Goal: Task Accomplishment & Management: Use online tool/utility

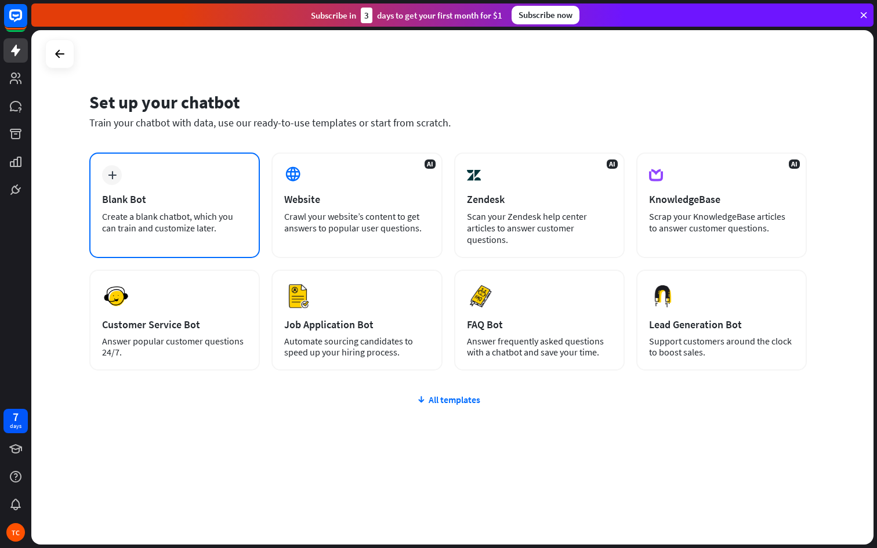
click at [171, 186] on div "plus Blank Bot Create a blank chatbot, which you can train and customize later." at bounding box center [174, 206] width 170 height 106
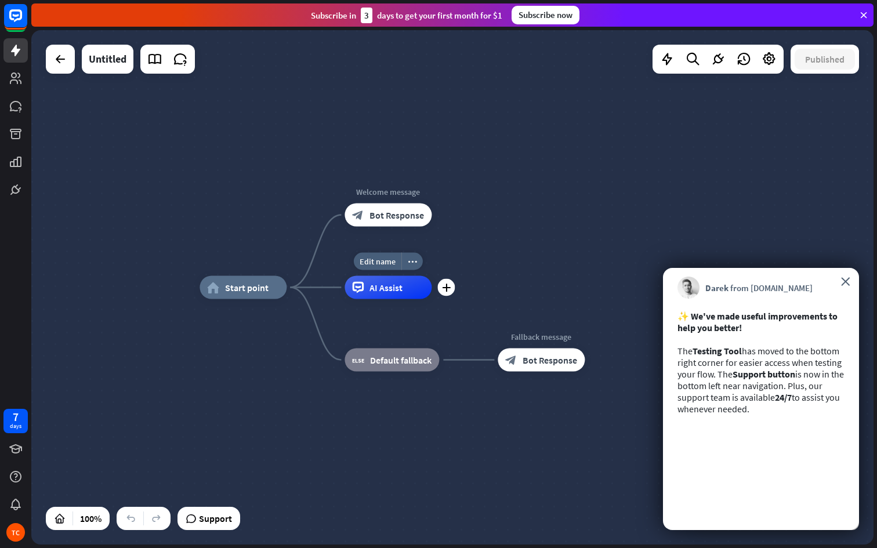
click at [388, 292] on span "AI Assist" at bounding box center [385, 288] width 33 height 12
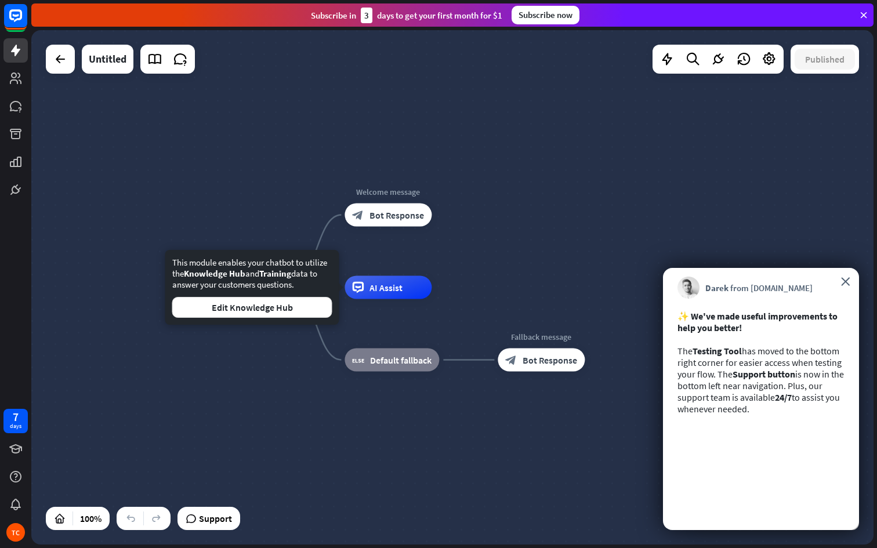
click at [517, 122] on div "home_2 Start point Welcome message block_bot_response Bot Response AI Assist bl…" at bounding box center [452, 287] width 842 height 514
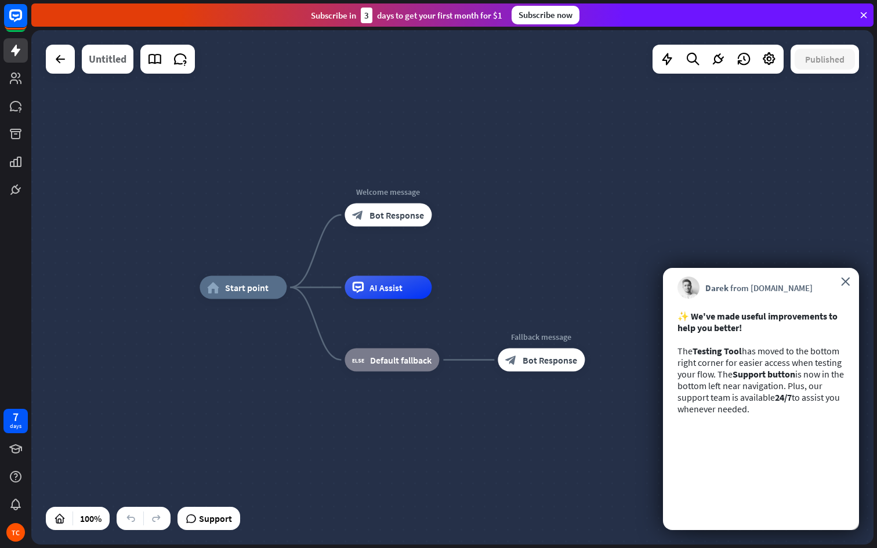
click at [114, 57] on div "Untitled" at bounding box center [108, 59] width 38 height 29
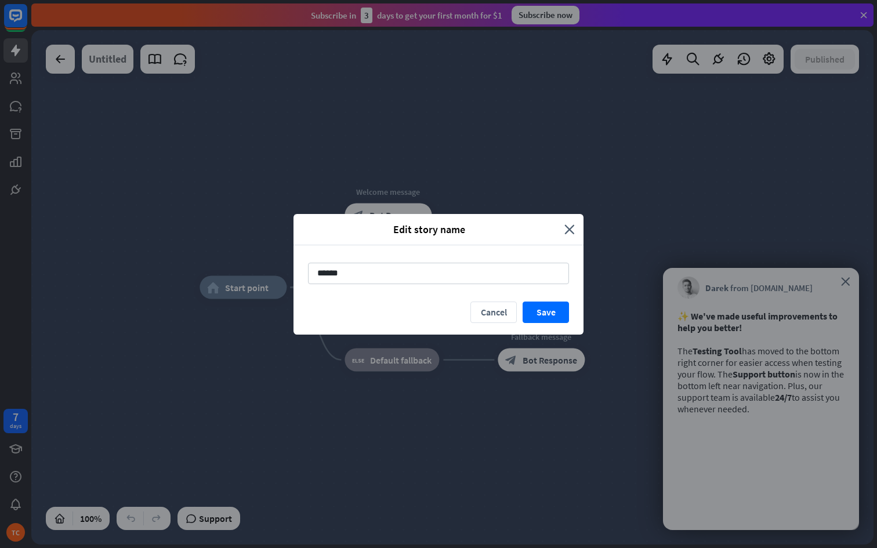
type input "*******"
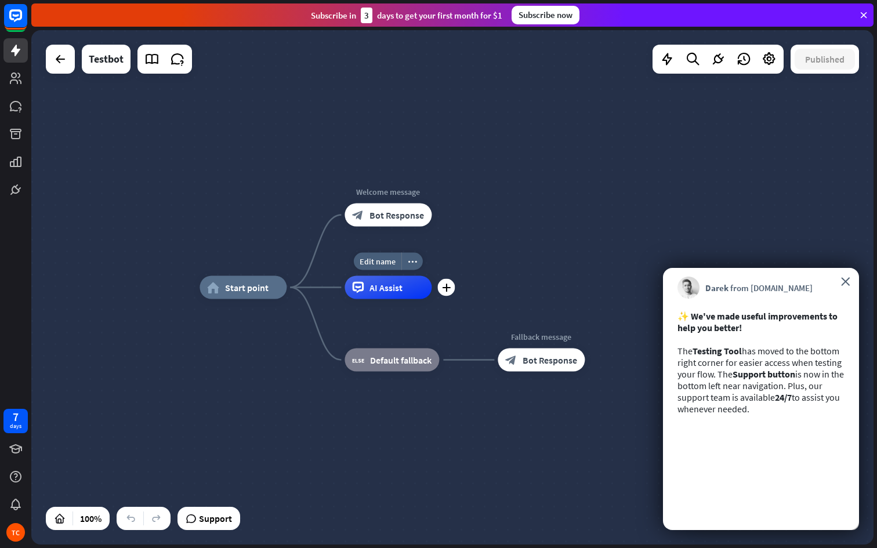
click at [375, 289] on span "AI Assist" at bounding box center [385, 288] width 33 height 12
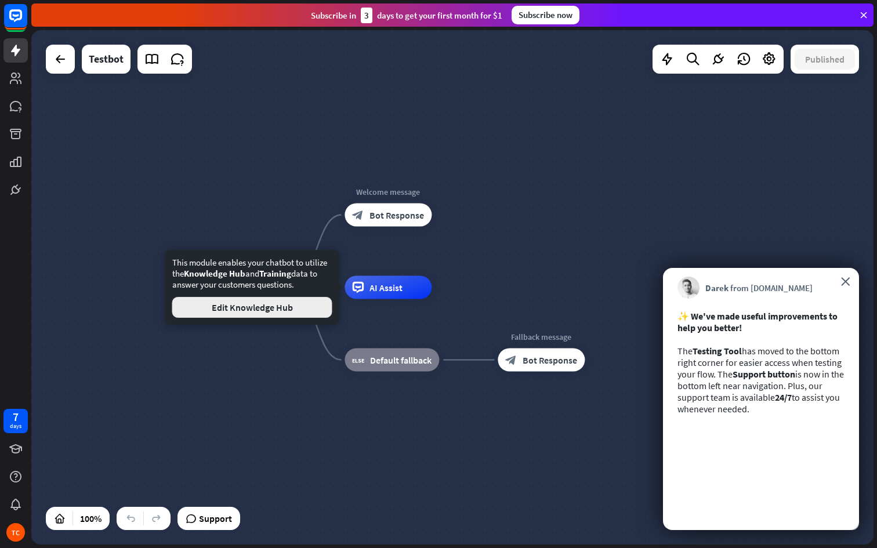
click at [304, 305] on button "Edit Knowledge Hub" at bounding box center [252, 307] width 160 height 21
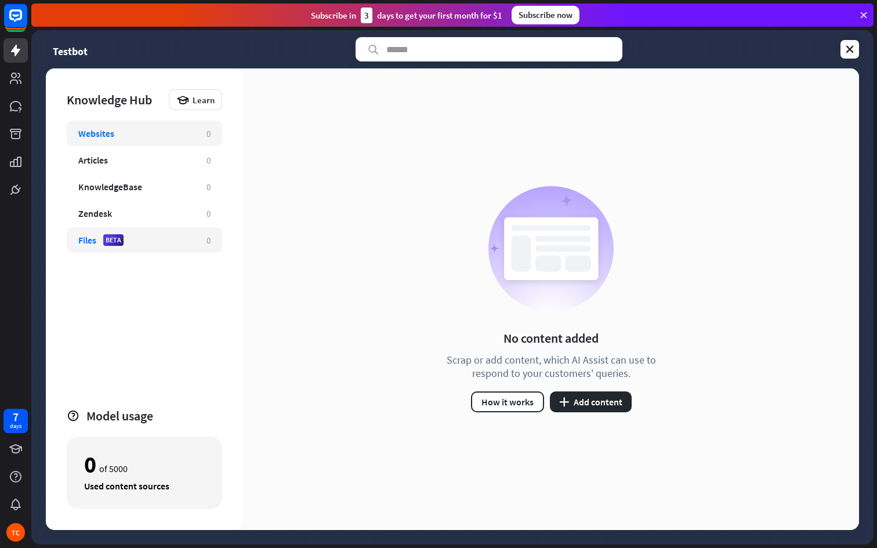
click at [155, 232] on div "Files BETA 0" at bounding box center [144, 240] width 155 height 26
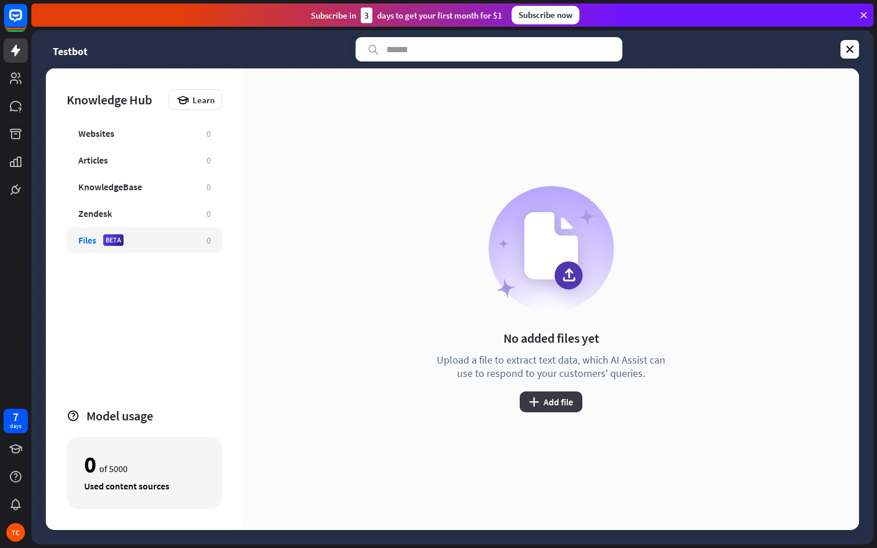
click at [567, 404] on button "plus Add file" at bounding box center [551, 401] width 63 height 21
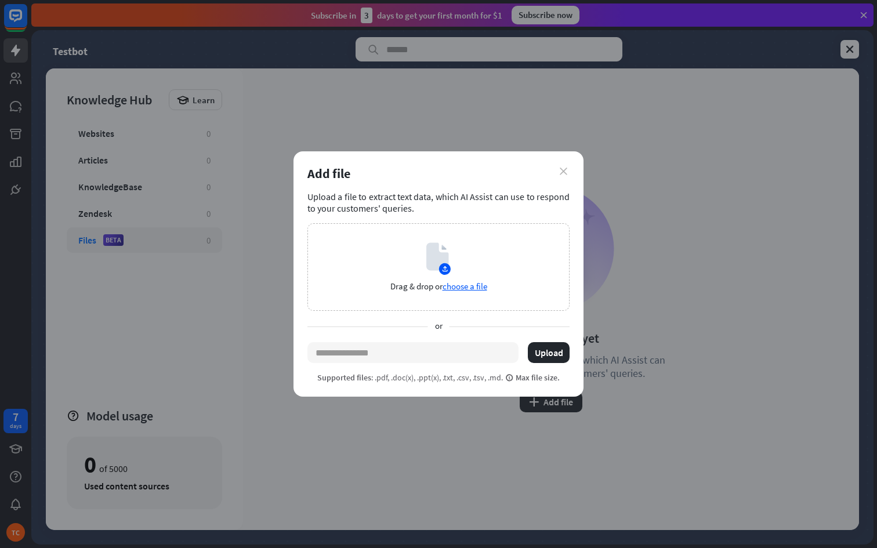
click at [564, 168] on icon "close" at bounding box center [564, 172] width 8 height 8
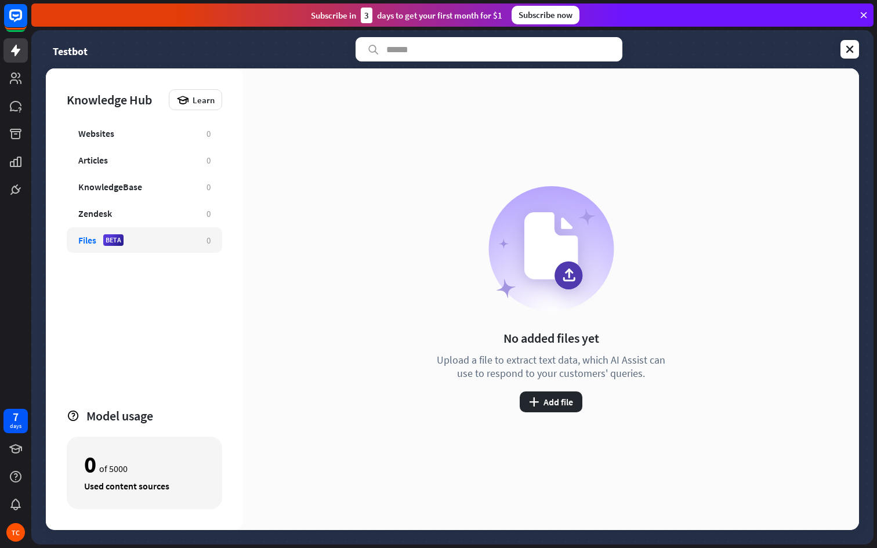
click at [840, 52] on div "Testbot" at bounding box center [452, 49] width 813 height 24
click at [852, 52] on icon at bounding box center [850, 49] width 12 height 12
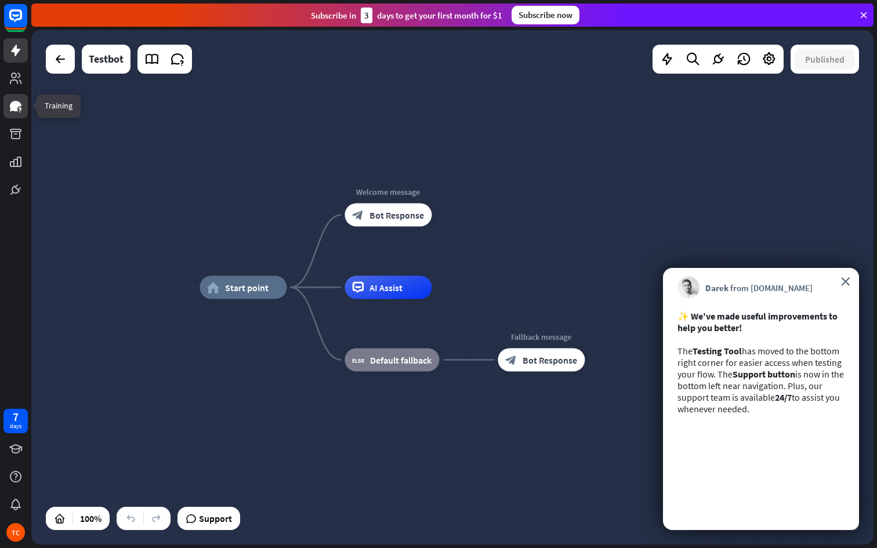
click at [16, 103] on icon at bounding box center [16, 106] width 12 height 10
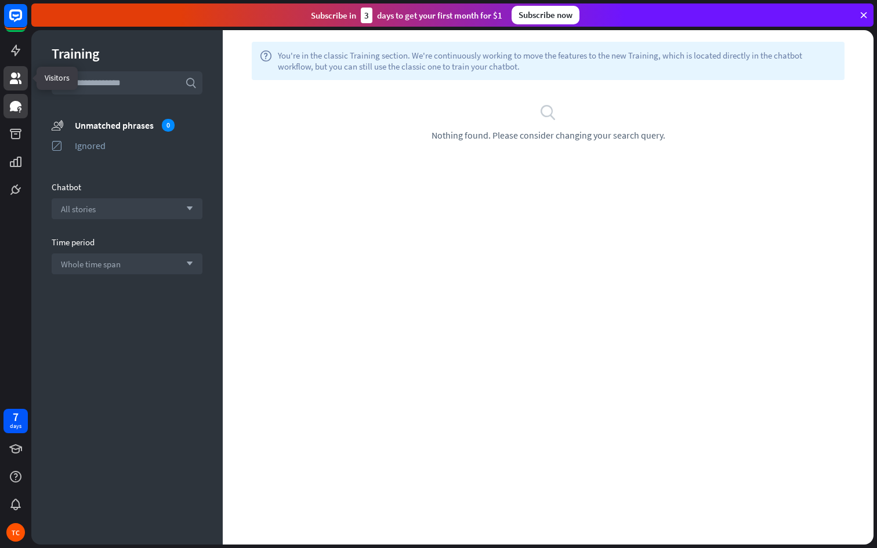
click at [17, 85] on icon at bounding box center [16, 78] width 14 height 14
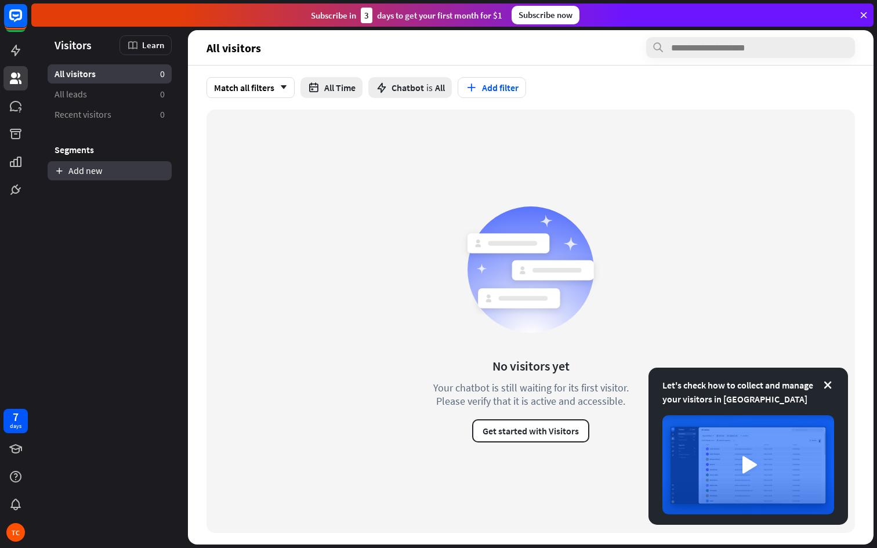
click at [89, 172] on link "Add new" at bounding box center [110, 170] width 124 height 19
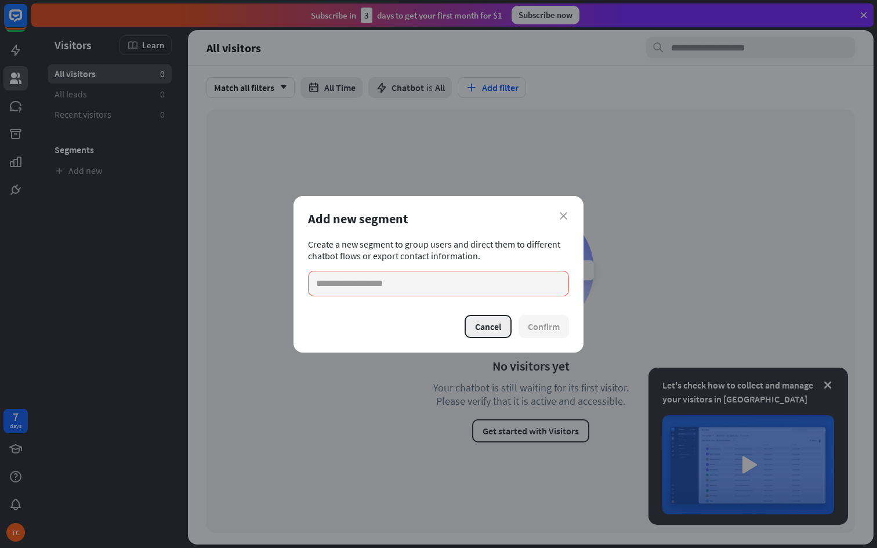
click at [467, 329] on button "Cancel" at bounding box center [488, 326] width 47 height 23
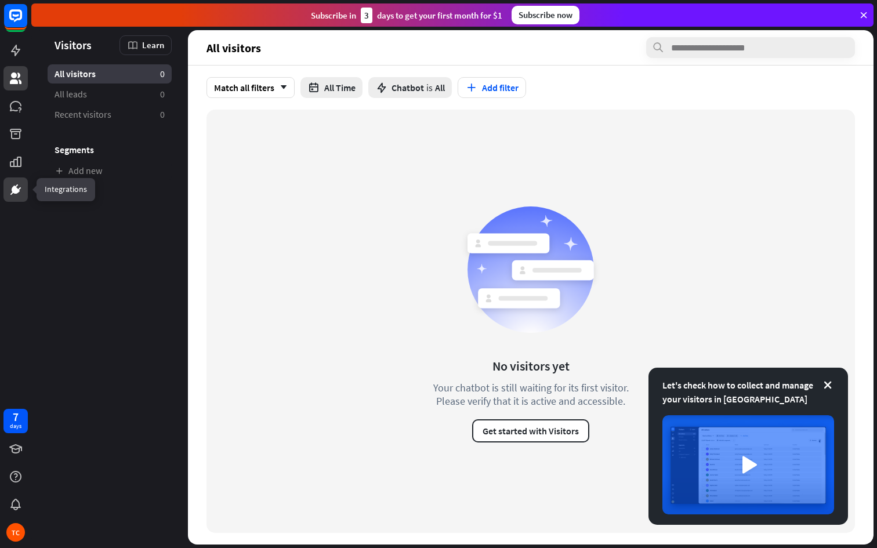
click at [18, 187] on icon at bounding box center [16, 190] width 14 height 14
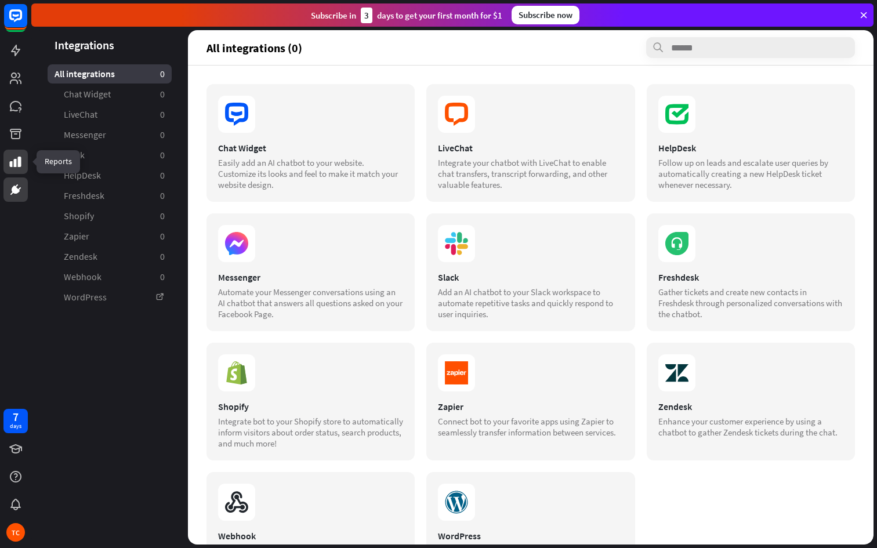
click at [18, 163] on icon at bounding box center [16, 162] width 12 height 10
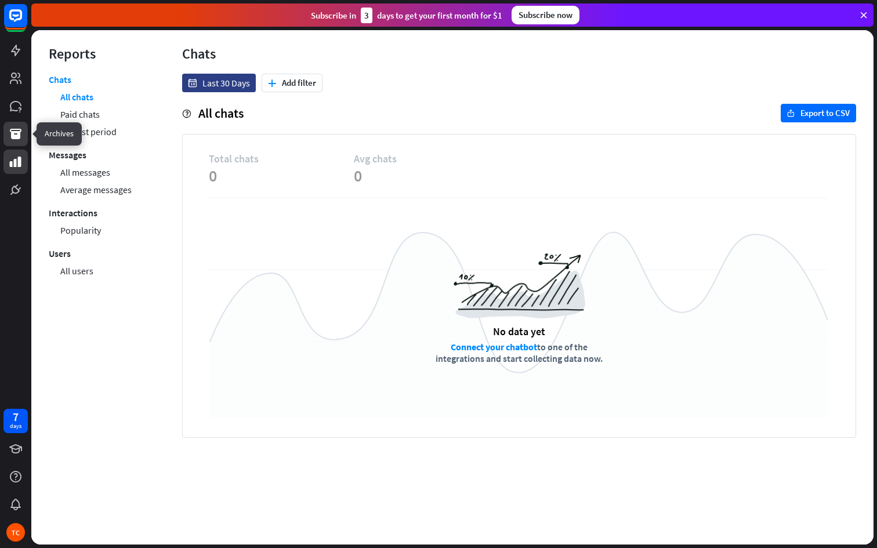
click at [17, 141] on link at bounding box center [15, 134] width 24 height 24
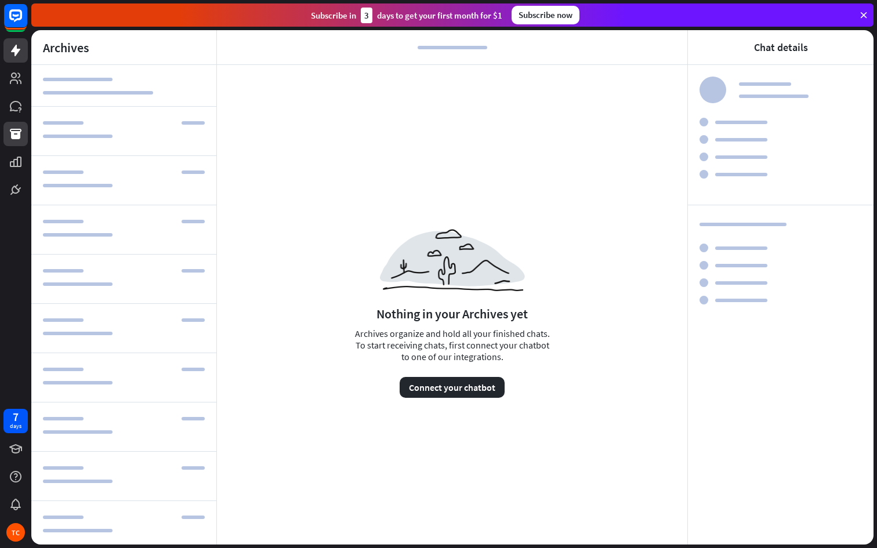
click at [21, 52] on icon at bounding box center [16, 50] width 14 height 14
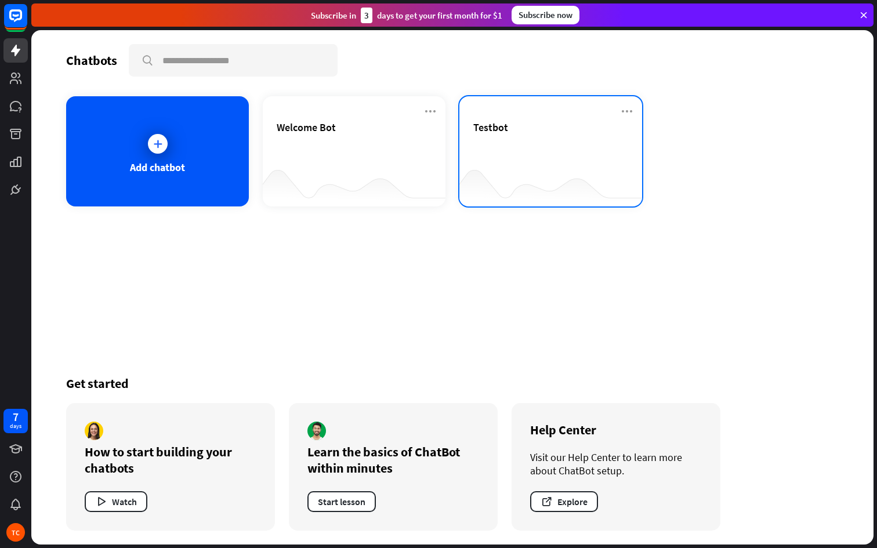
click at [532, 154] on div "Testbot" at bounding box center [550, 141] width 155 height 41
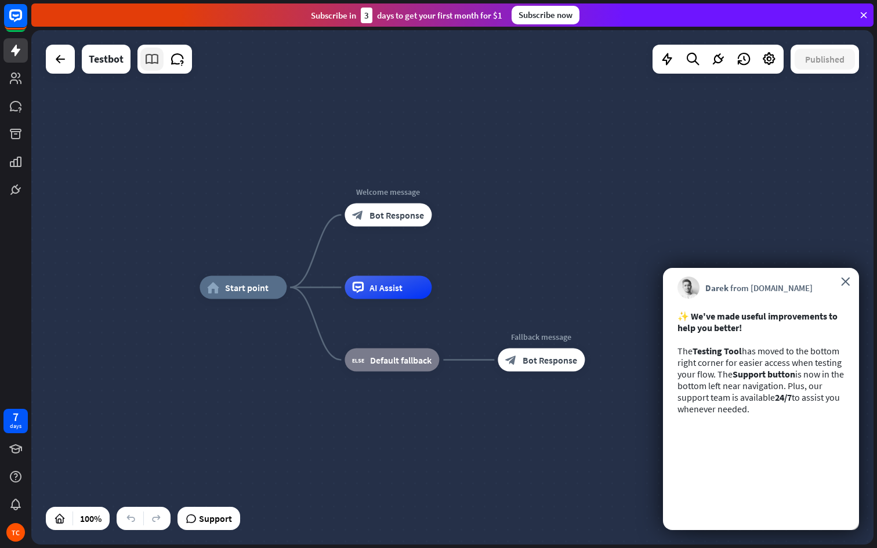
click at [160, 57] on link at bounding box center [151, 59] width 23 height 23
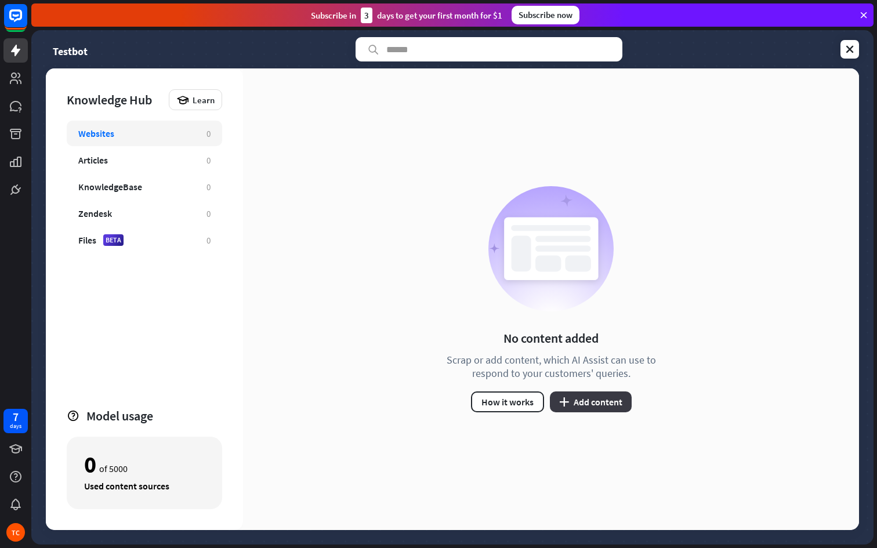
click at [591, 400] on button "plus Add content" at bounding box center [591, 401] width 82 height 21
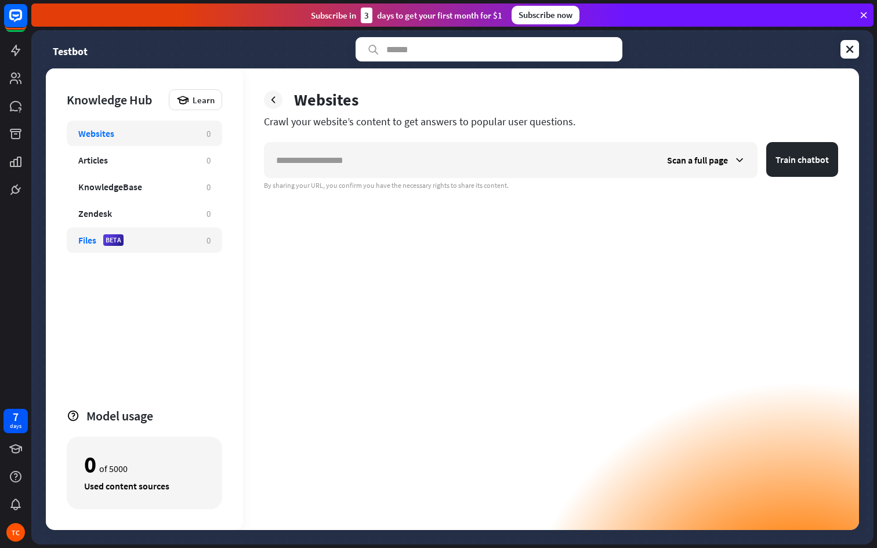
click at [115, 248] on div "Files BETA 0" at bounding box center [144, 240] width 155 height 26
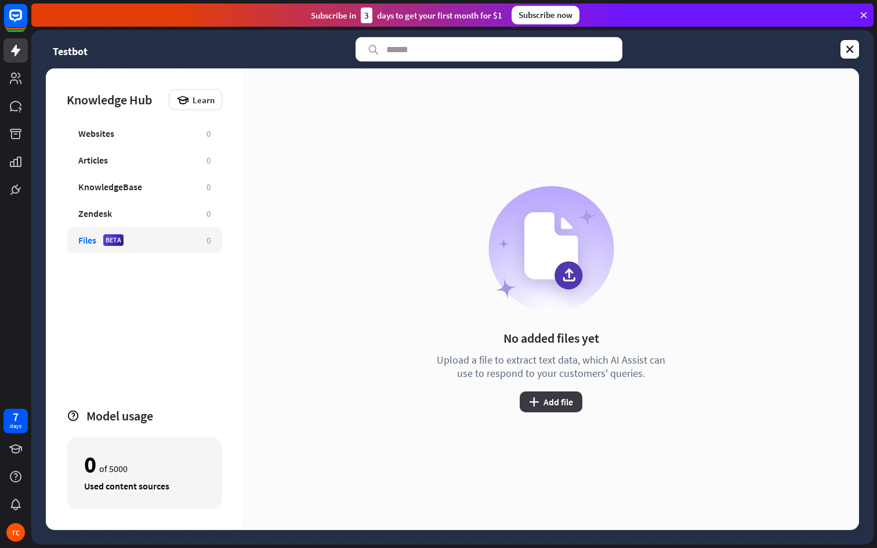
click at [546, 408] on button "plus Add file" at bounding box center [551, 401] width 63 height 21
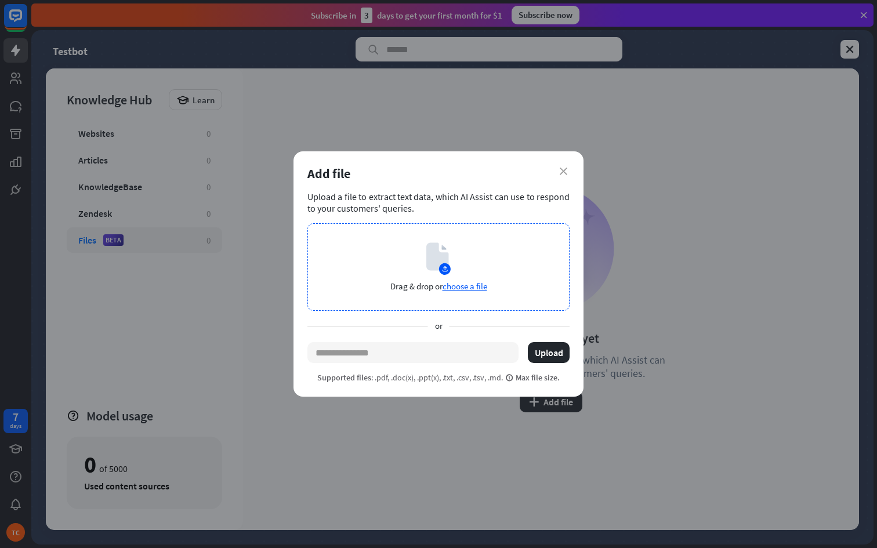
click at [467, 287] on span "choose a file" at bounding box center [464, 286] width 45 height 11
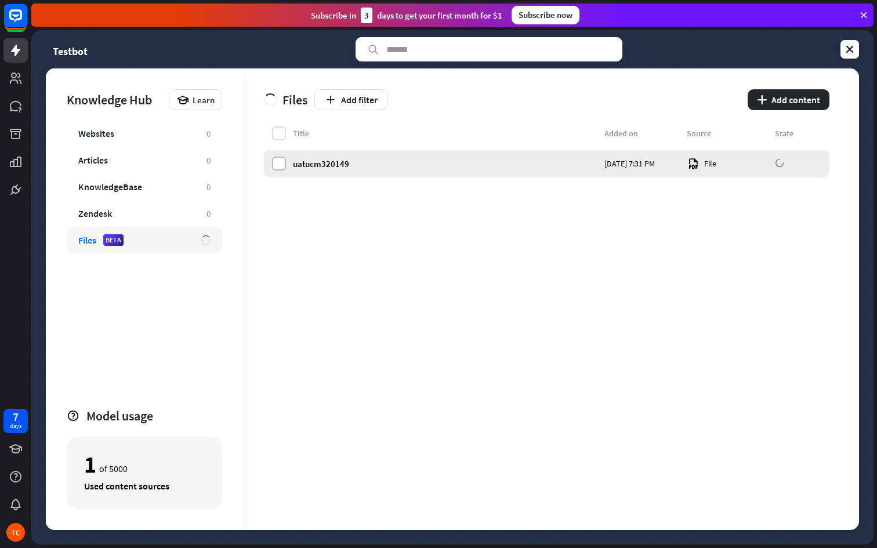
click at [281, 166] on label at bounding box center [279, 164] width 14 height 14
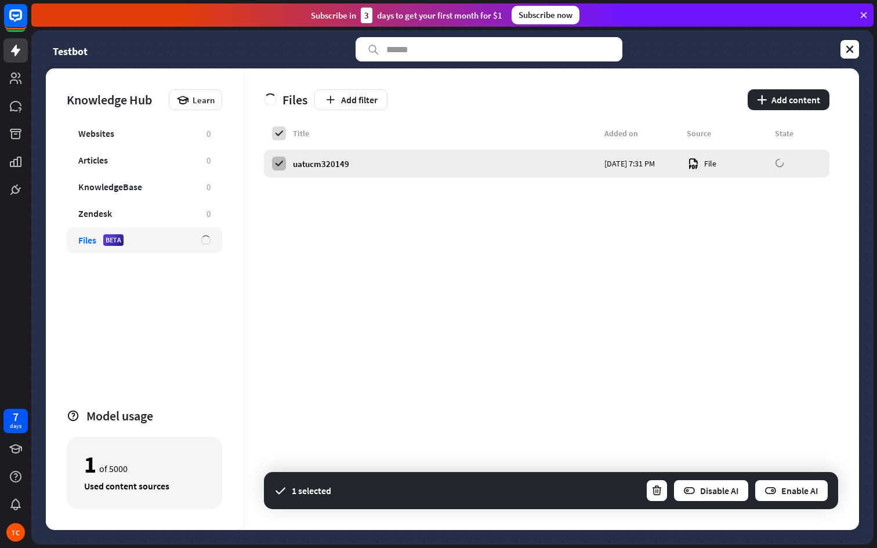
click at [281, 166] on icon at bounding box center [279, 163] width 10 height 10
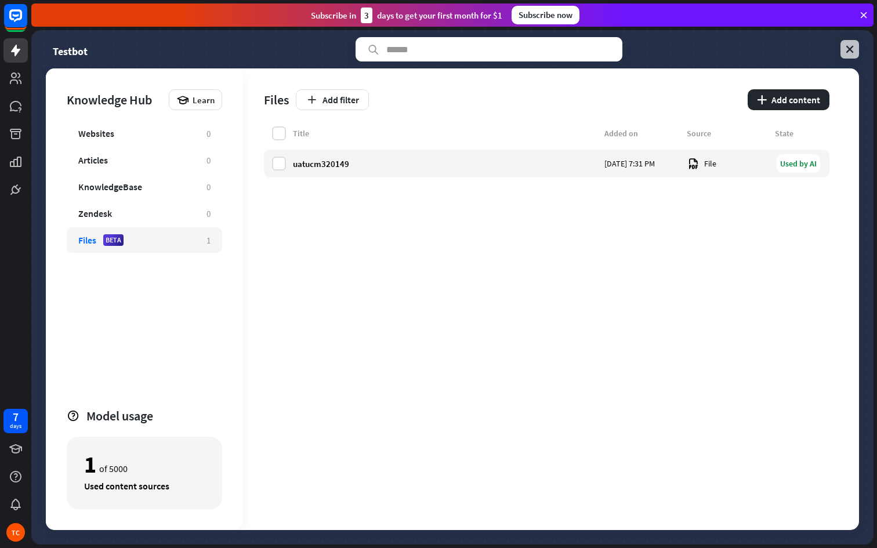
click at [855, 55] on link at bounding box center [849, 49] width 19 height 19
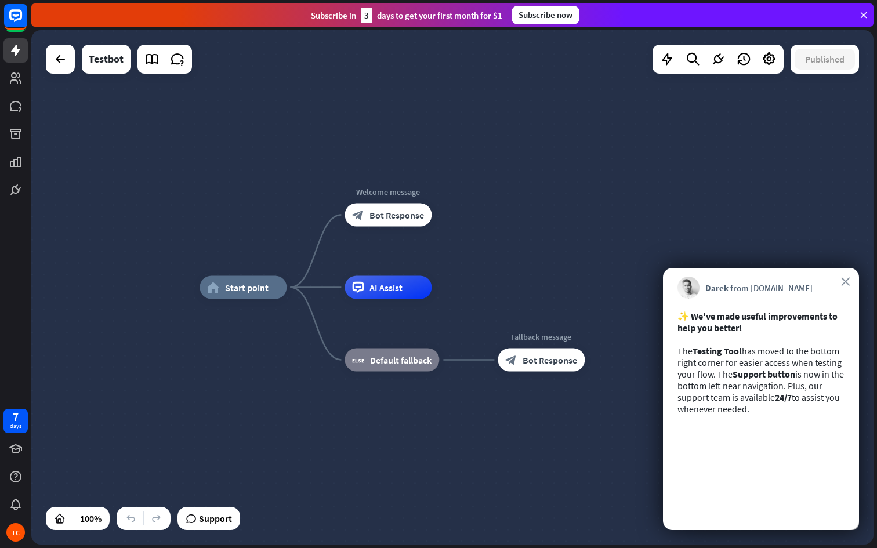
click at [843, 277] on icon "close" at bounding box center [845, 281] width 9 height 9
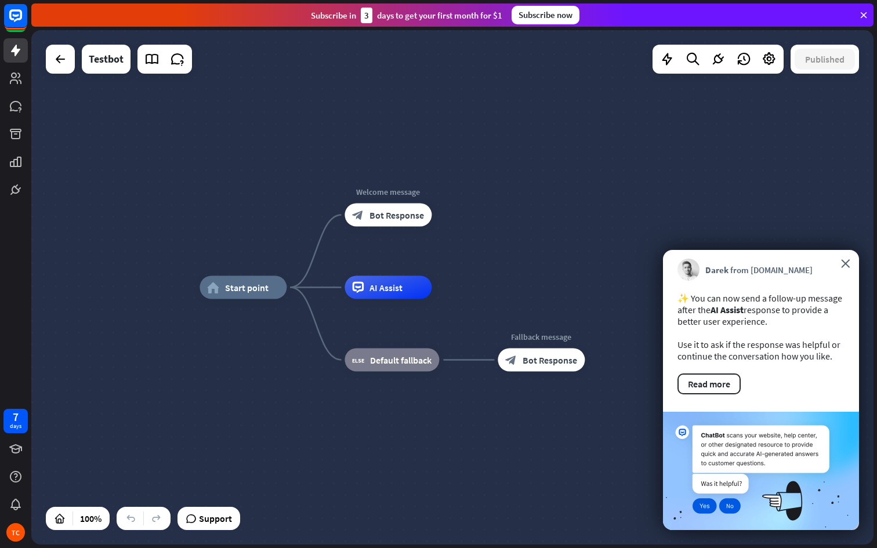
click at [846, 270] on div "Darek from [DOMAIN_NAME]" at bounding box center [761, 271] width 196 height 42
click at [846, 261] on icon "close" at bounding box center [845, 263] width 9 height 9
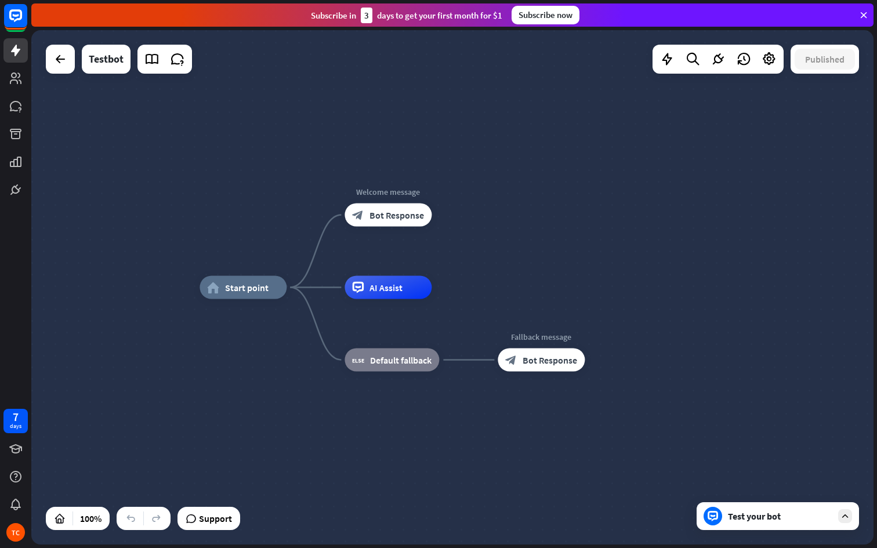
click at [772, 517] on div "Test your bot" at bounding box center [780, 516] width 104 height 12
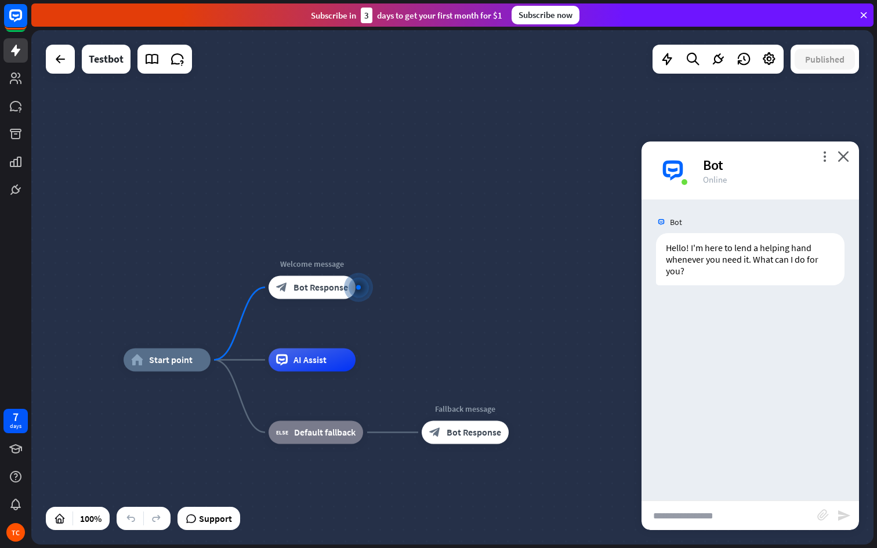
click at [691, 509] on input "text" at bounding box center [729, 515] width 176 height 29
paste input "**********"
type input "**********"
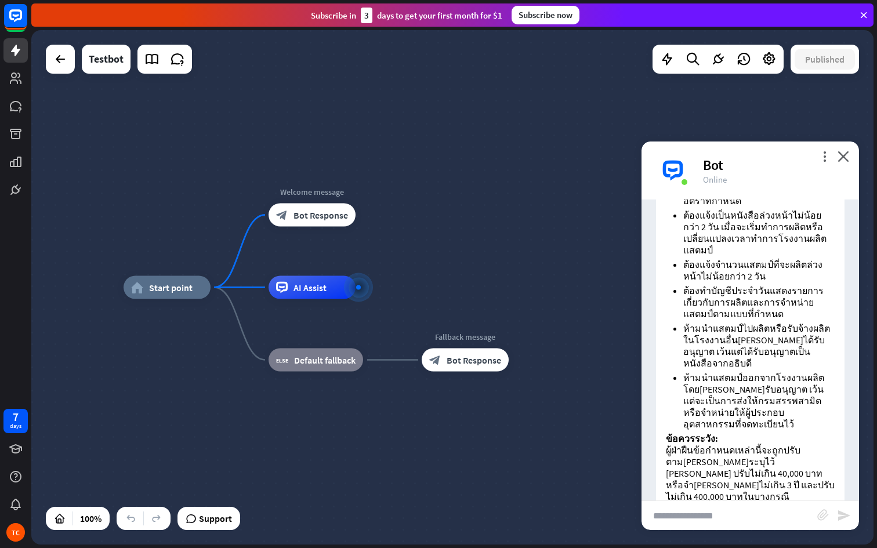
scroll to position [319, 0]
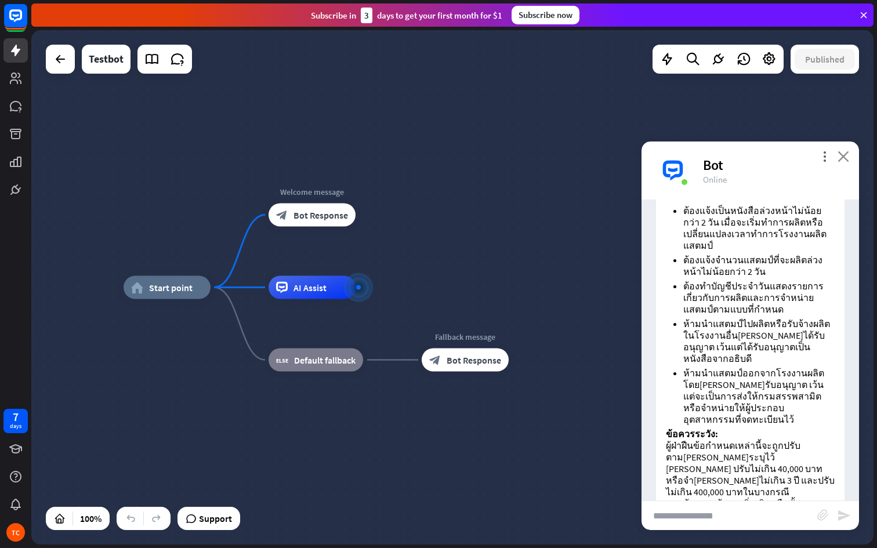
click at [843, 155] on icon "close" at bounding box center [843, 156] width 12 height 11
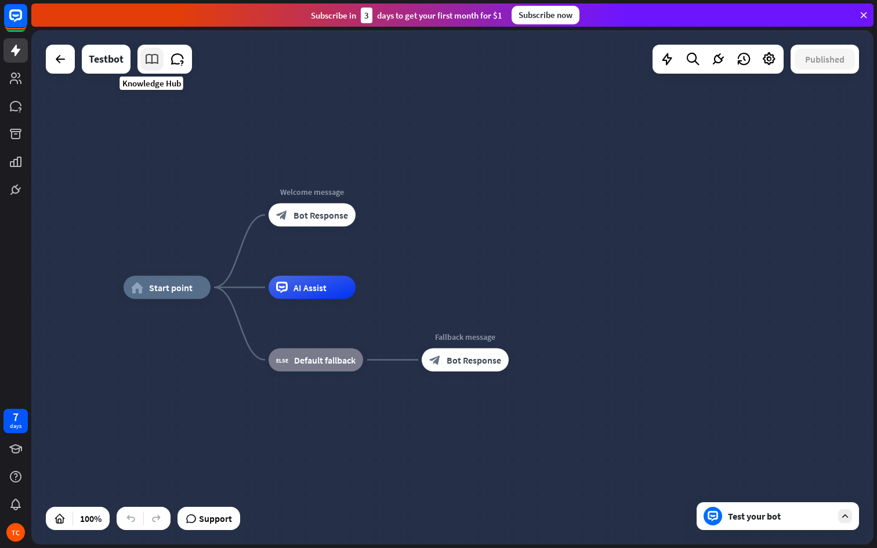
click at [148, 57] on icon at bounding box center [151, 59] width 15 height 15
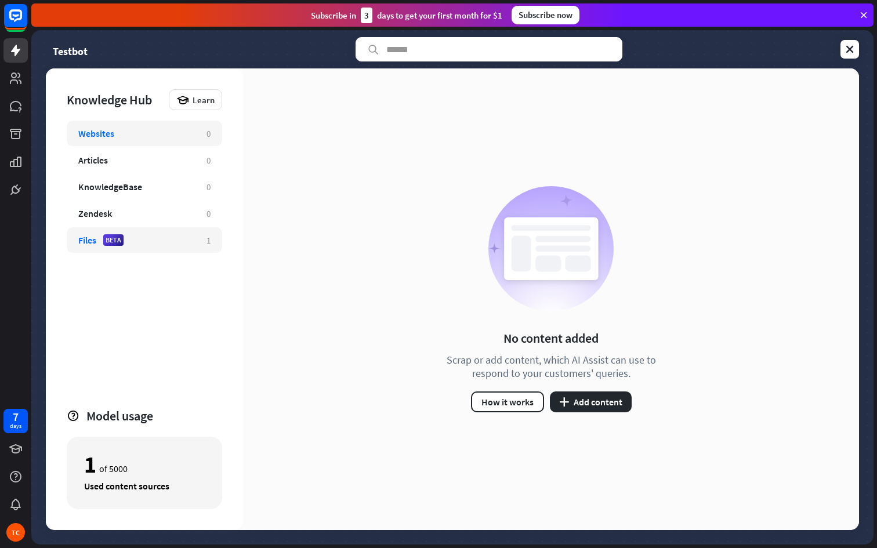
click at [140, 245] on div "Files BETA" at bounding box center [136, 240] width 117 height 12
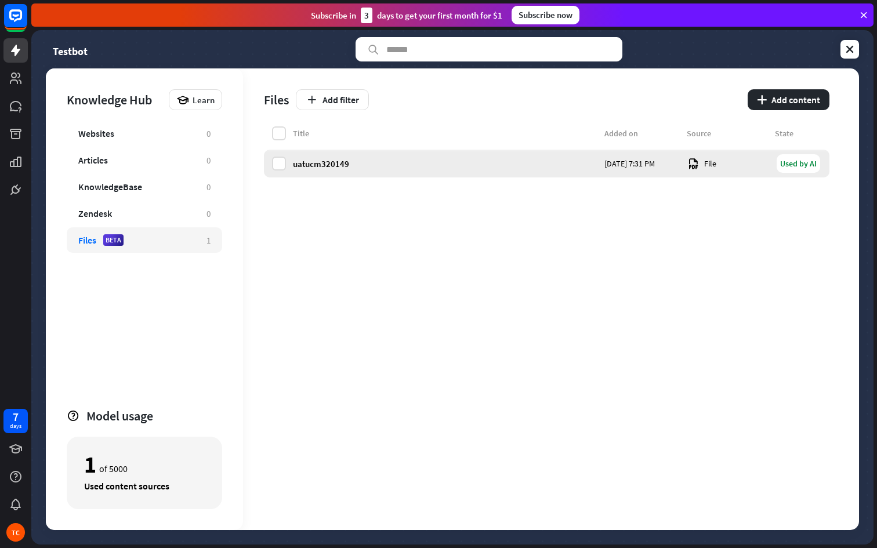
click at [744, 170] on div "uatucm320149 [DATE] 7:31 PM File Used by AI" at bounding box center [546, 164] width 565 height 28
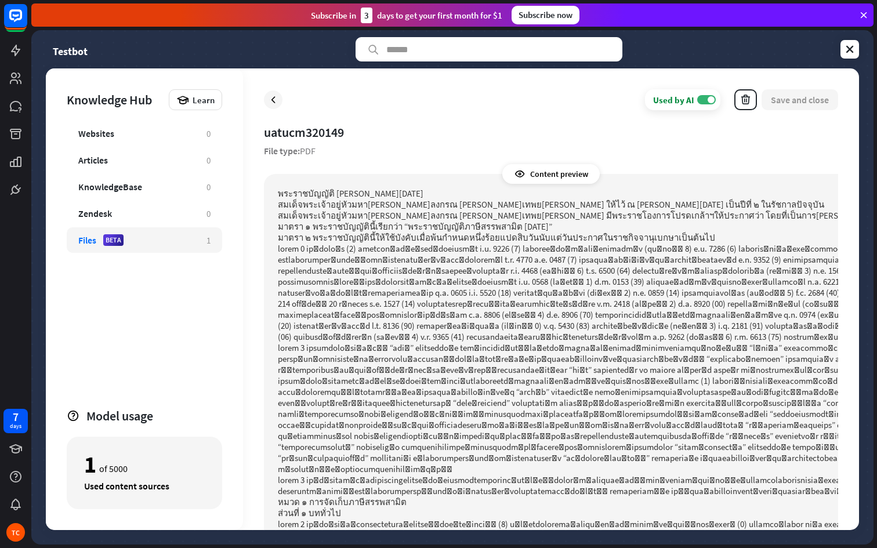
click at [179, 237] on div "Files BETA" at bounding box center [136, 240] width 117 height 12
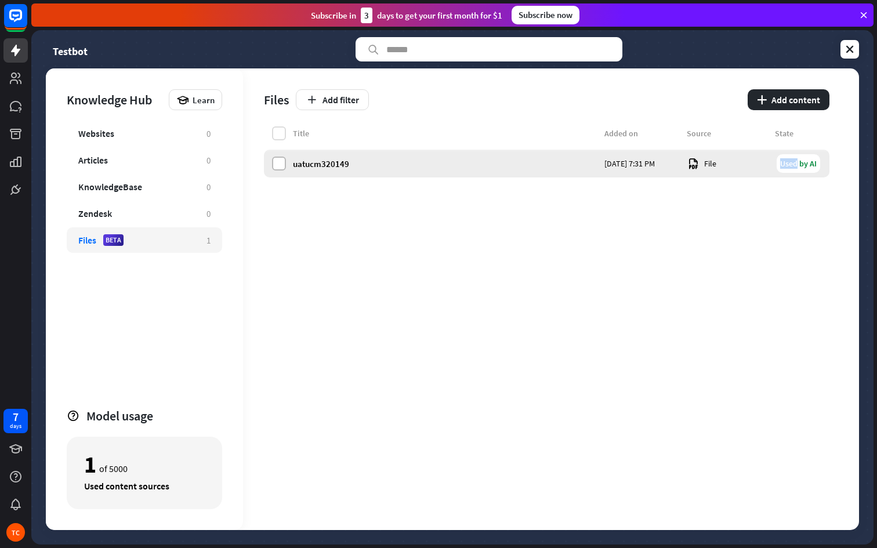
click at [279, 164] on label at bounding box center [279, 164] width 14 height 14
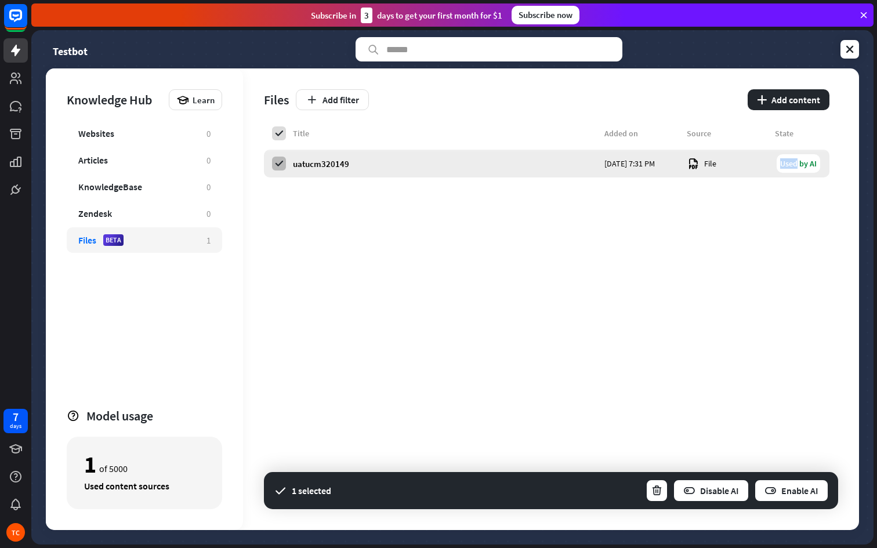
click at [281, 162] on icon at bounding box center [279, 163] width 10 height 10
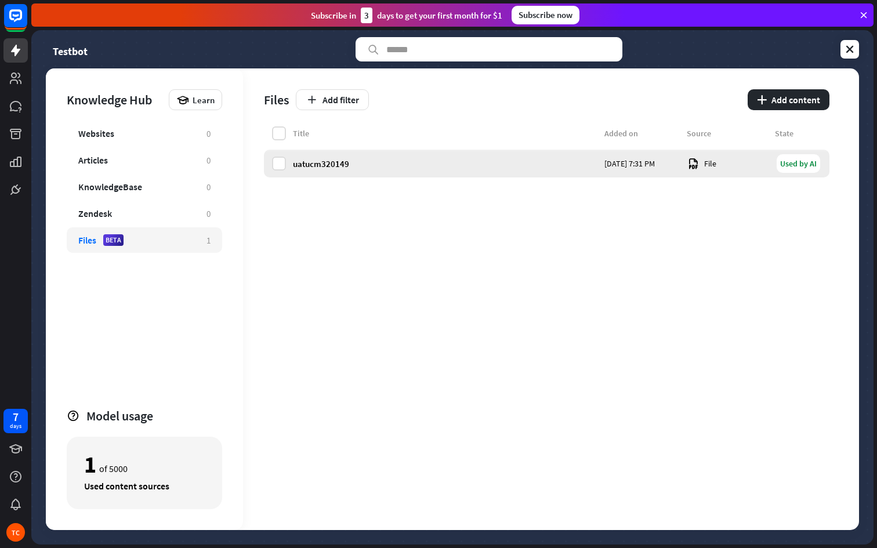
click at [354, 161] on div "uatucm320149" at bounding box center [445, 163] width 304 height 11
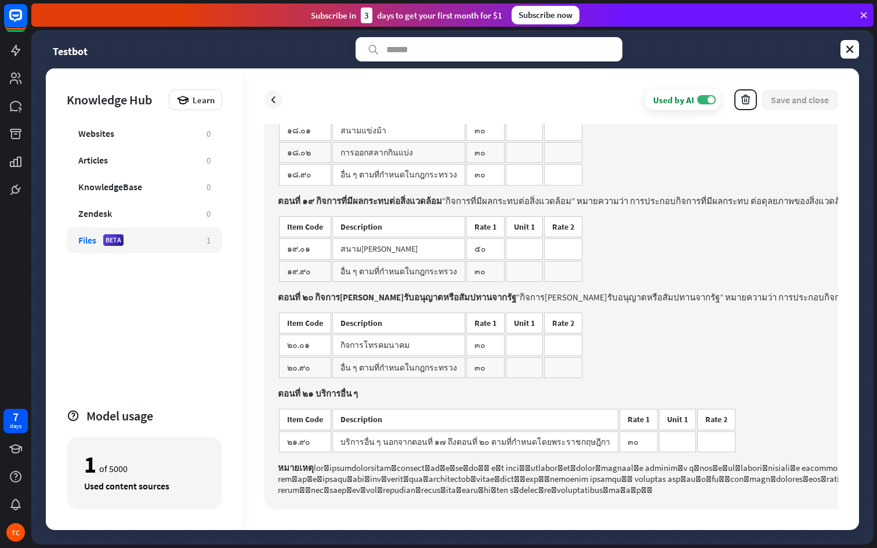
scroll to position [14638, 0]
click at [186, 238] on div "Files BETA" at bounding box center [136, 240] width 117 height 12
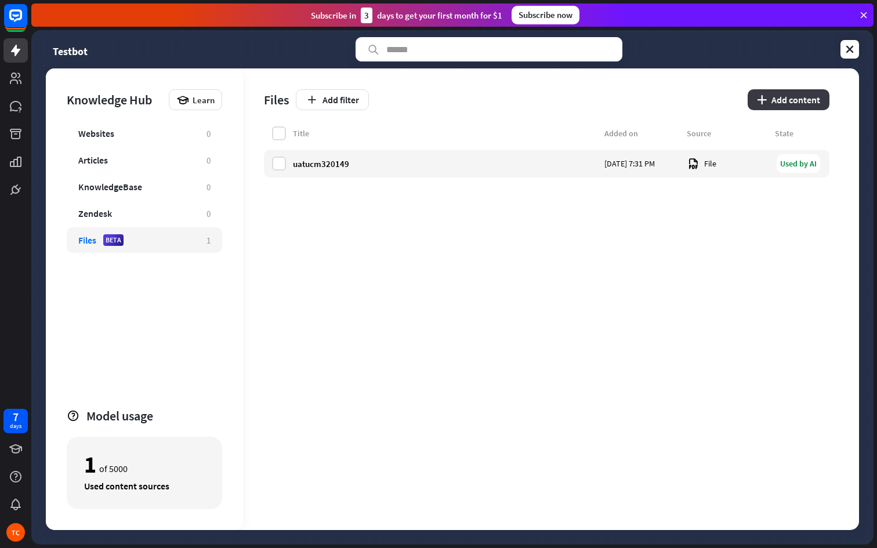
click at [797, 97] on button "plus Add content" at bounding box center [789, 99] width 82 height 21
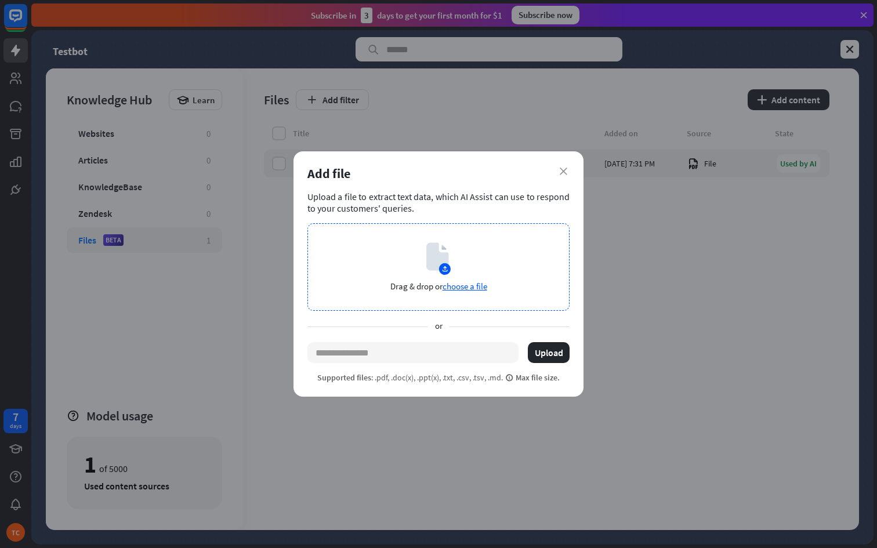
click at [460, 283] on span "choose a file" at bounding box center [464, 286] width 45 height 11
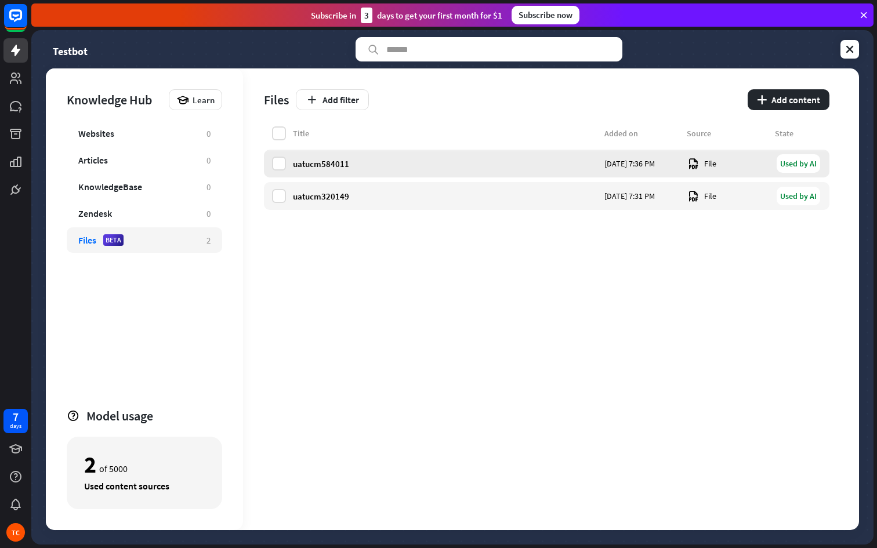
click at [321, 160] on div "uatucm584011" at bounding box center [445, 163] width 304 height 11
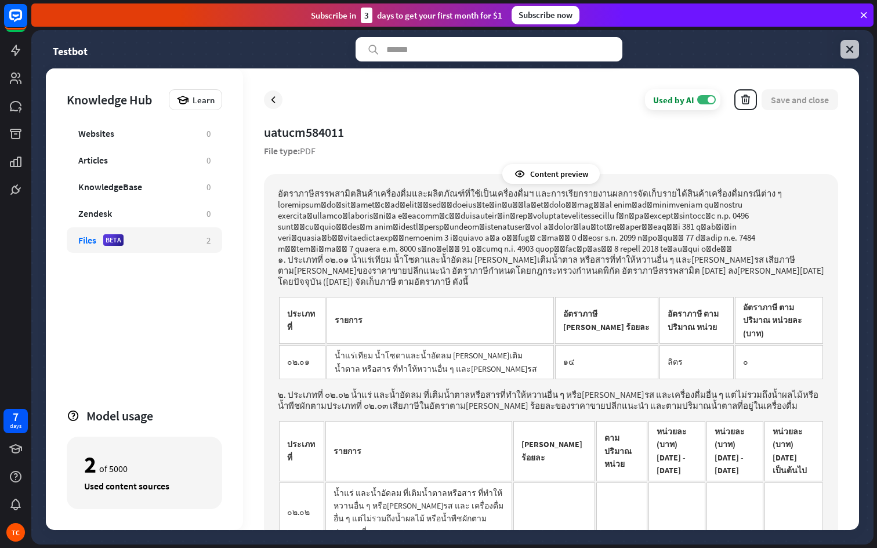
click at [851, 43] on icon at bounding box center [850, 49] width 12 height 12
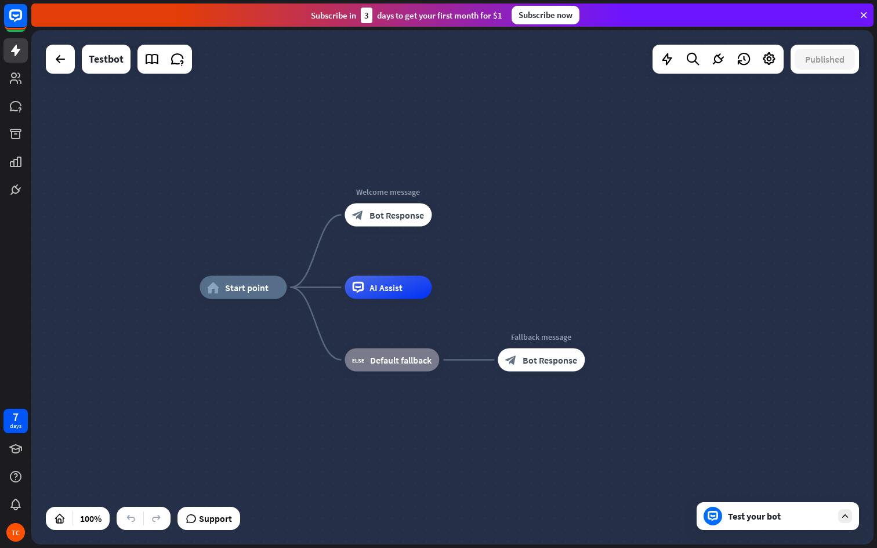
click at [761, 520] on div "Test your bot" at bounding box center [780, 516] width 104 height 12
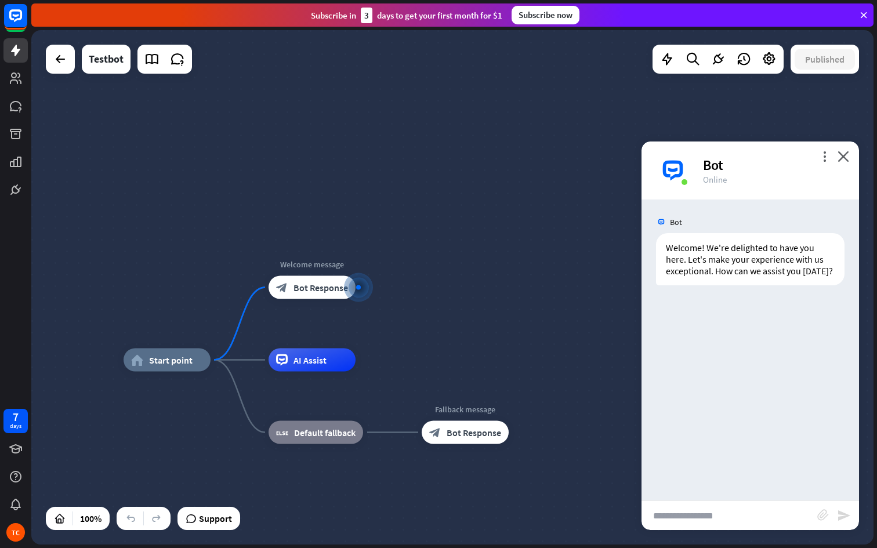
click at [706, 500] on div "Bot Welcome! We're delighted to have you here. Let's make your experience with …" at bounding box center [749, 349] width 217 height 301
click at [702, 511] on input "text" at bounding box center [729, 515] width 176 height 29
paste input "**********"
type input "**********"
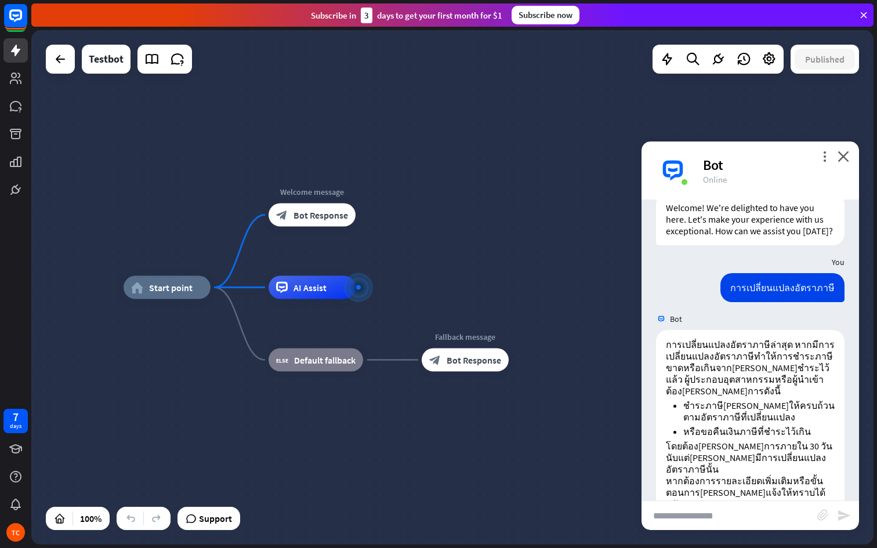
scroll to position [41, 0]
type input "*"
type input "**********"
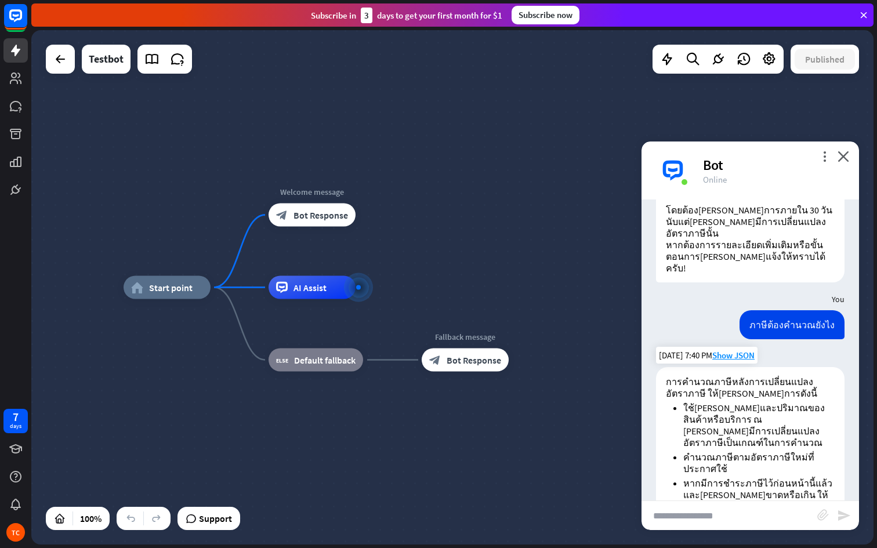
scroll to position [441, 0]
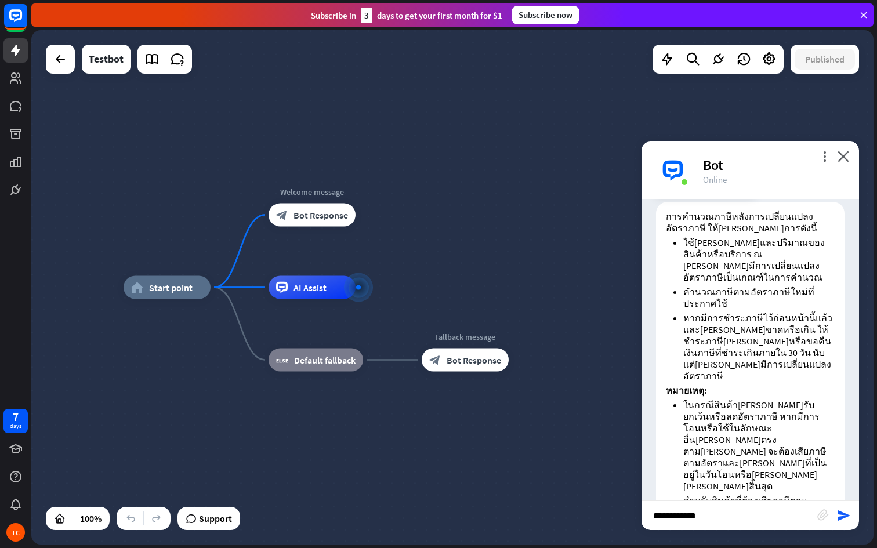
type input "**********"
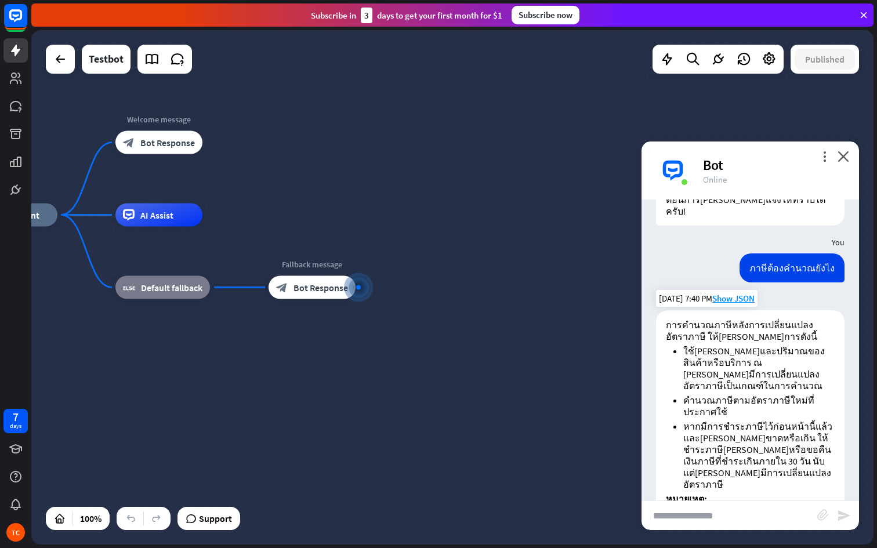
scroll to position [120, 0]
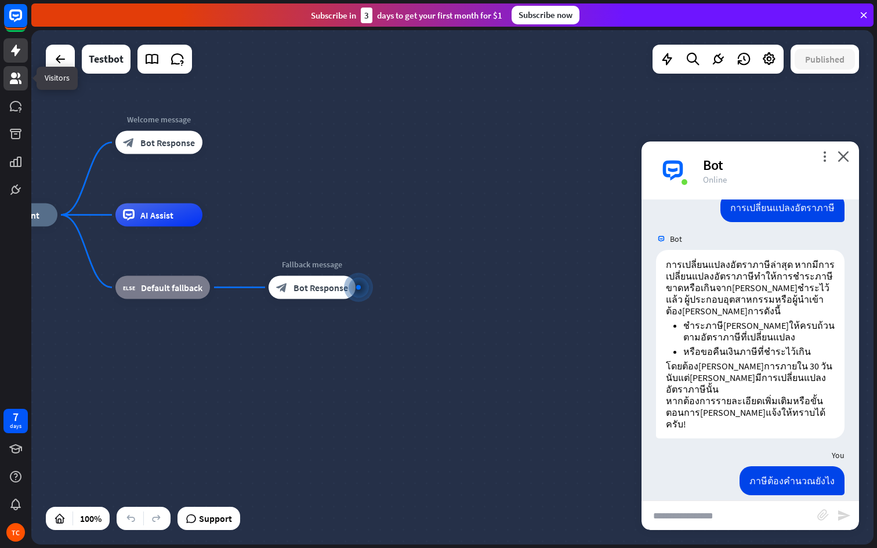
click at [21, 82] on icon at bounding box center [16, 78] width 14 height 14
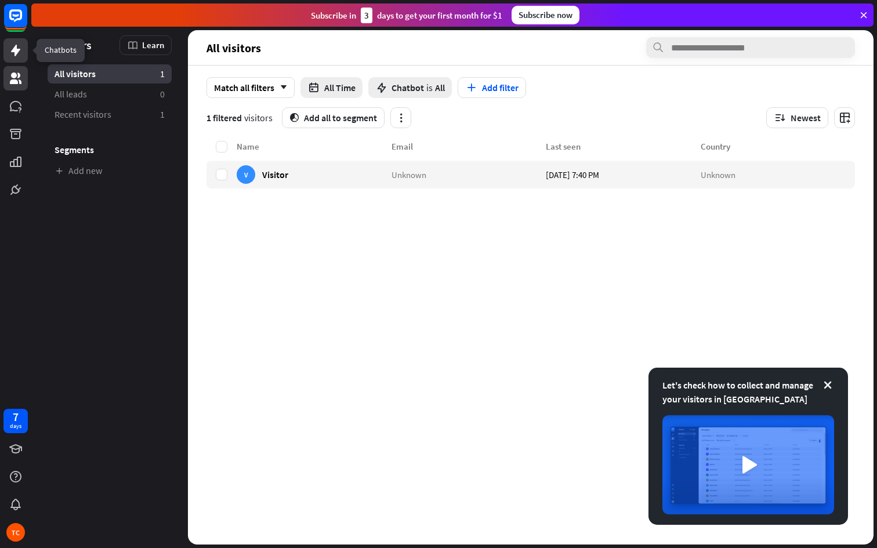
click at [12, 58] on link at bounding box center [15, 50] width 24 height 24
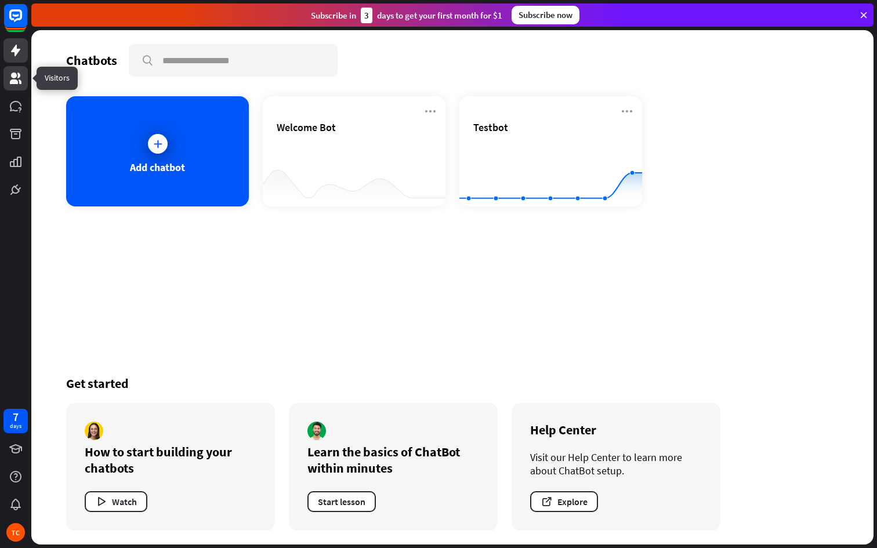
click at [15, 83] on icon at bounding box center [16, 78] width 12 height 12
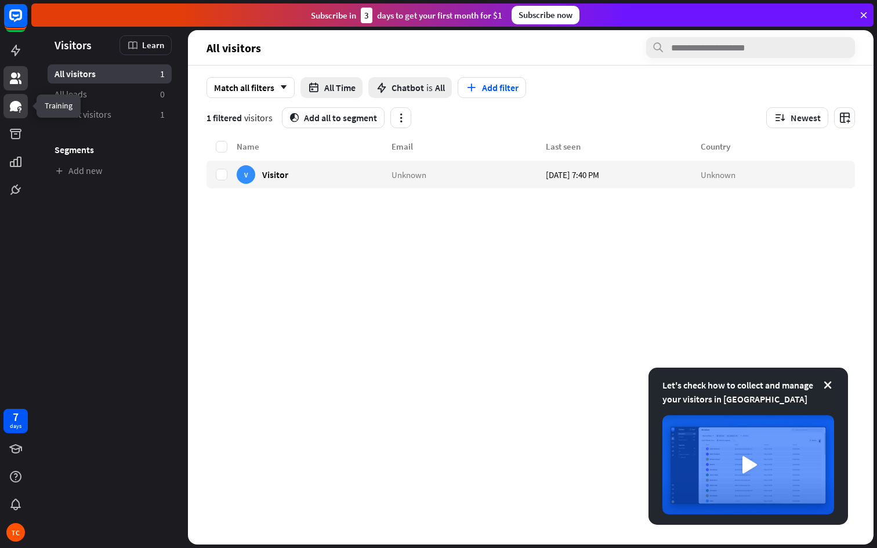
click at [21, 103] on icon at bounding box center [16, 106] width 14 height 14
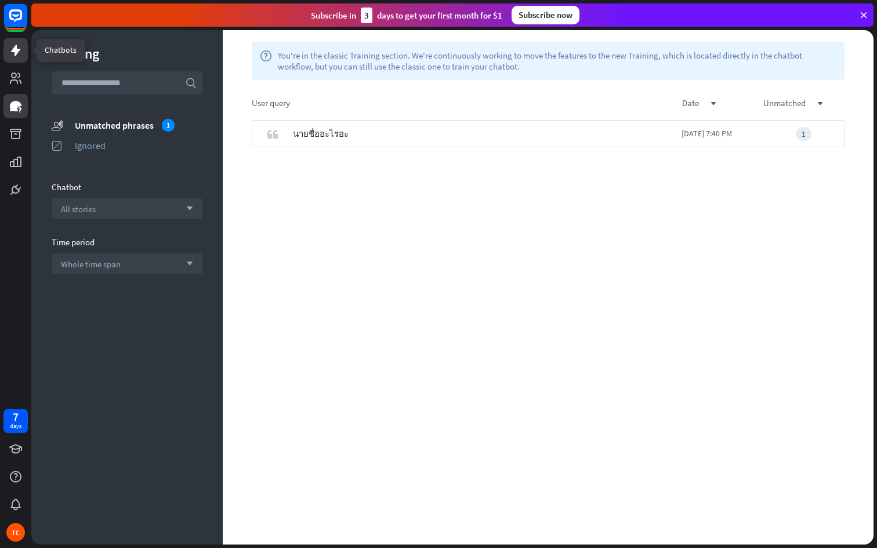
click at [19, 54] on icon at bounding box center [16, 50] width 14 height 14
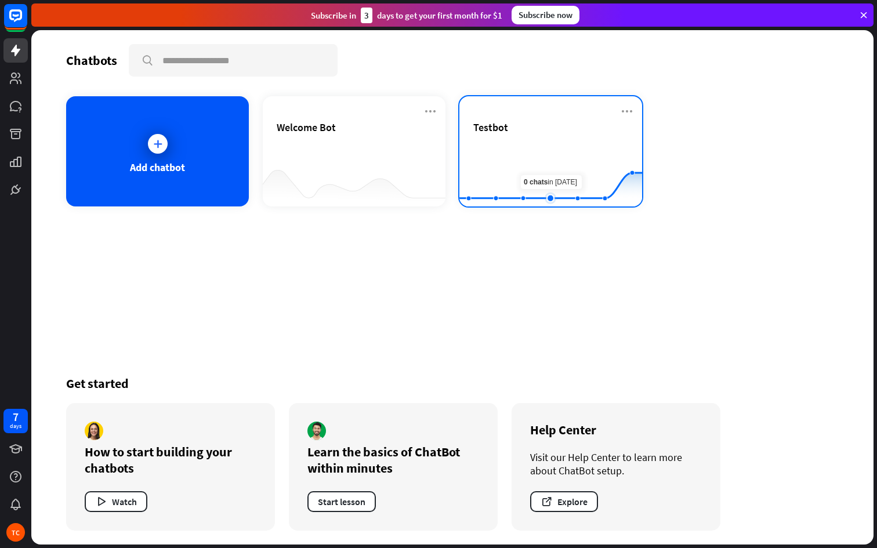
click at [557, 197] on icon at bounding box center [550, 186] width 217 height 26
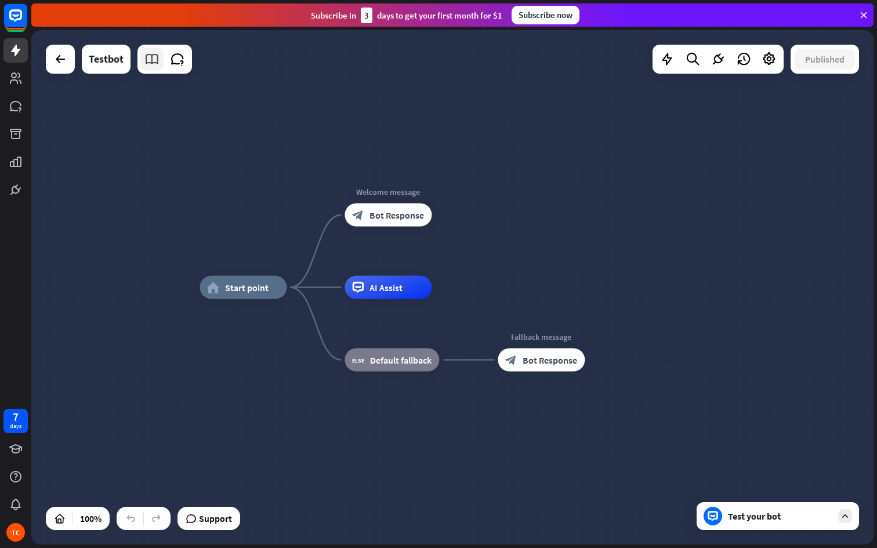
click at [158, 65] on icon at bounding box center [151, 59] width 15 height 15
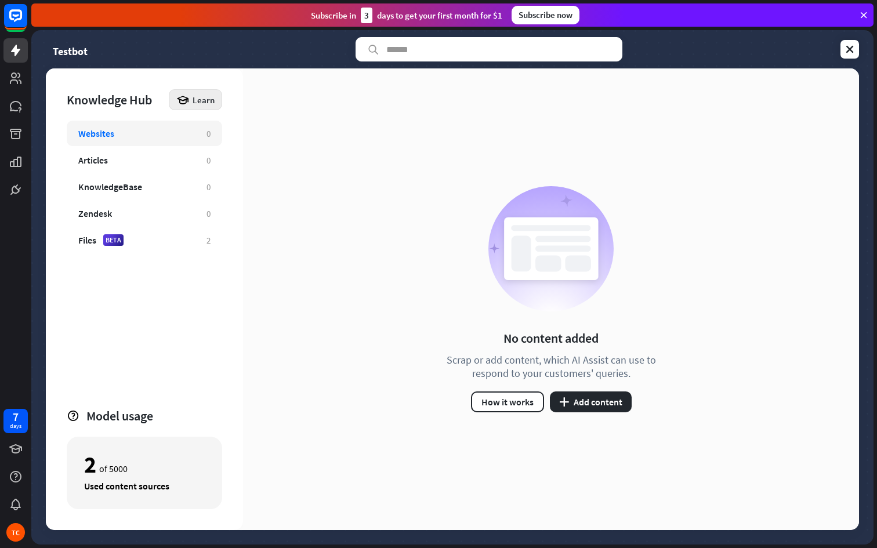
click at [180, 104] on icon at bounding box center [182, 99] width 13 height 13
click at [201, 135] on div "Get started with Knowledge Hub" at bounding box center [245, 132] width 133 height 23
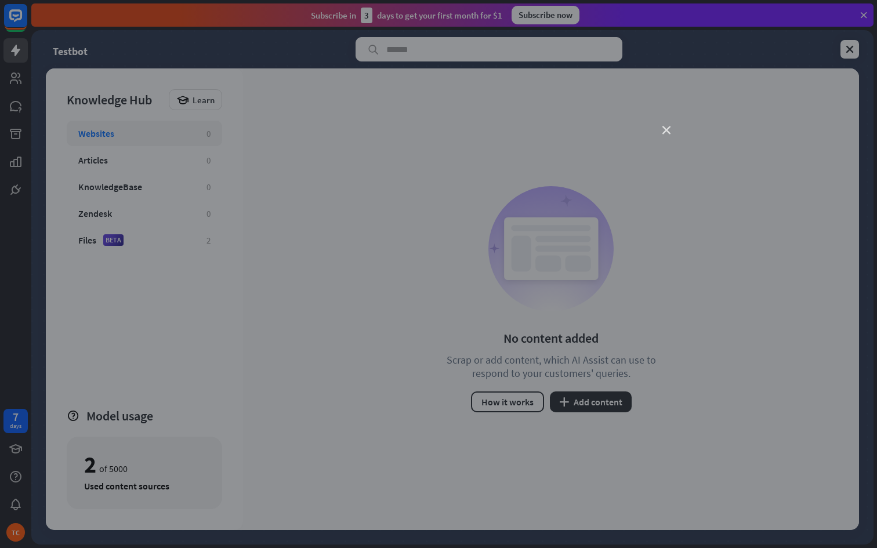
click at [666, 132] on icon "close" at bounding box center [666, 130] width 8 height 8
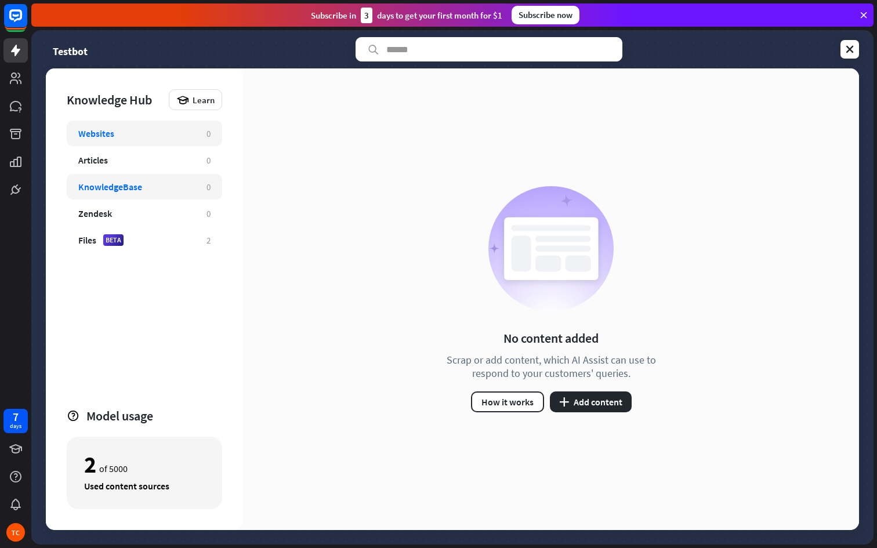
click at [152, 190] on div "KnowledgeBase" at bounding box center [136, 187] width 117 height 12
click at [149, 211] on div "Zendesk" at bounding box center [136, 214] width 117 height 12
click at [143, 194] on div "KnowledgeBase 0" at bounding box center [144, 187] width 155 height 26
click at [518, 407] on button "How it works" at bounding box center [507, 401] width 73 height 21
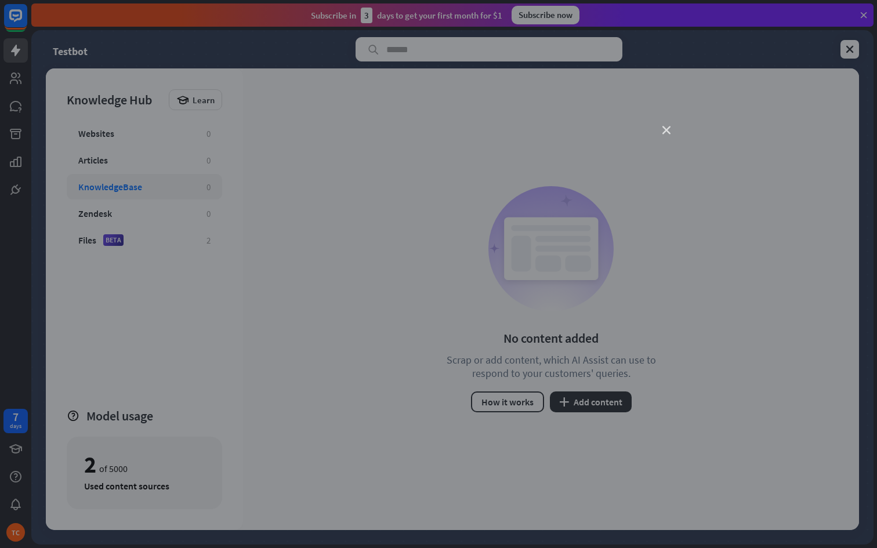
click at [669, 132] on icon "close" at bounding box center [666, 130] width 8 height 8
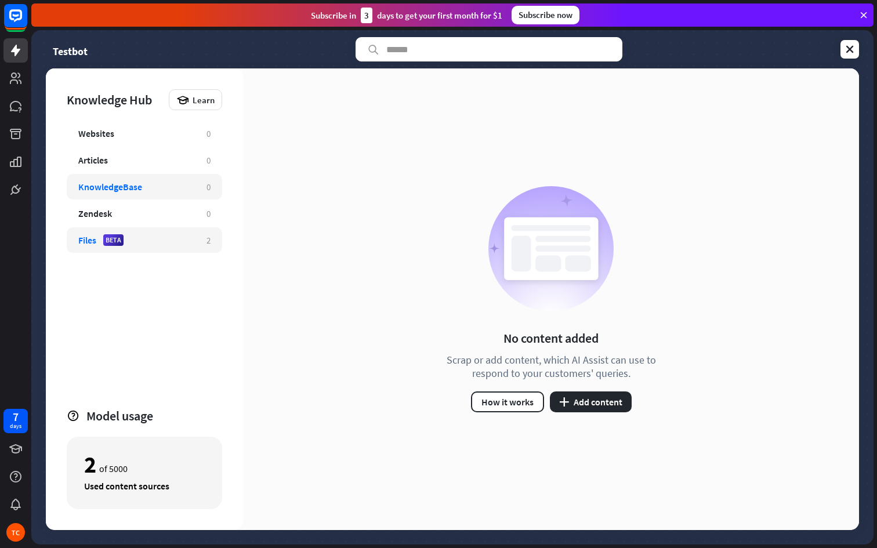
click at [140, 236] on div "Files BETA" at bounding box center [136, 240] width 117 height 12
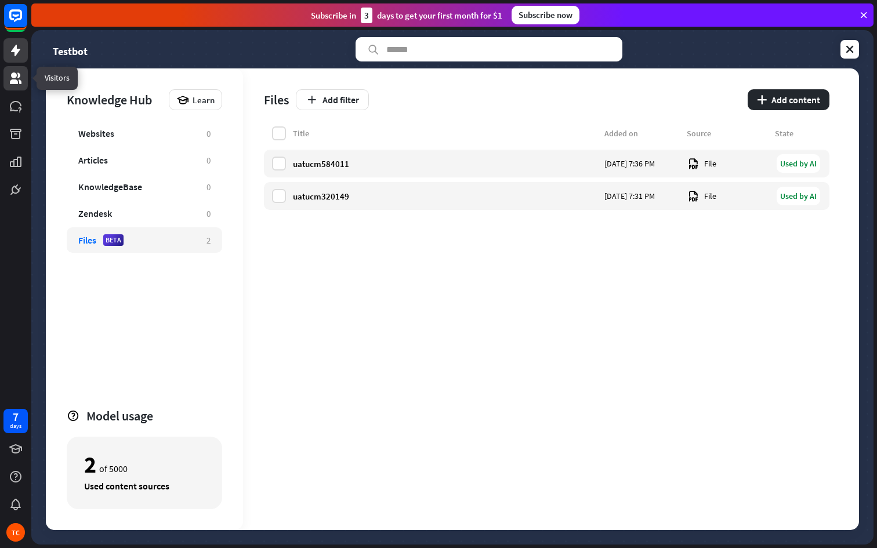
click at [16, 83] on icon at bounding box center [16, 78] width 12 height 12
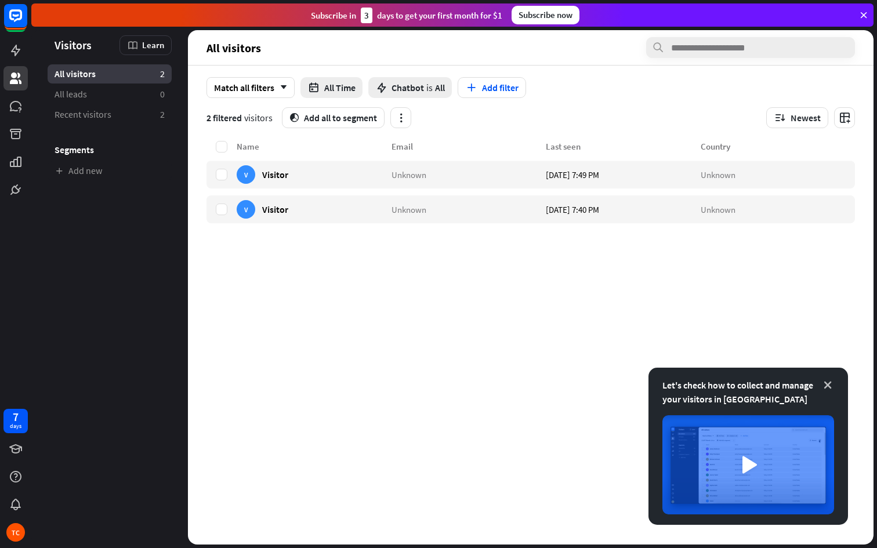
click at [825, 388] on icon at bounding box center [828, 385] width 12 height 12
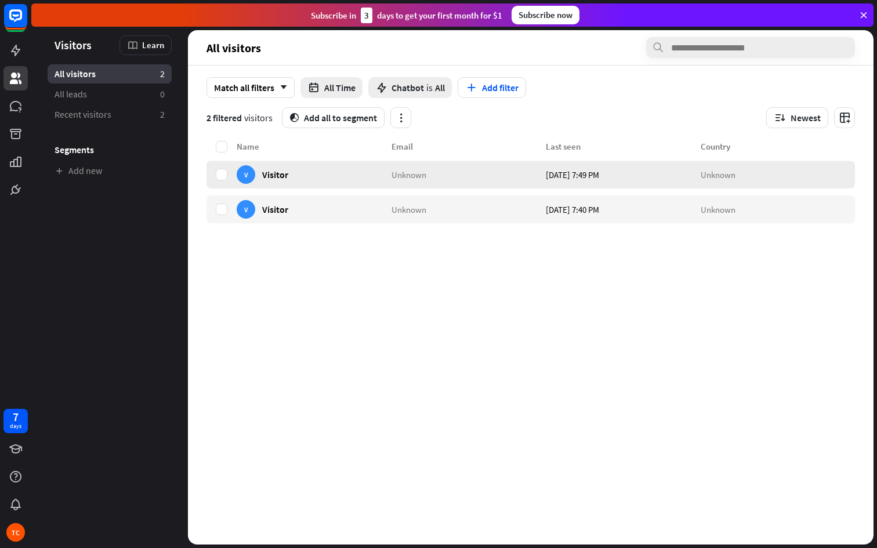
click at [280, 179] on span "Visitor" at bounding box center [275, 174] width 26 height 11
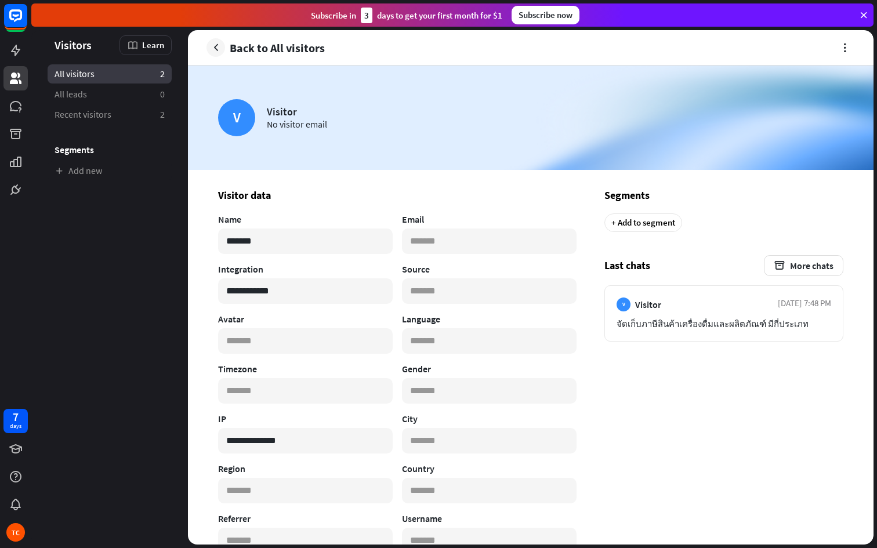
click at [82, 79] on span "All visitors" at bounding box center [75, 74] width 40 height 12
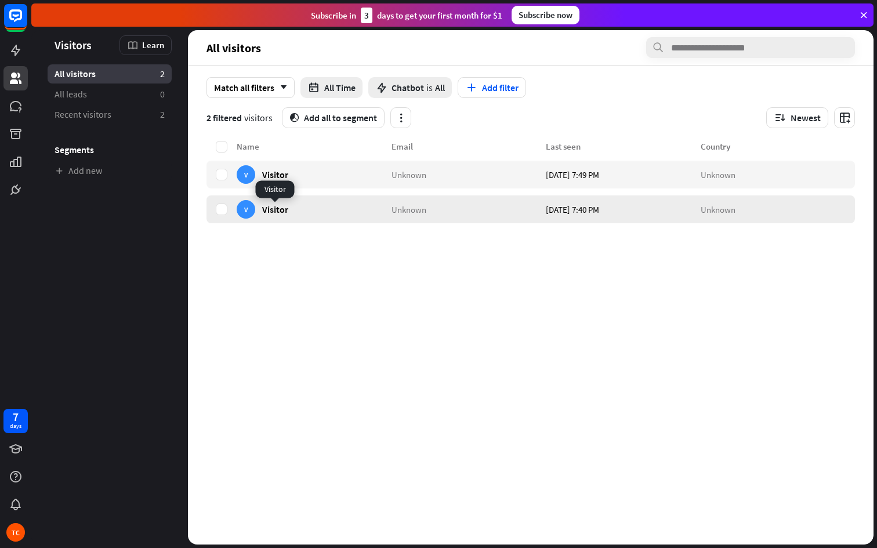
click at [268, 205] on span "Visitor" at bounding box center [275, 209] width 26 height 11
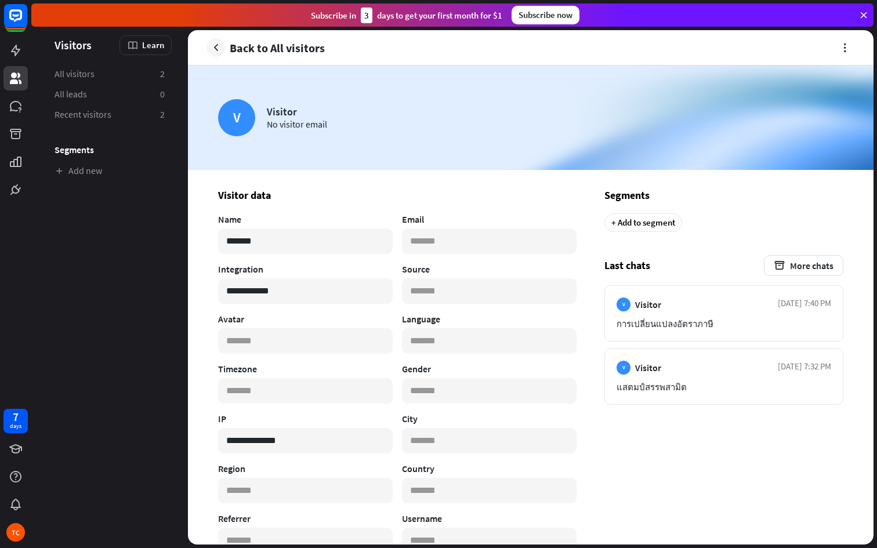
scroll to position [77, 0]
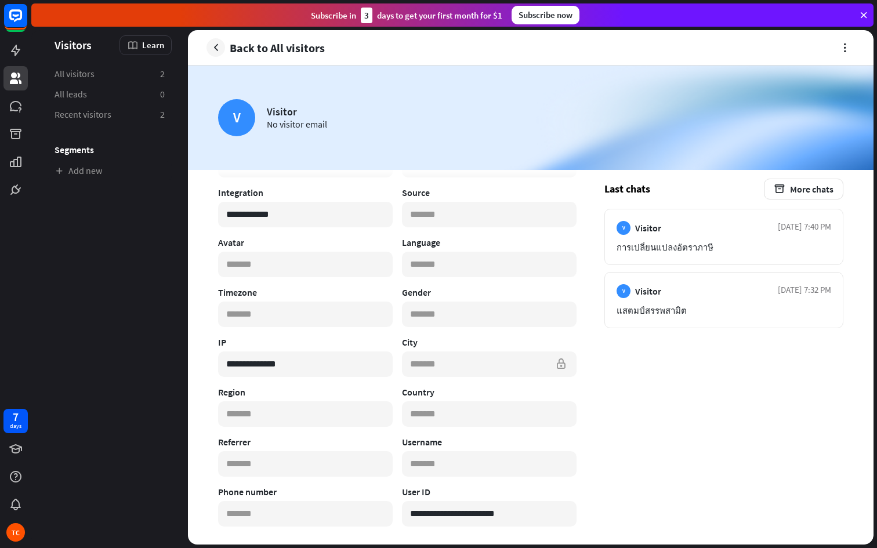
click at [419, 364] on input "text" at bounding box center [489, 364] width 175 height 26
click at [449, 300] on article "Gender" at bounding box center [489, 306] width 175 height 41
click at [80, 95] on span "All leads" at bounding box center [71, 94] width 32 height 12
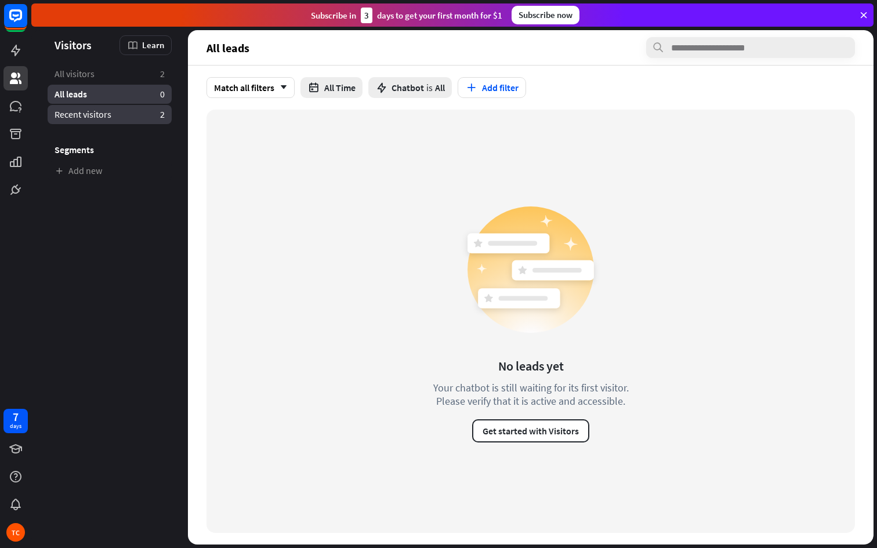
click at [86, 109] on span "Recent visitors" at bounding box center [83, 114] width 57 height 12
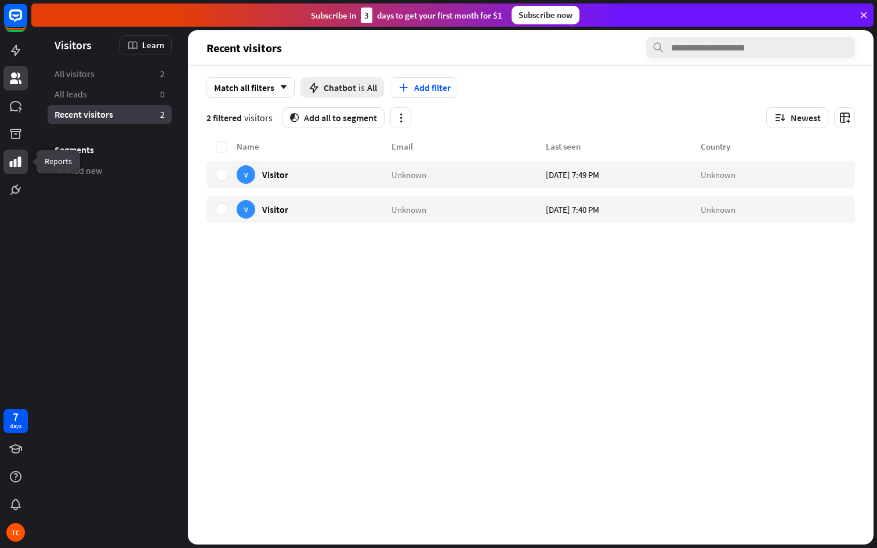
click at [9, 166] on icon at bounding box center [16, 162] width 14 height 14
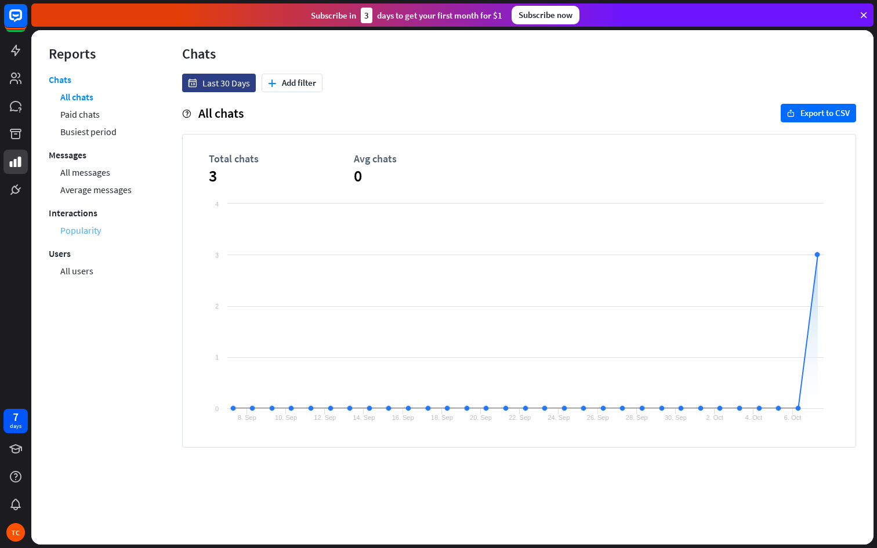
click at [93, 223] on link "Popularity" at bounding box center [80, 230] width 41 height 17
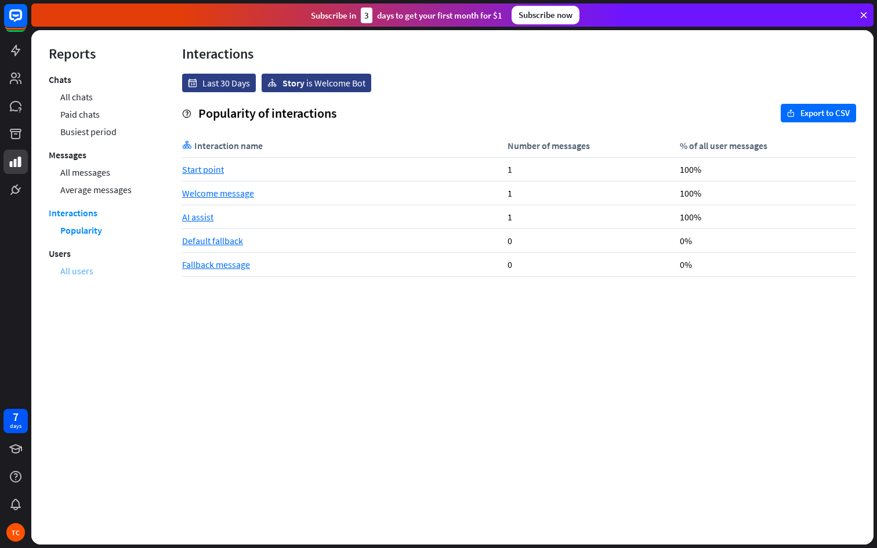
click at [66, 275] on link "All users" at bounding box center [76, 270] width 33 height 17
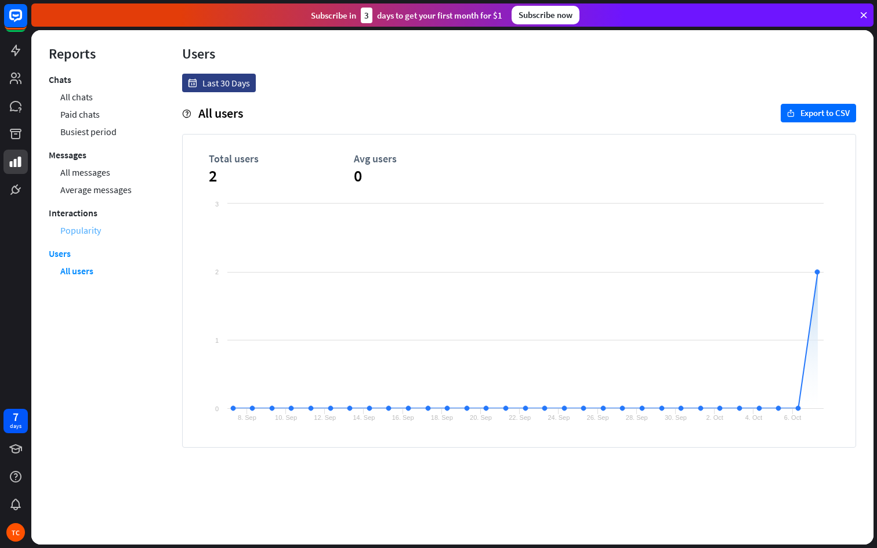
click at [76, 232] on link "Popularity" at bounding box center [80, 230] width 41 height 17
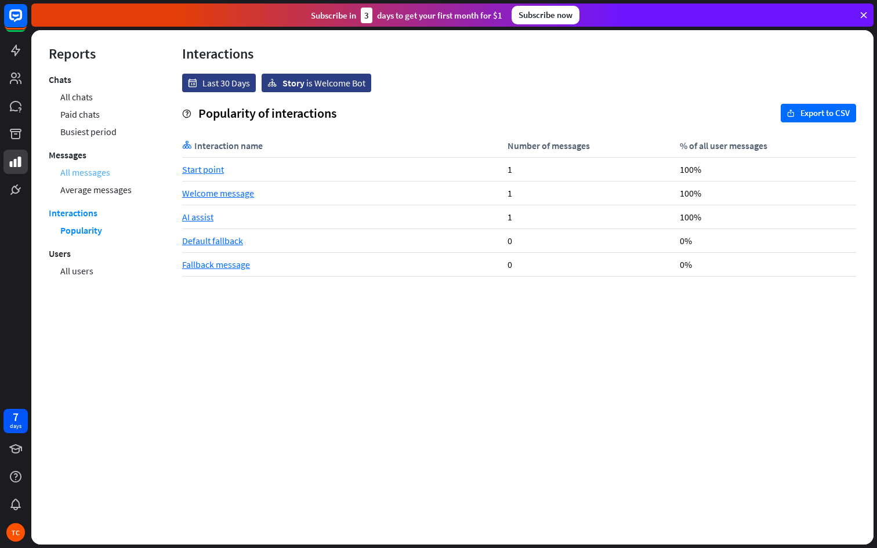
click at [82, 177] on link "All messages" at bounding box center [85, 172] width 50 height 17
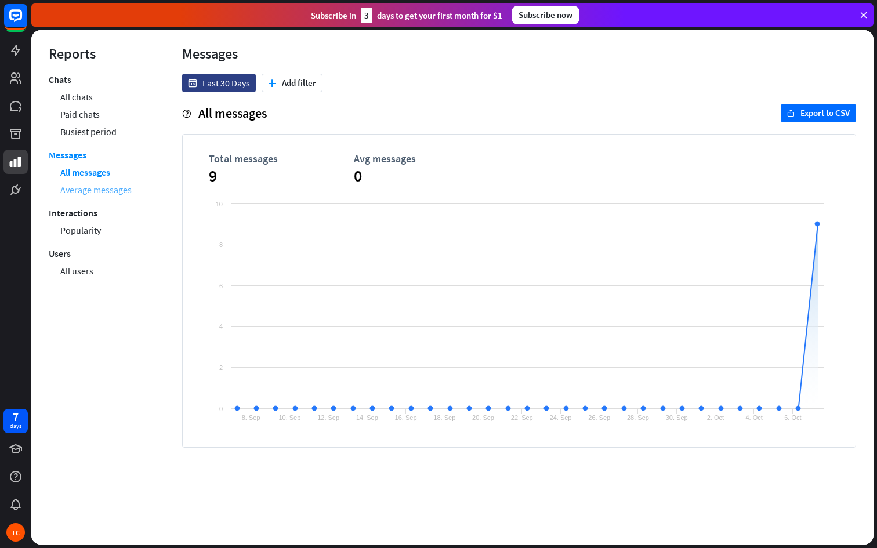
click at [82, 188] on link "Average messages" at bounding box center [95, 189] width 71 height 17
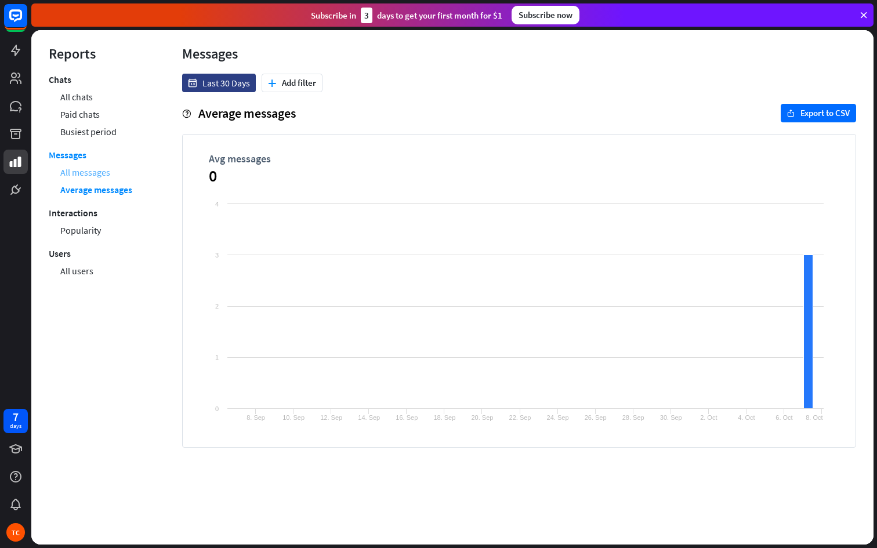
click at [85, 169] on link "All messages" at bounding box center [85, 172] width 50 height 17
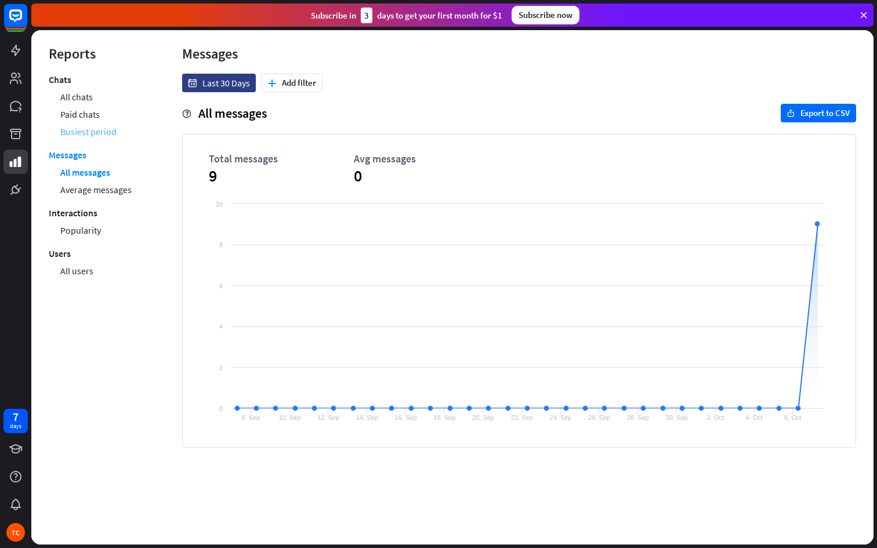
click at [79, 133] on link "Busiest period" at bounding box center [88, 131] width 56 height 17
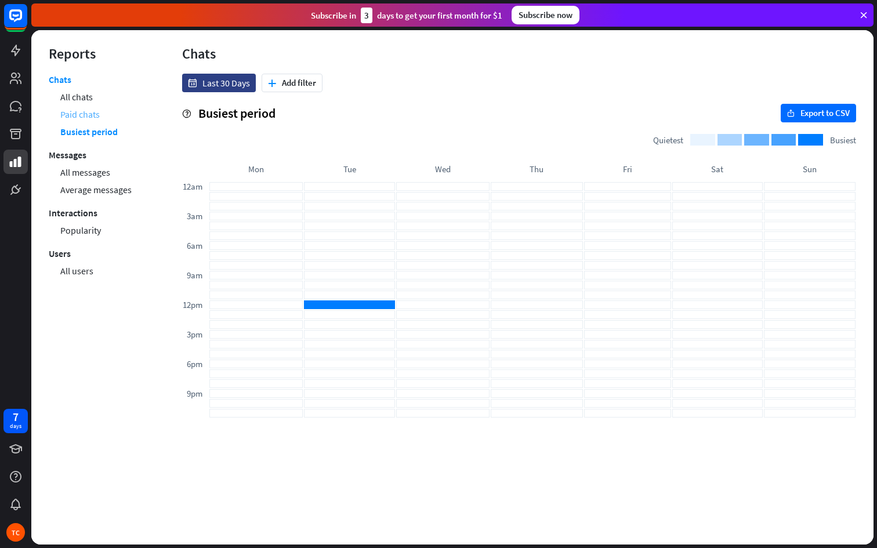
click at [78, 122] on link "Paid chats" at bounding box center [79, 114] width 39 height 17
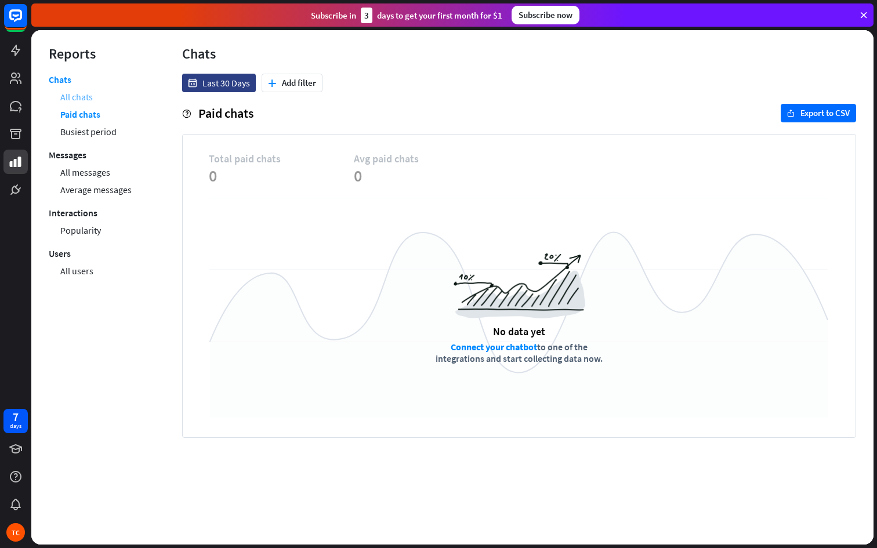
click at [84, 94] on link "All chats" at bounding box center [76, 96] width 32 height 17
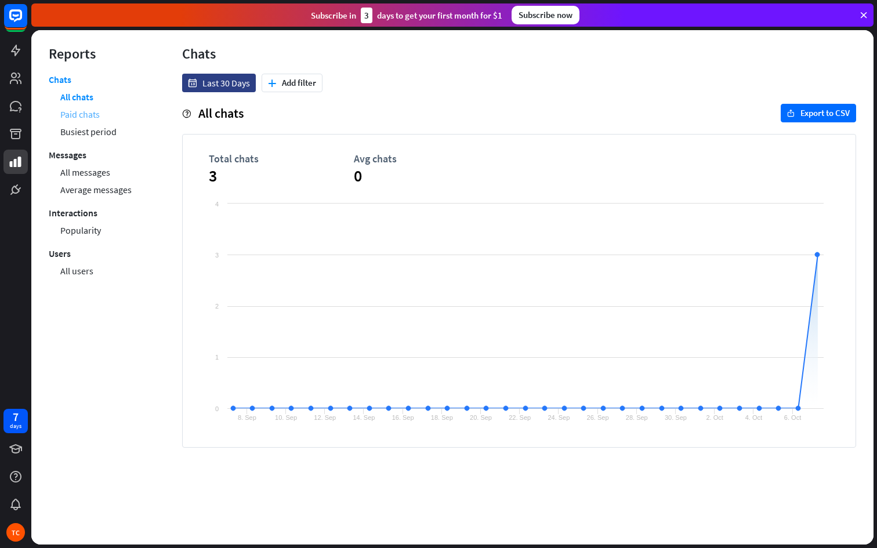
click at [81, 113] on link "Paid chats" at bounding box center [79, 114] width 39 height 17
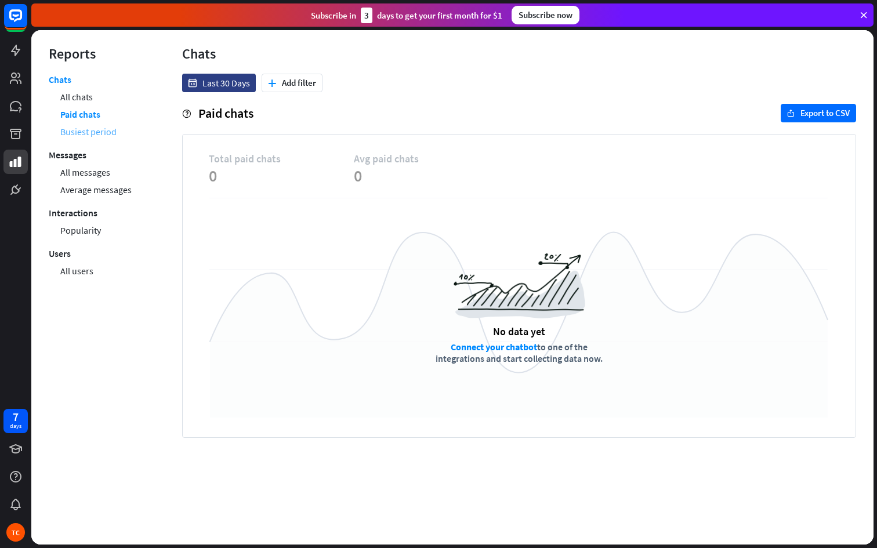
click at [76, 133] on link "Busiest period" at bounding box center [88, 131] width 56 height 17
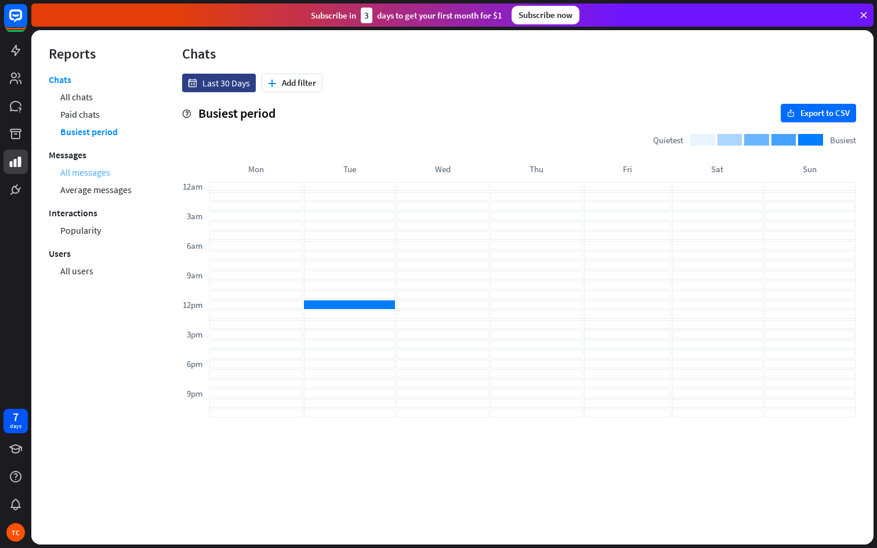
click at [70, 177] on link "All messages" at bounding box center [85, 172] width 50 height 17
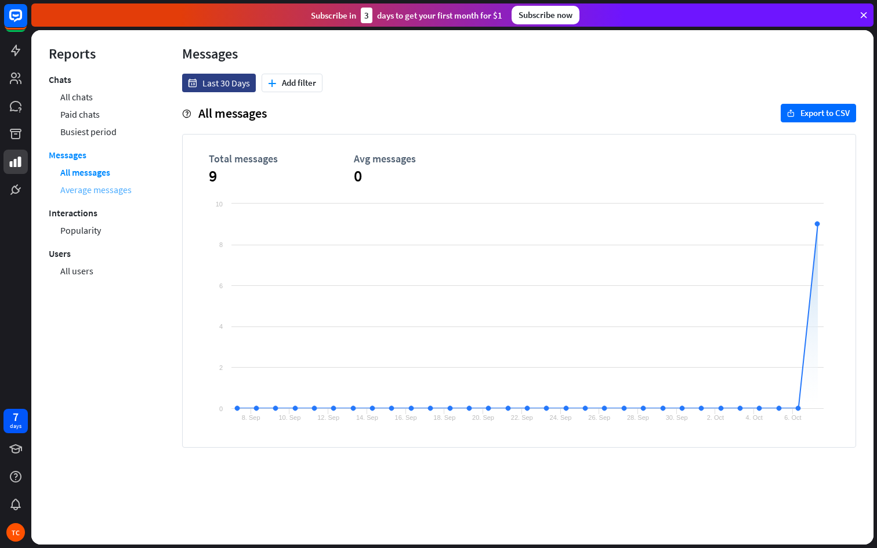
click at [81, 191] on link "Average messages" at bounding box center [95, 189] width 71 height 17
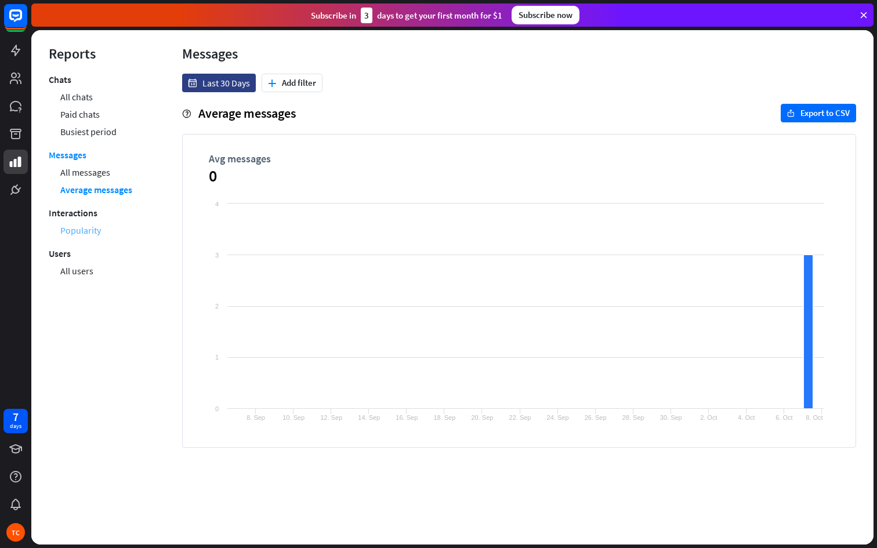
click at [75, 226] on link "Popularity" at bounding box center [80, 230] width 41 height 17
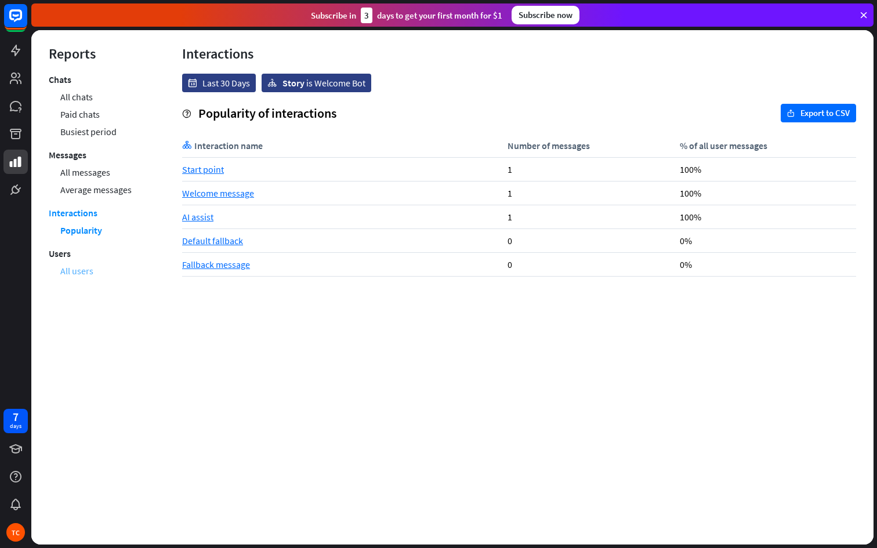
click at [75, 266] on link "All users" at bounding box center [76, 270] width 33 height 17
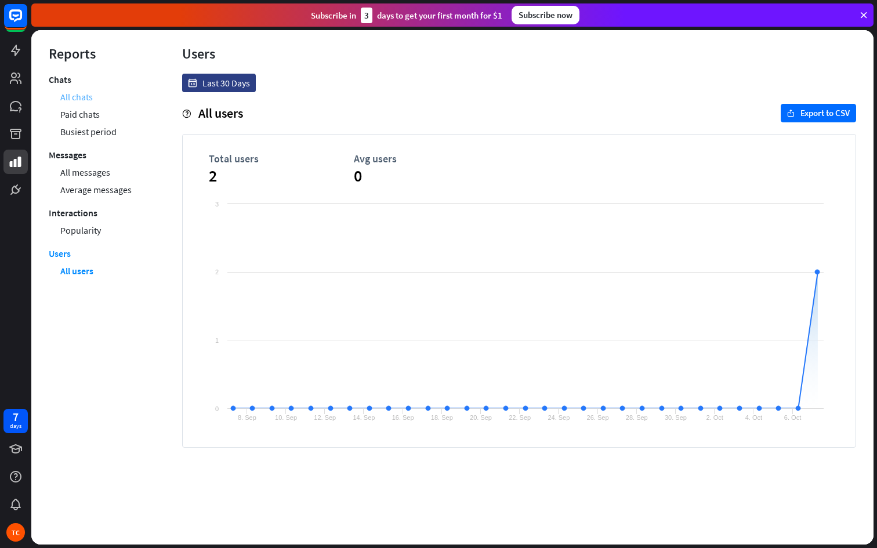
click at [72, 93] on link "All chats" at bounding box center [76, 96] width 32 height 17
click at [13, 57] on icon at bounding box center [16, 50] width 14 height 14
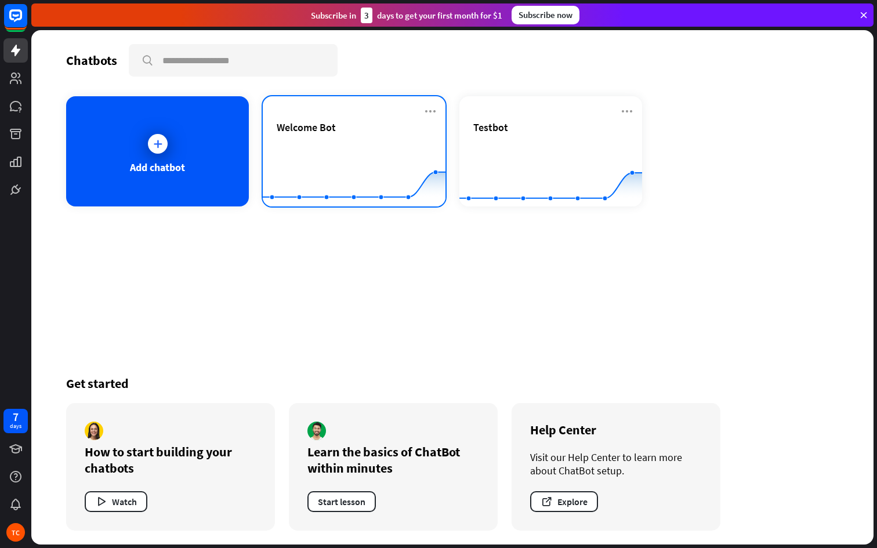
click at [380, 147] on rect at bounding box center [354, 177] width 183 height 72
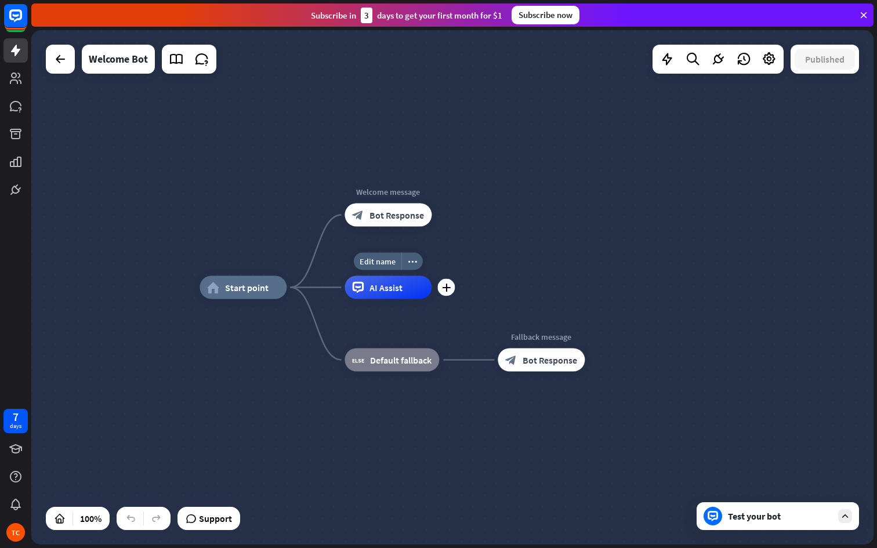
click at [404, 290] on div "AI Assist" at bounding box center [387, 287] width 87 height 23
click at [743, 518] on div "Test your bot" at bounding box center [780, 516] width 104 height 12
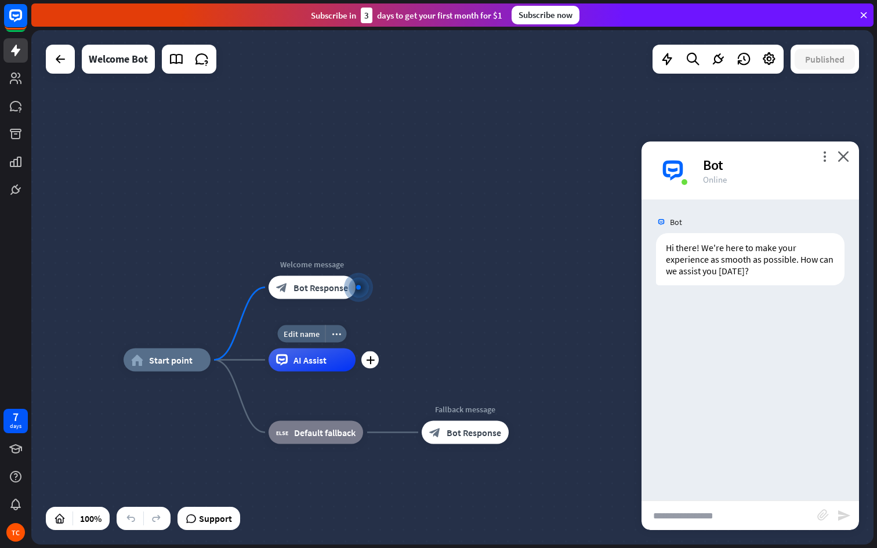
click at [313, 361] on span "AI Assist" at bounding box center [309, 360] width 33 height 12
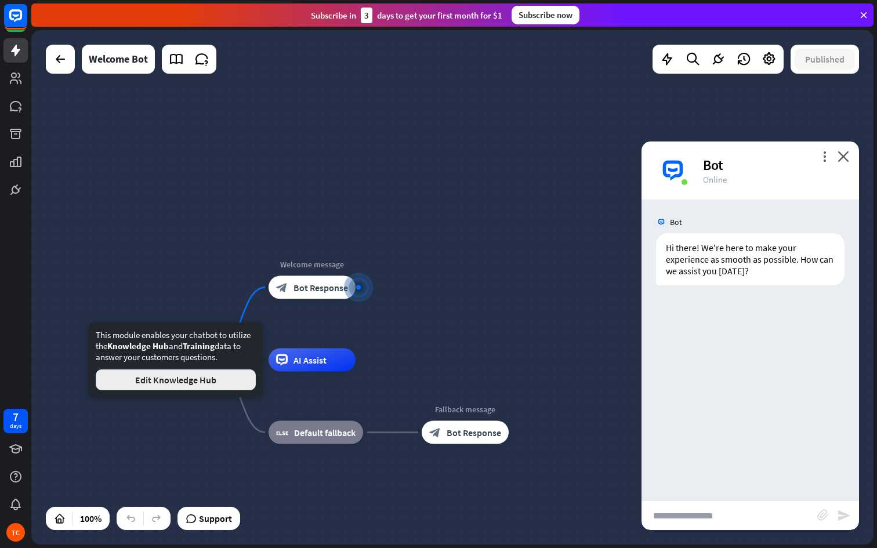
click at [208, 378] on button "Edit Knowledge Hub" at bounding box center [176, 379] width 160 height 21
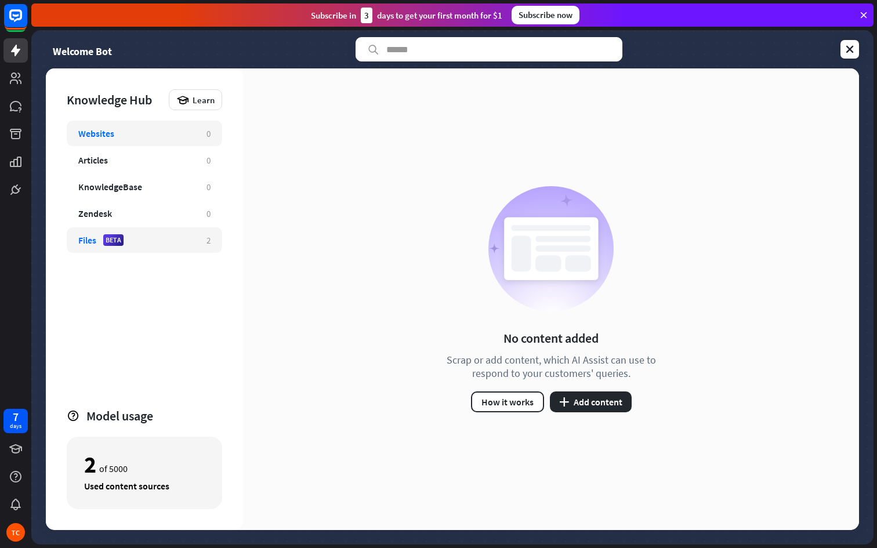
click at [142, 240] on div "Files BETA" at bounding box center [136, 240] width 117 height 12
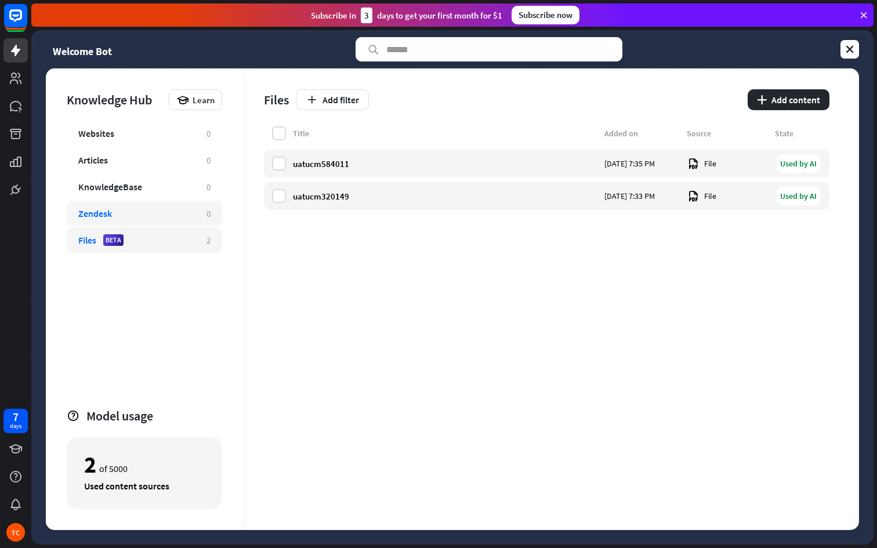
click at [140, 223] on div "Zendesk 0" at bounding box center [144, 214] width 155 height 26
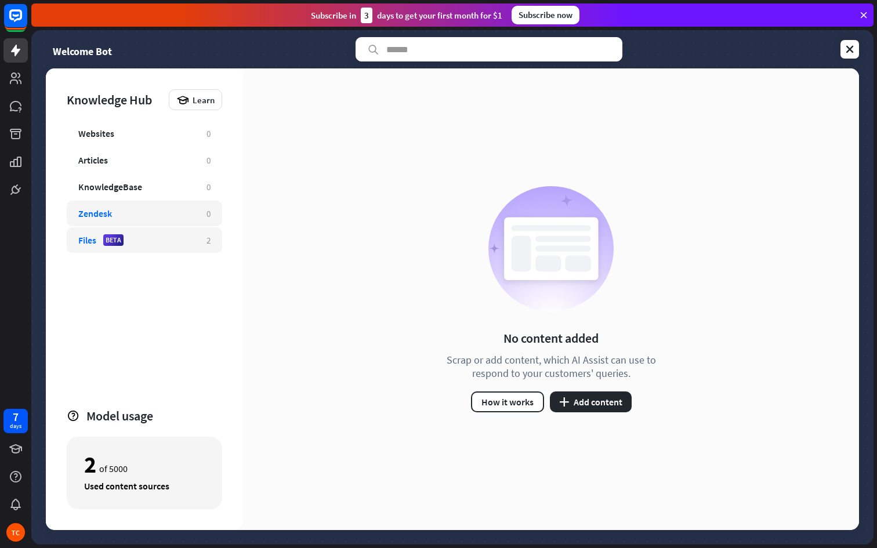
click at [143, 236] on div "Files BETA" at bounding box center [136, 240] width 117 height 12
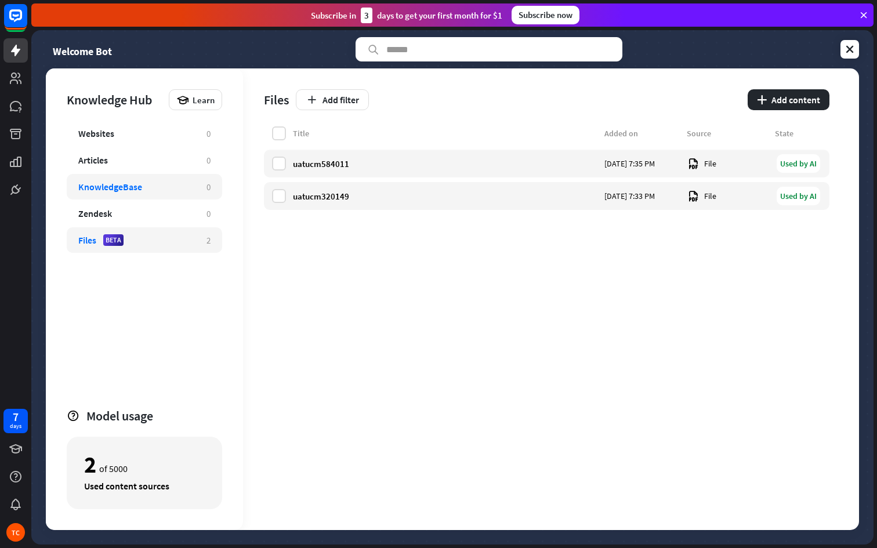
click at [143, 188] on div "KnowledgeBase" at bounding box center [136, 187] width 117 height 12
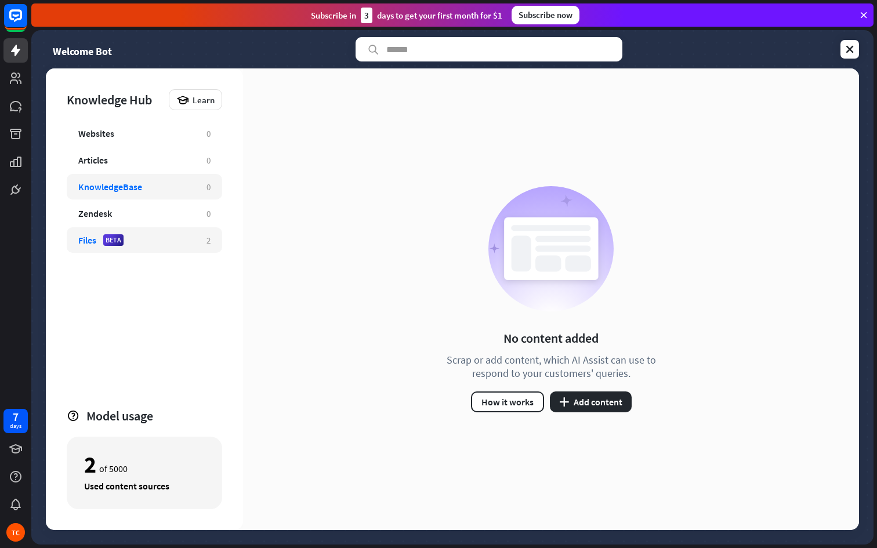
click at [147, 239] on div "Files BETA" at bounding box center [136, 240] width 117 height 12
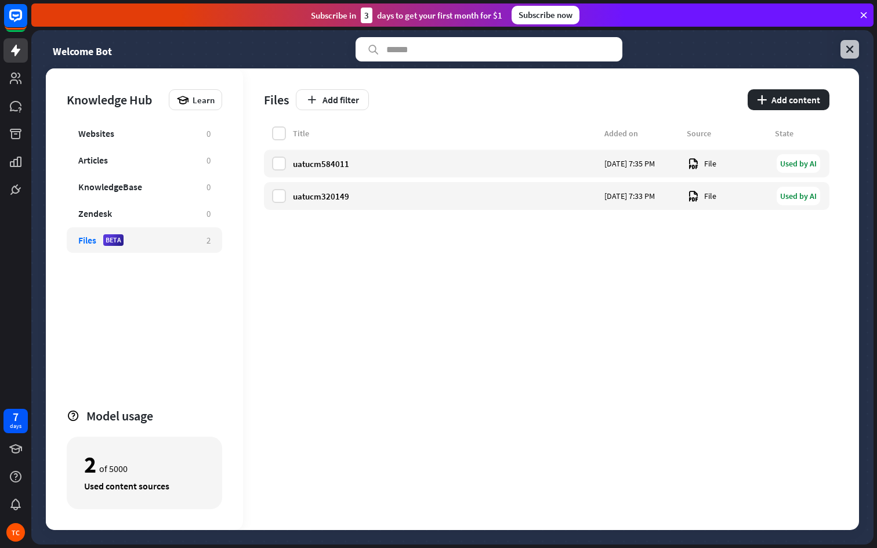
click at [851, 52] on icon at bounding box center [850, 49] width 12 height 12
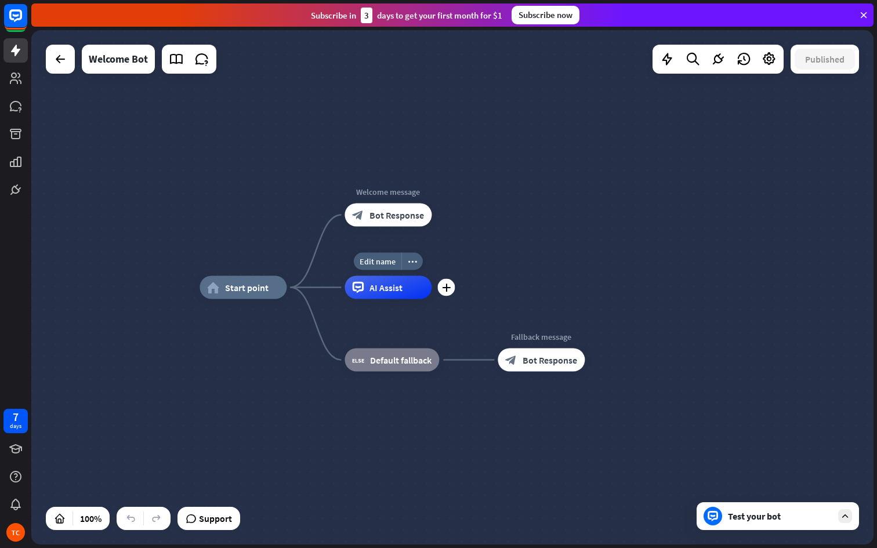
click at [385, 281] on div "AI Assist" at bounding box center [387, 287] width 87 height 23
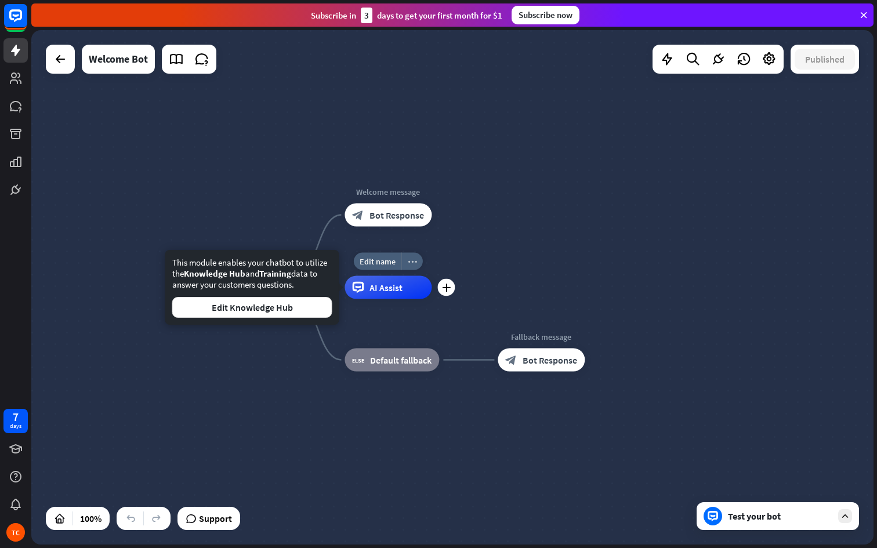
click at [409, 264] on icon "more_horiz" at bounding box center [412, 261] width 9 height 9
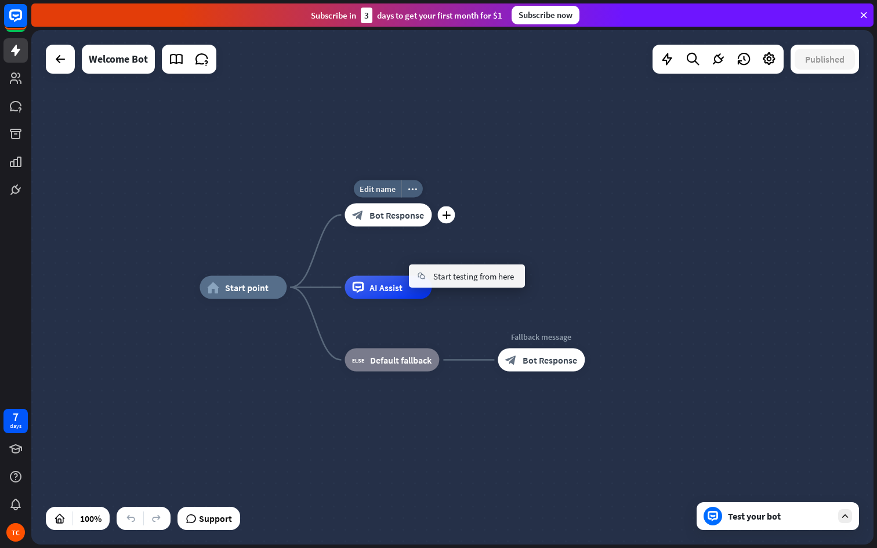
click at [419, 227] on div "Edit name more_horiz plus Welcome message block_bot_response Bot Response" at bounding box center [387, 215] width 87 height 23
click at [416, 217] on span "Bot Response" at bounding box center [396, 215] width 55 height 12
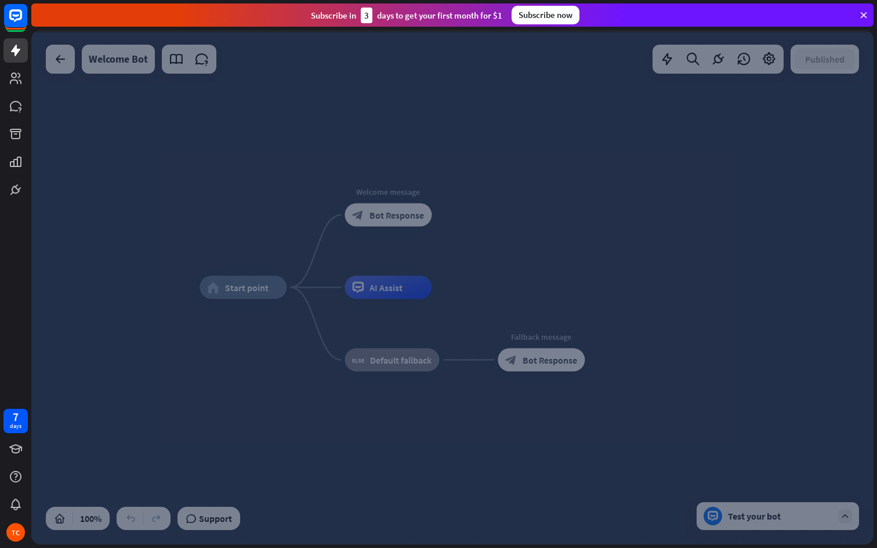
click at [523, 245] on div at bounding box center [452, 287] width 842 height 514
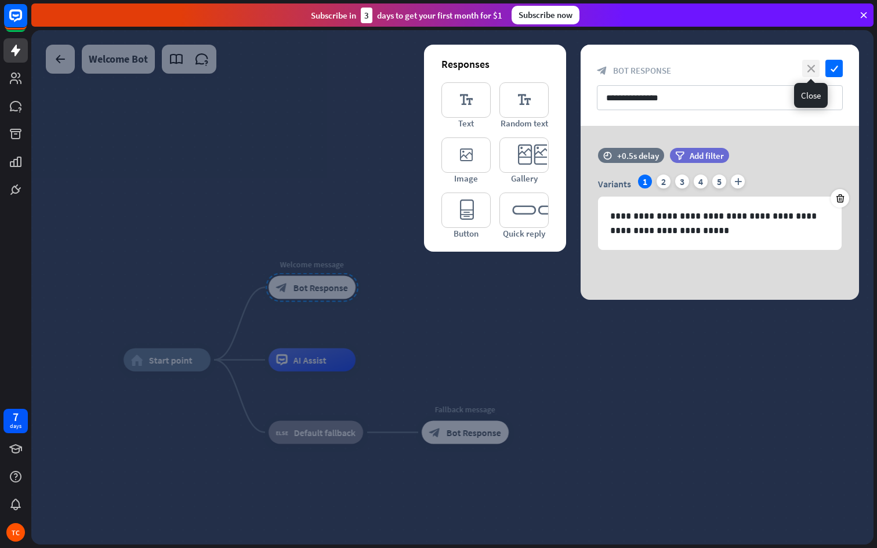
click at [813, 70] on icon "close" at bounding box center [810, 68] width 17 height 17
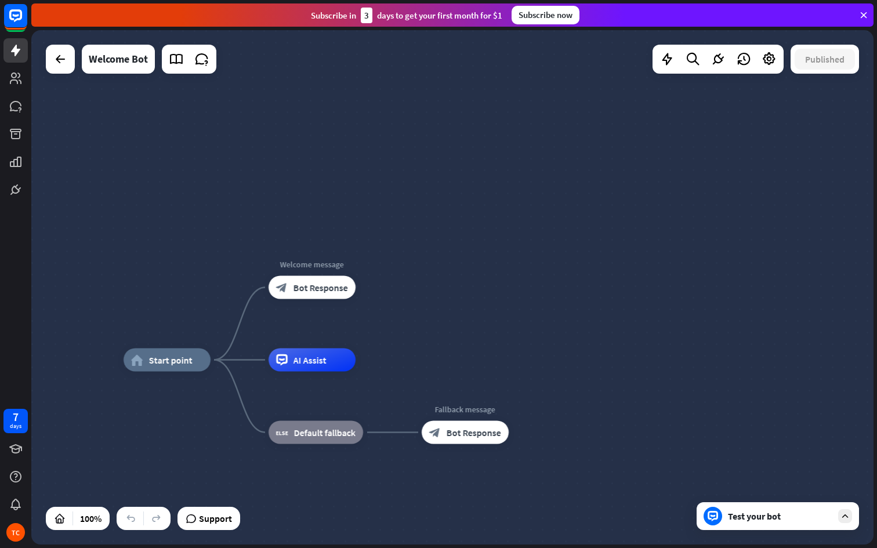
click at [862, 18] on icon at bounding box center [863, 15] width 10 height 10
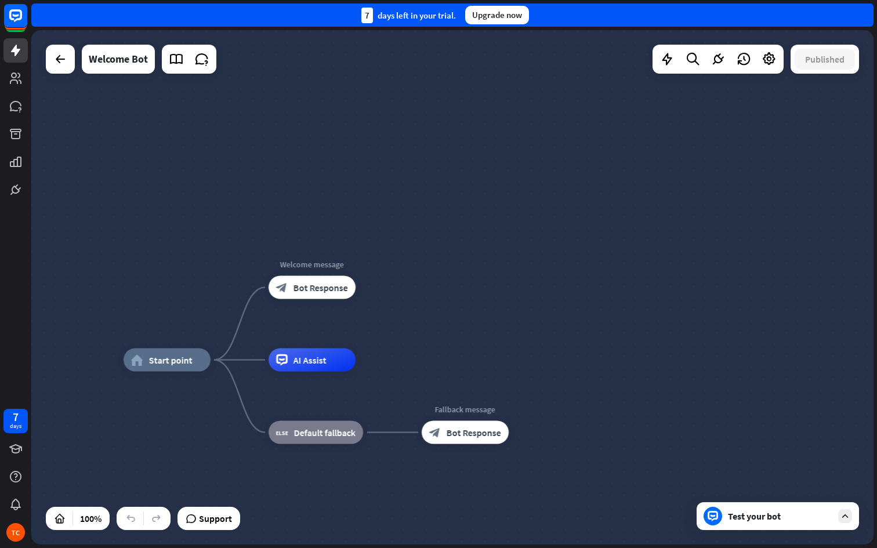
click at [439, 13] on div "7 days left in your trial." at bounding box center [408, 16] width 95 height 16
click at [13, 453] on icon at bounding box center [16, 449] width 14 height 14
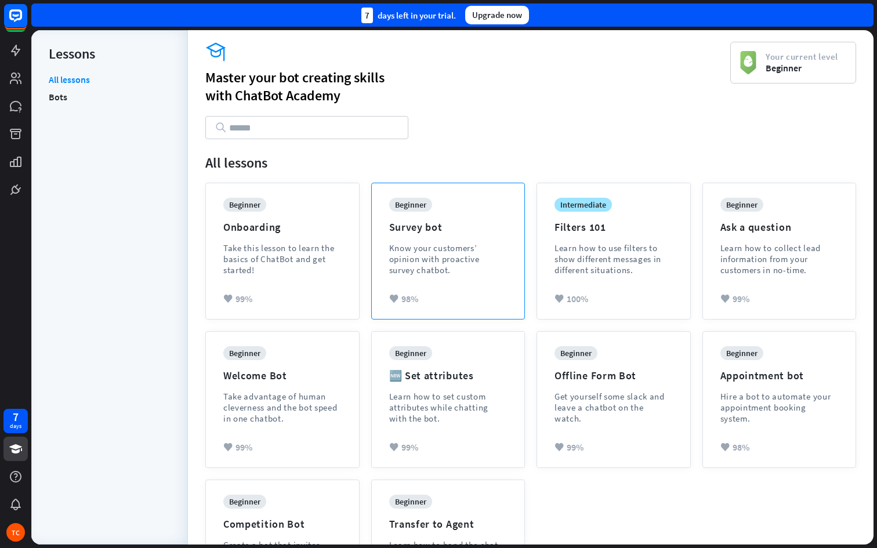
click at [519, 255] on div "beginner Survey bot Know your customers’ opinion with proactive survey chatbot.…" at bounding box center [448, 251] width 153 height 136
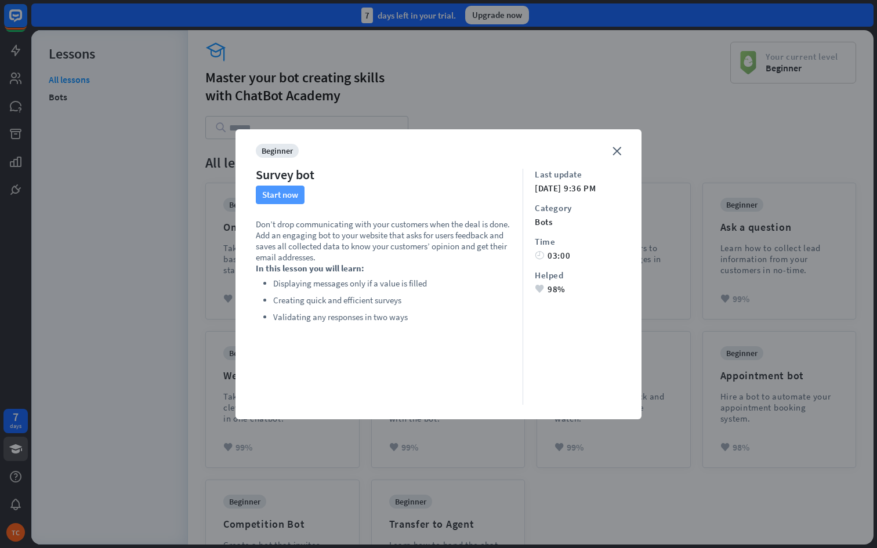
click at [293, 193] on button "Start now" at bounding box center [280, 195] width 49 height 19
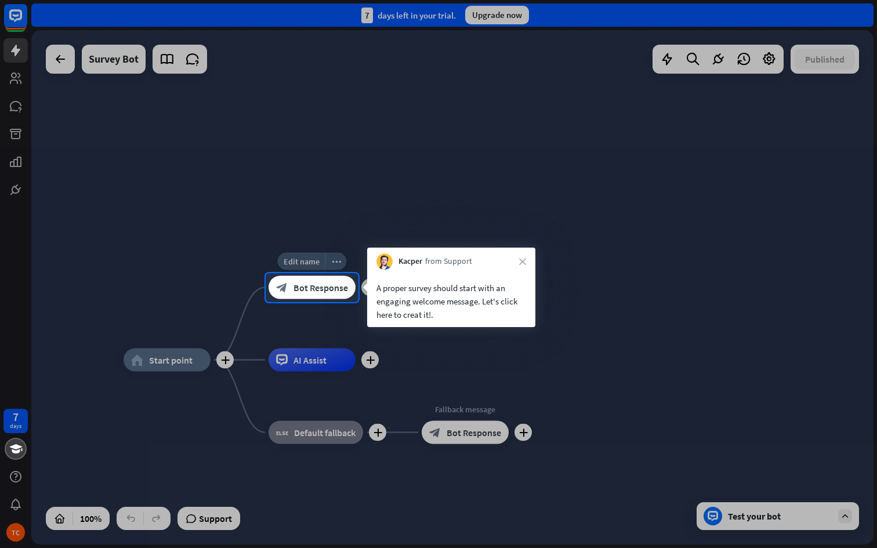
click at [320, 285] on span "Bot Response" at bounding box center [320, 288] width 55 height 12
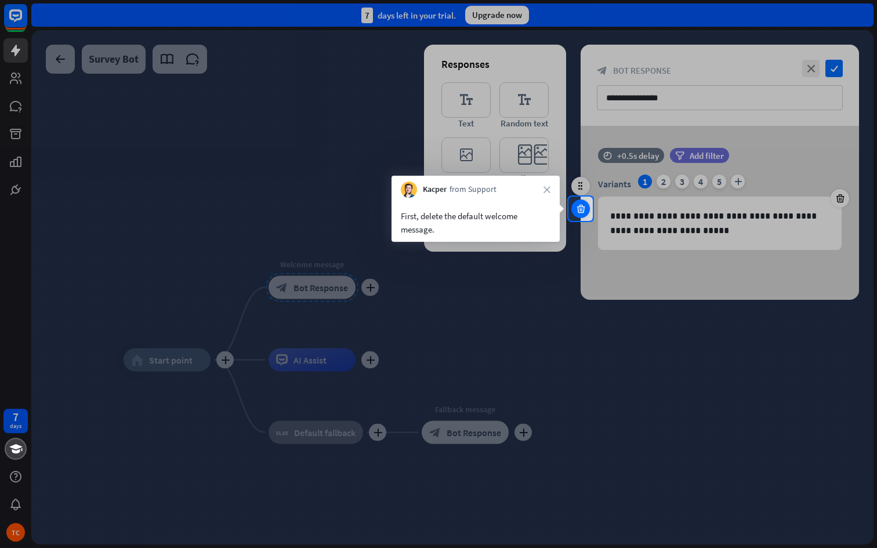
click at [582, 210] on icon at bounding box center [580, 209] width 11 height 10
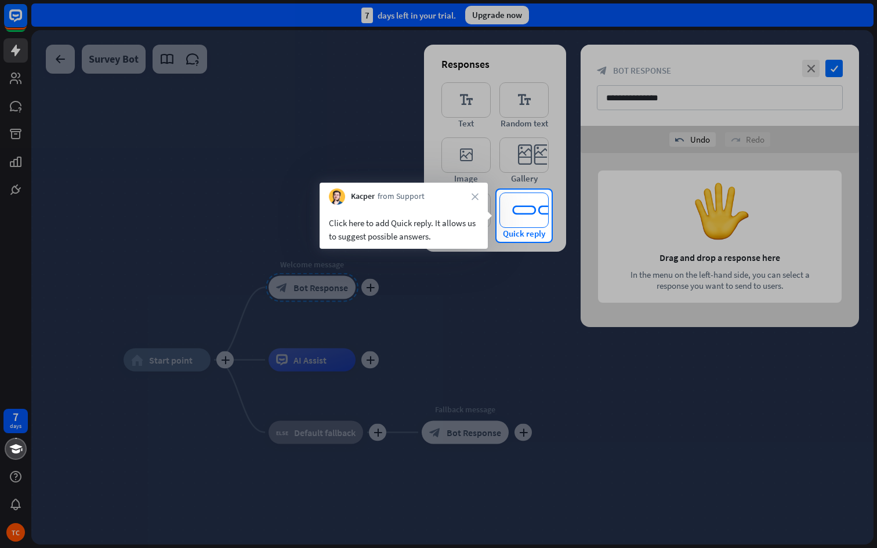
click at [523, 221] on icon "editor_quick_replies" at bounding box center [523, 210] width 49 height 35
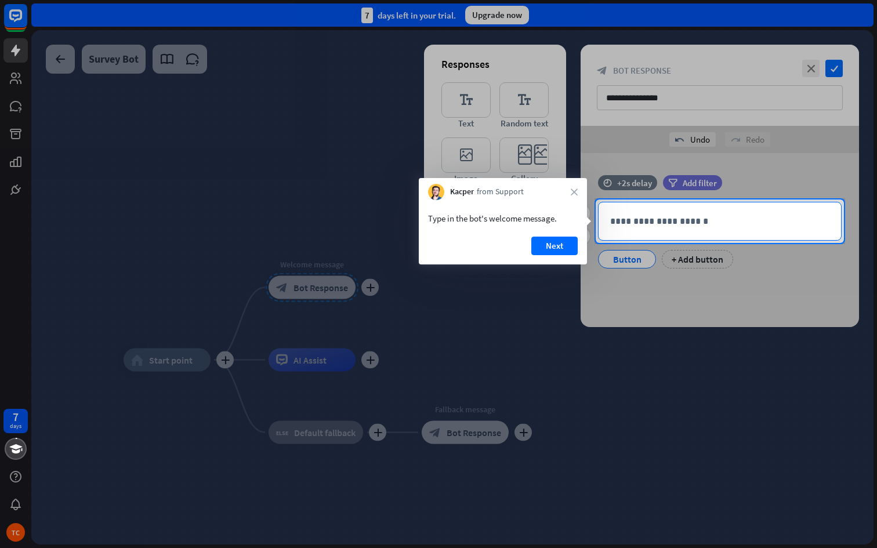
click at [614, 219] on p "**********" at bounding box center [719, 221] width 219 height 14
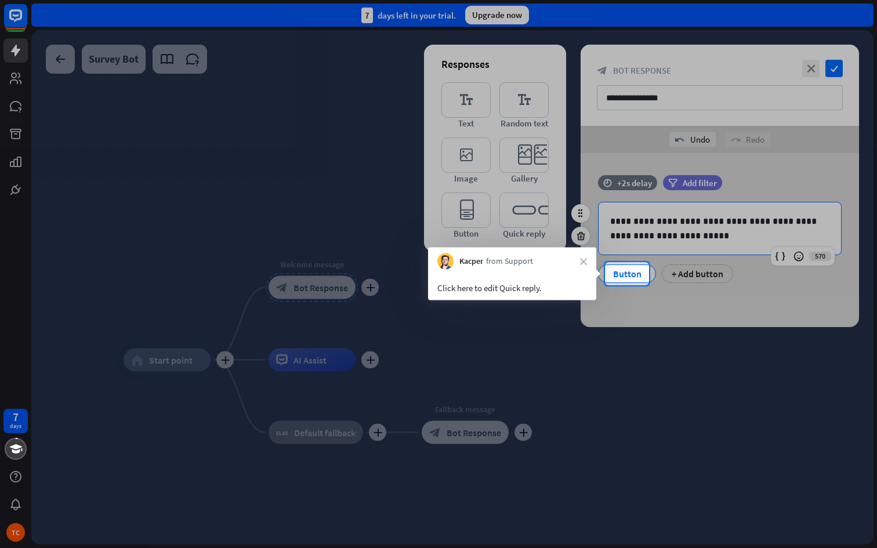
click at [620, 277] on div "Button" at bounding box center [627, 273] width 38 height 17
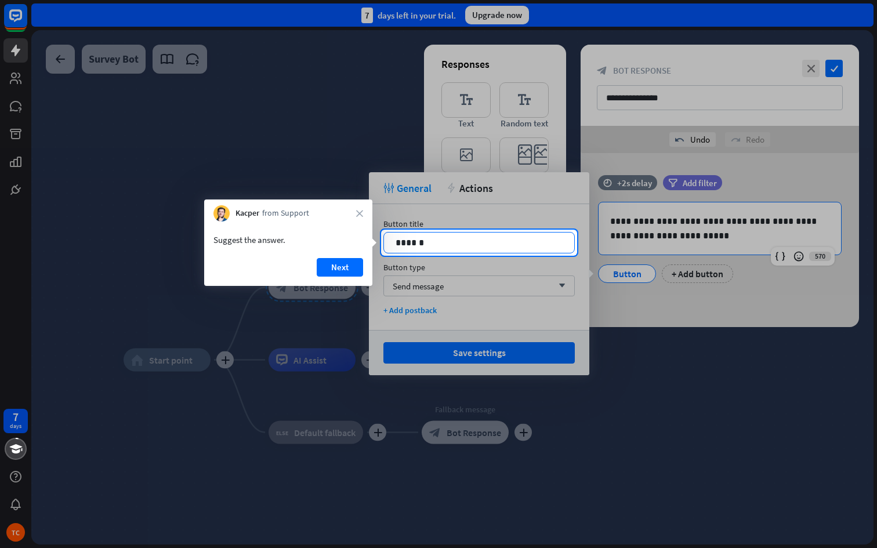
click at [496, 238] on p "******" at bounding box center [479, 242] width 167 height 14
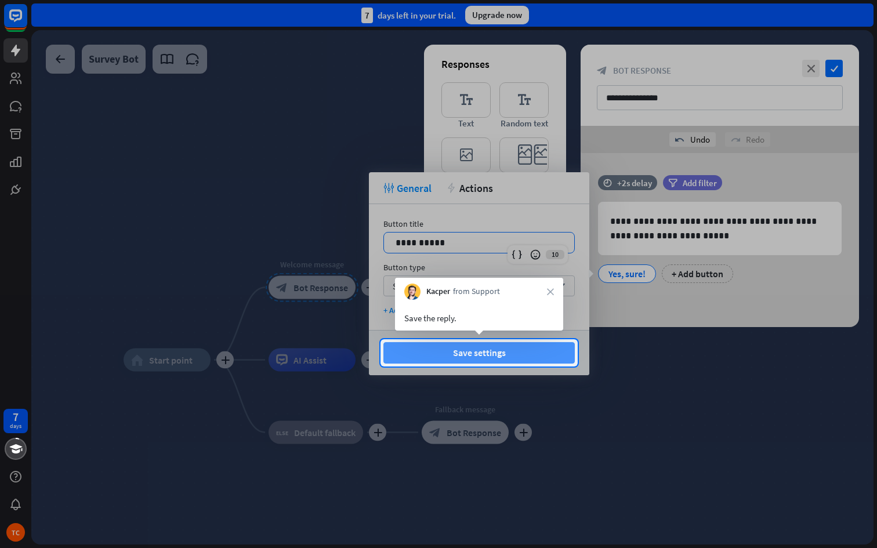
click at [506, 351] on button "Save settings" at bounding box center [478, 352] width 191 height 21
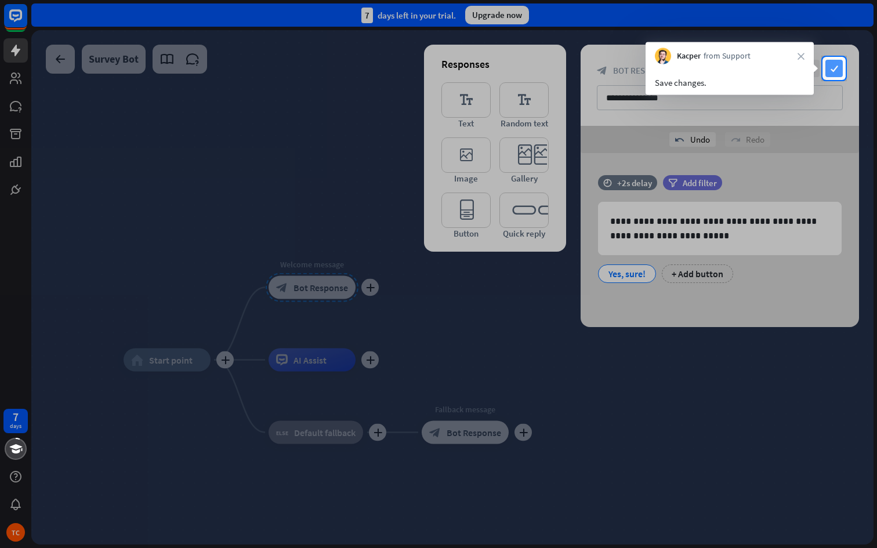
click at [833, 64] on icon "check" at bounding box center [833, 68] width 17 height 17
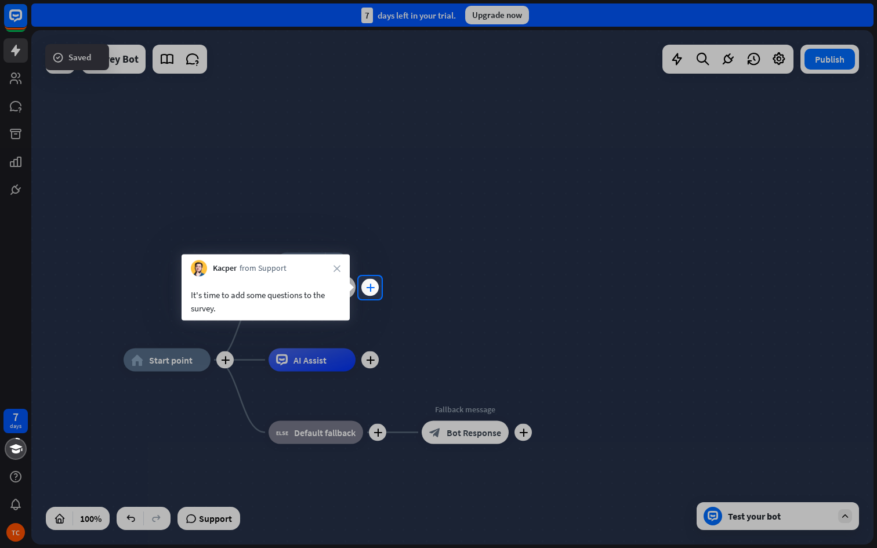
click at [372, 289] on icon "plus" at bounding box center [370, 288] width 9 height 8
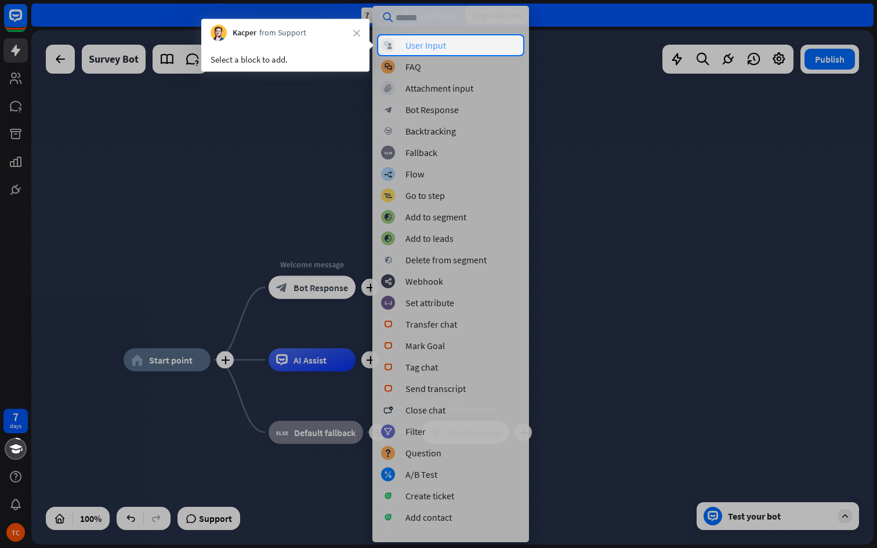
click at [418, 42] on div "User Input" at bounding box center [425, 45] width 41 height 12
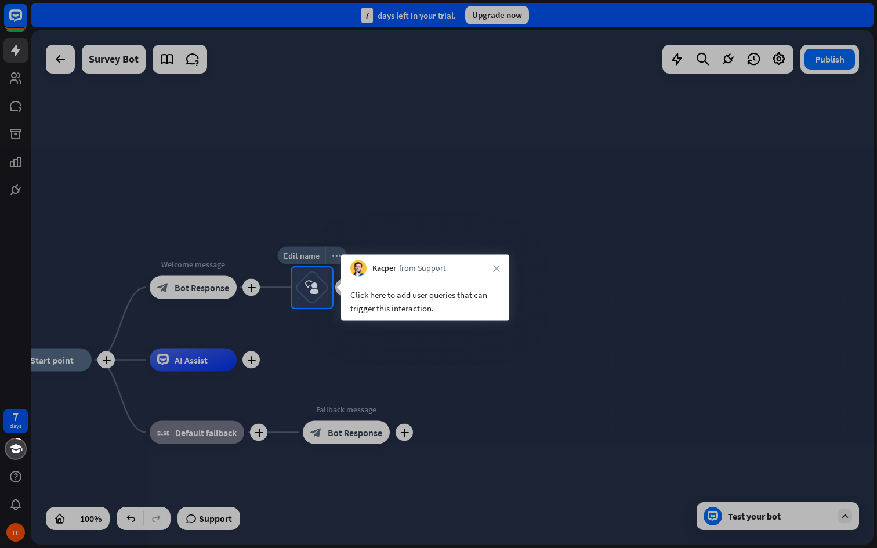
click at [314, 283] on icon "block_user_input" at bounding box center [312, 288] width 14 height 14
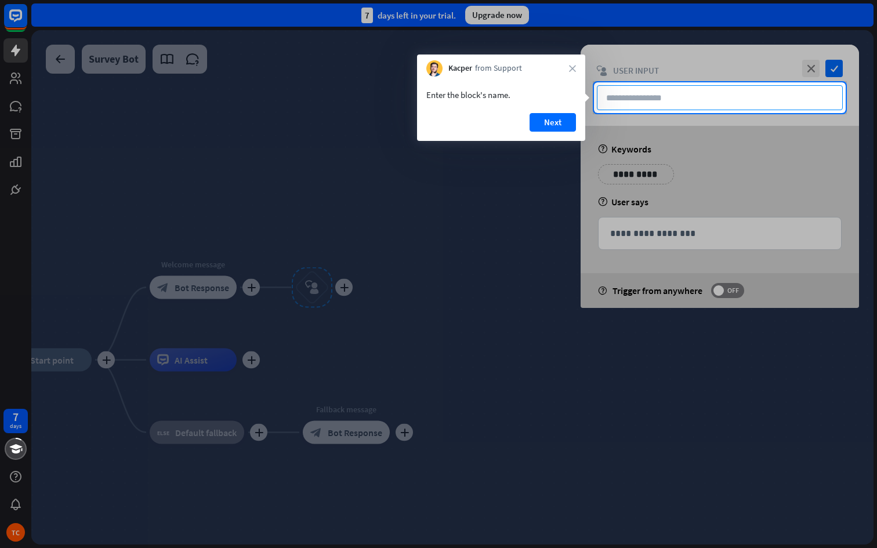
click at [648, 103] on input "text" at bounding box center [720, 97] width 246 height 25
type input "**"
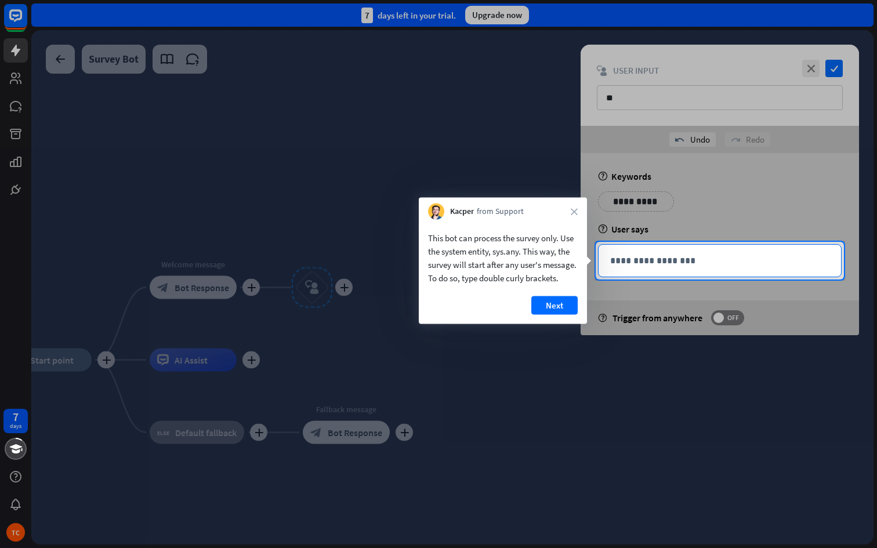
click at [641, 262] on p "**********" at bounding box center [719, 260] width 219 height 14
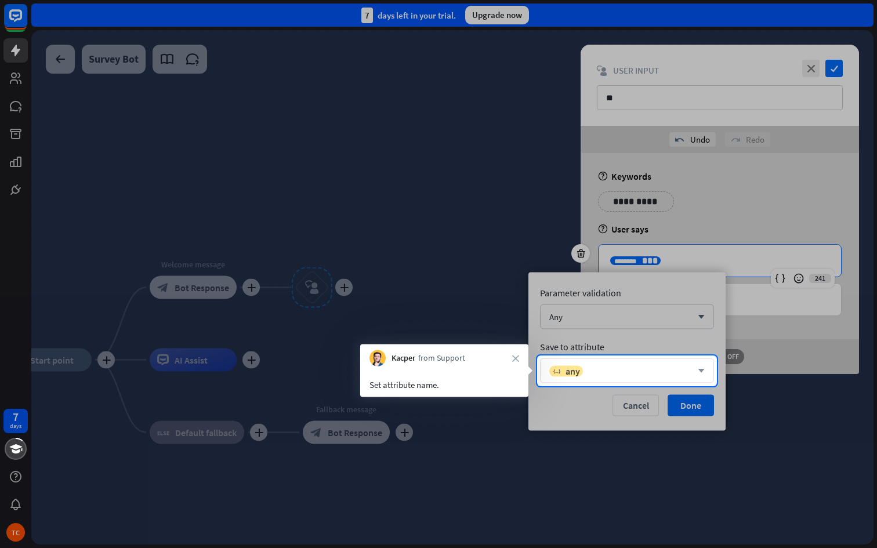
click at [615, 373] on div "variable any" at bounding box center [620, 371] width 143 height 12
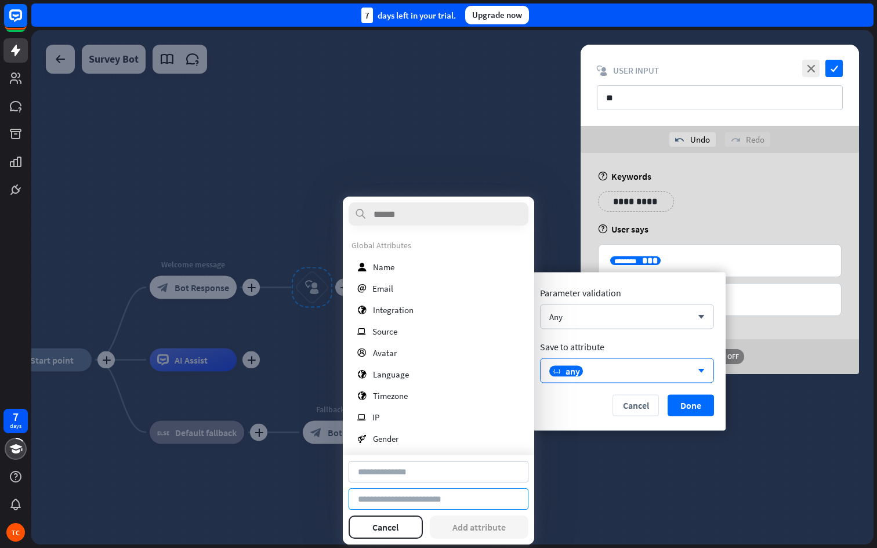
type input "**********"
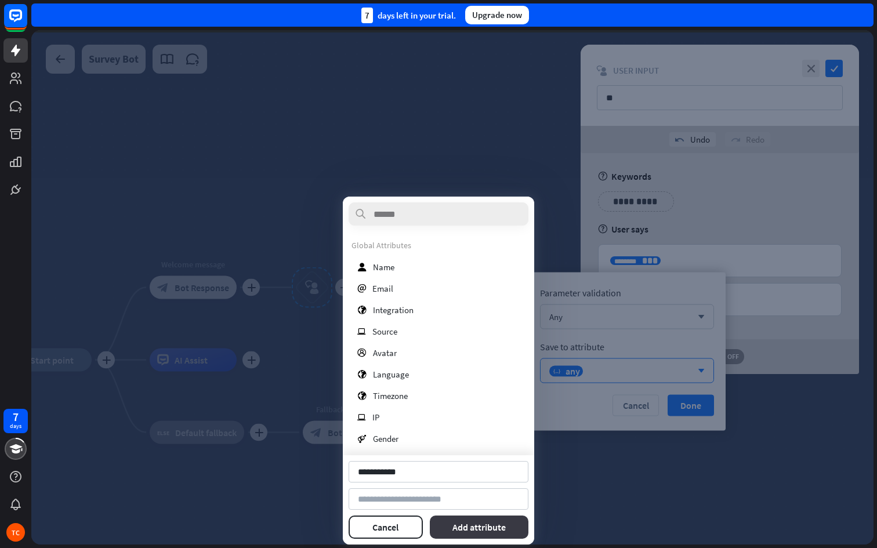
click at [451, 525] on button "Add attribute" at bounding box center [479, 527] width 99 height 23
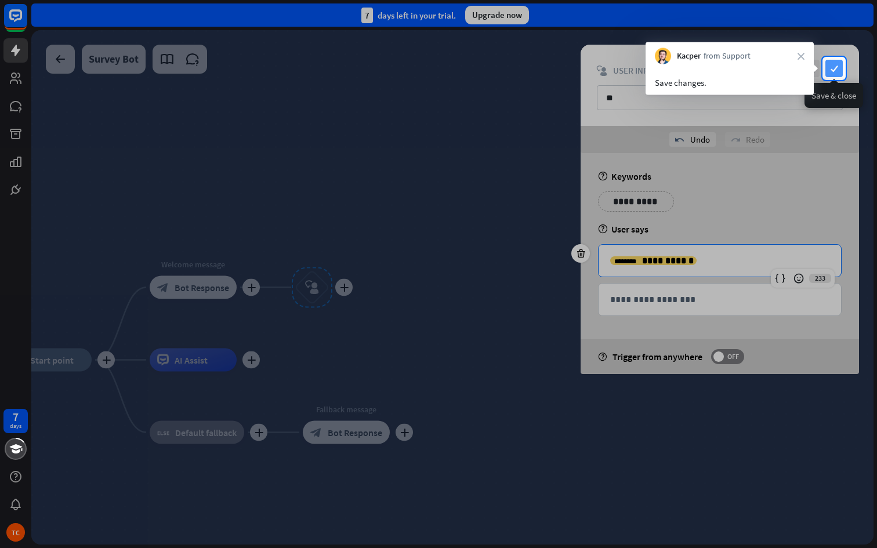
click at [833, 71] on icon "check" at bounding box center [833, 68] width 17 height 17
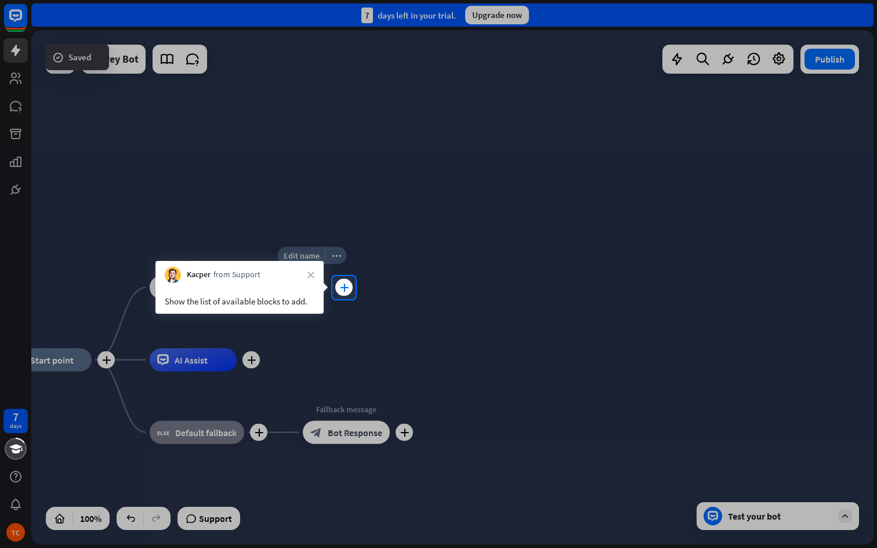
click at [349, 290] on div "plus" at bounding box center [343, 287] width 17 height 17
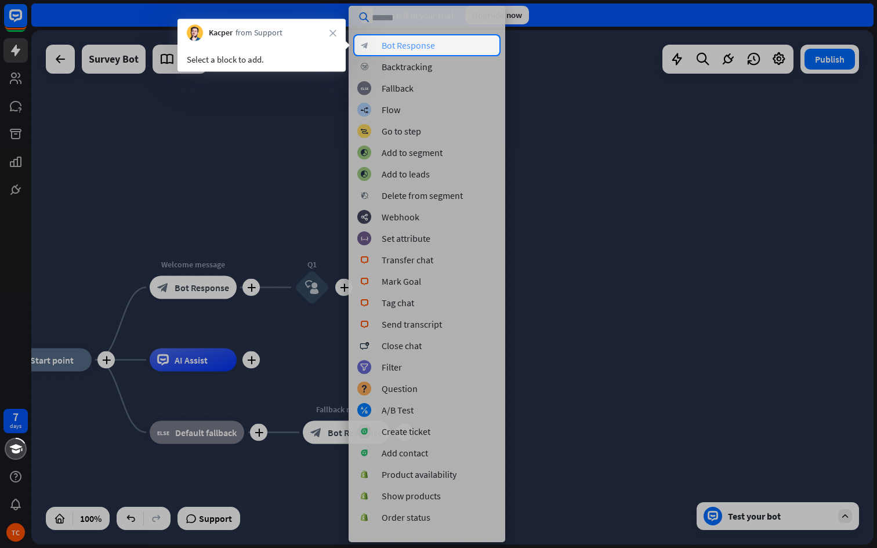
click at [409, 41] on div "Bot Response" at bounding box center [408, 45] width 53 height 12
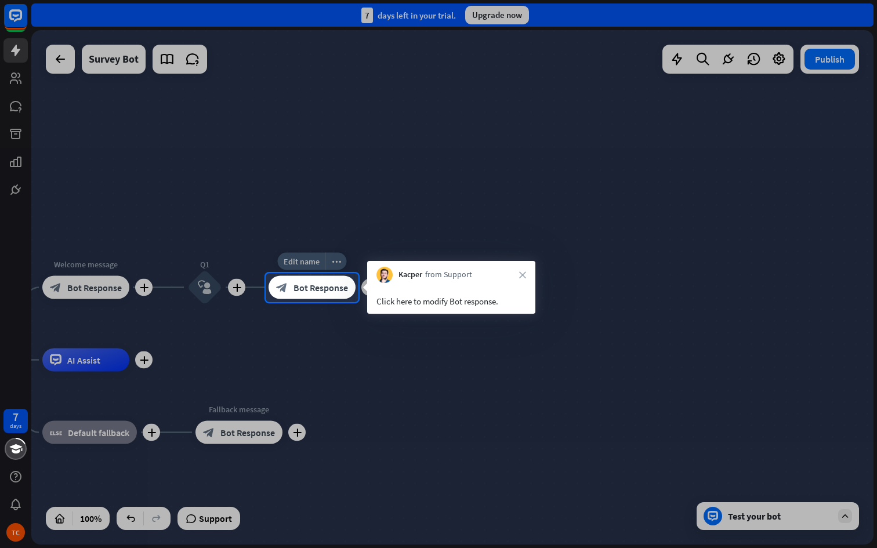
click at [342, 289] on span "Bot Response" at bounding box center [320, 288] width 55 height 12
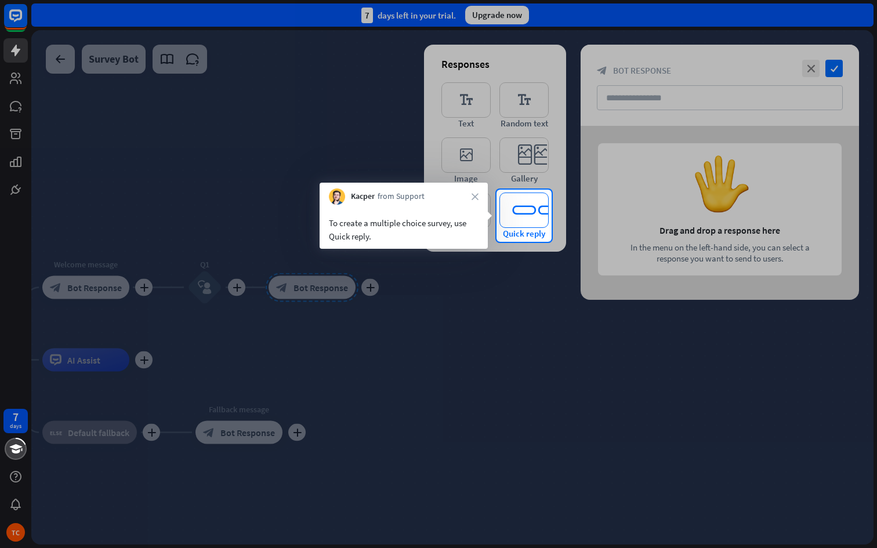
click at [527, 221] on icon "editor_quick_replies" at bounding box center [523, 210] width 49 height 35
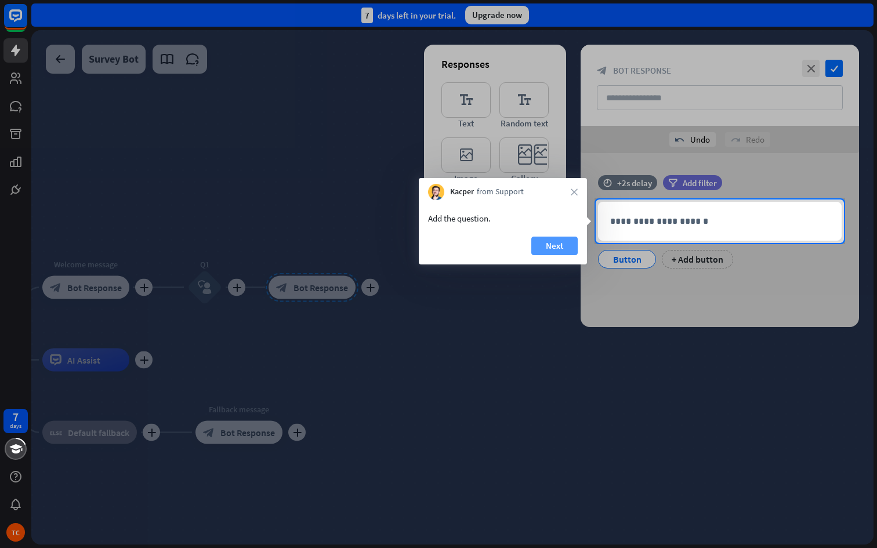
click at [561, 248] on button "Next" at bounding box center [554, 246] width 46 height 19
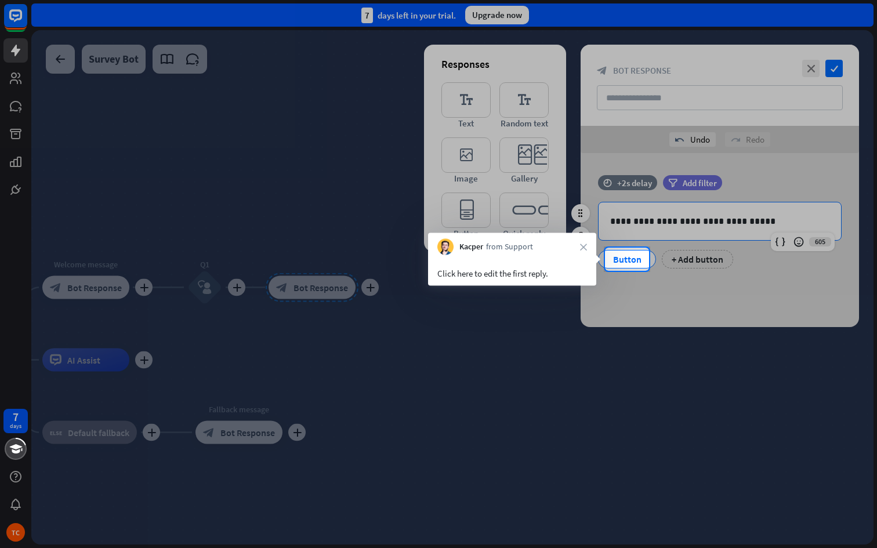
click at [630, 266] on div "Button" at bounding box center [627, 259] width 38 height 17
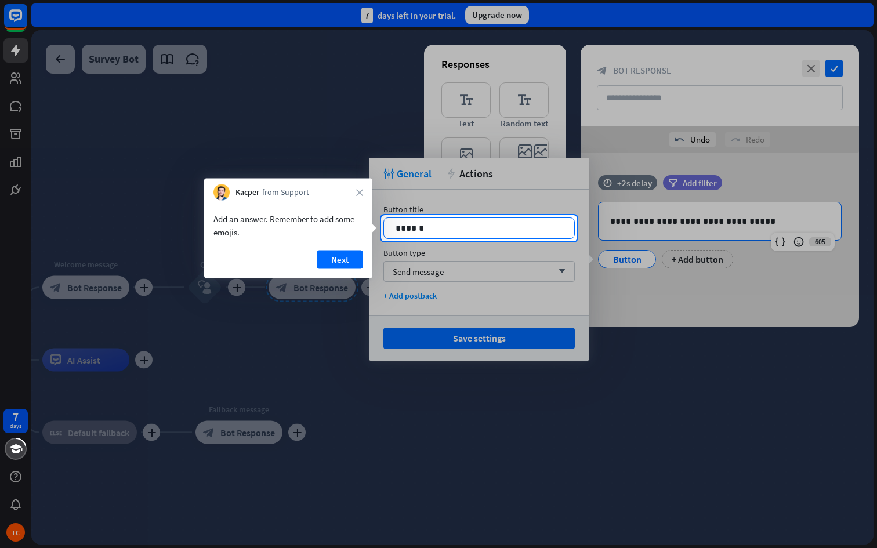
click at [480, 234] on p "******" at bounding box center [479, 228] width 167 height 14
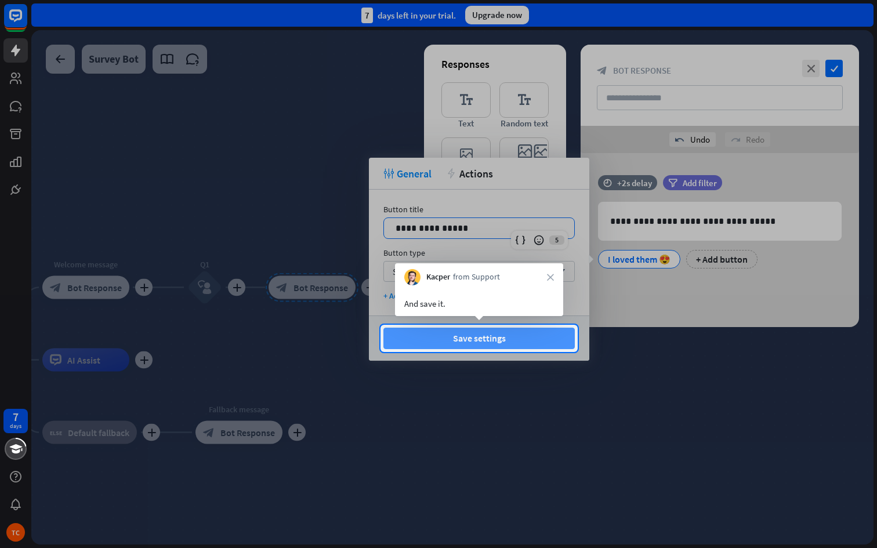
click at [479, 343] on button "Save settings" at bounding box center [478, 338] width 191 height 21
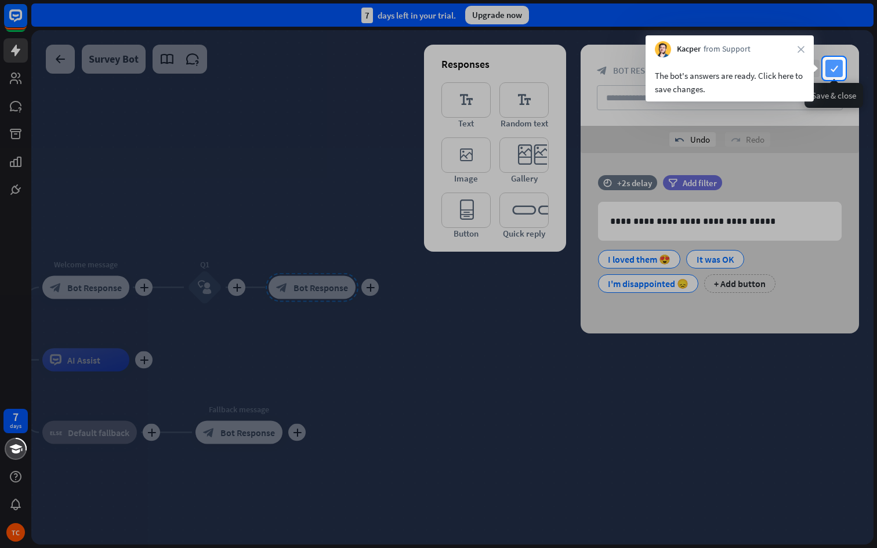
click at [834, 71] on icon "check" at bounding box center [833, 68] width 17 height 17
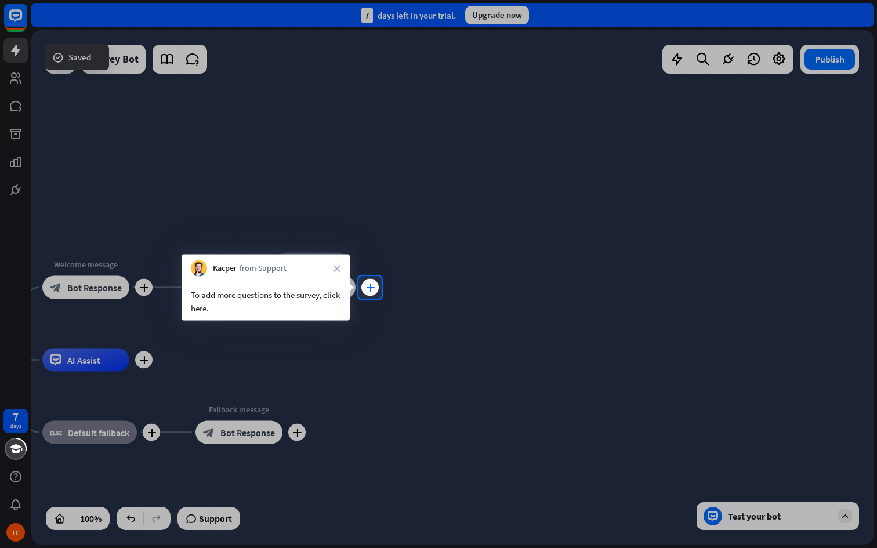
click at [373, 292] on div "plus" at bounding box center [369, 287] width 17 height 17
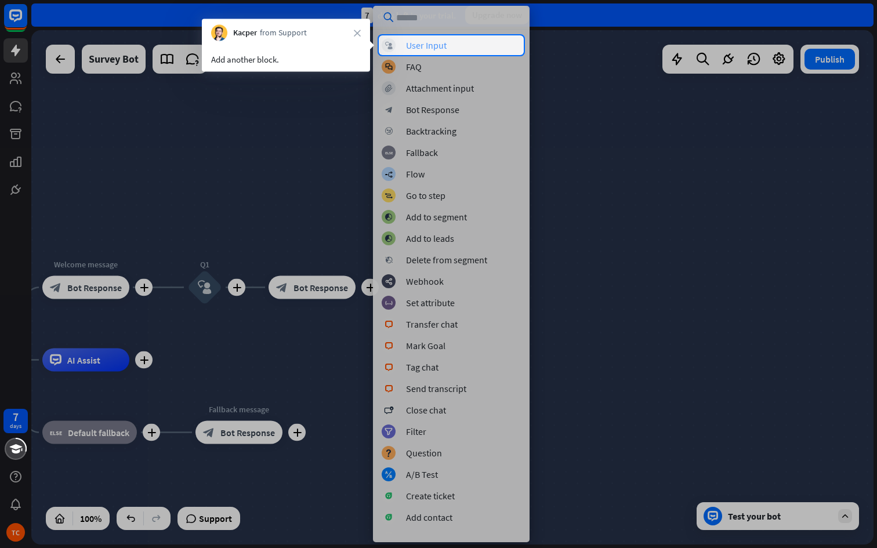
click at [430, 45] on div "User Input" at bounding box center [426, 45] width 41 height 12
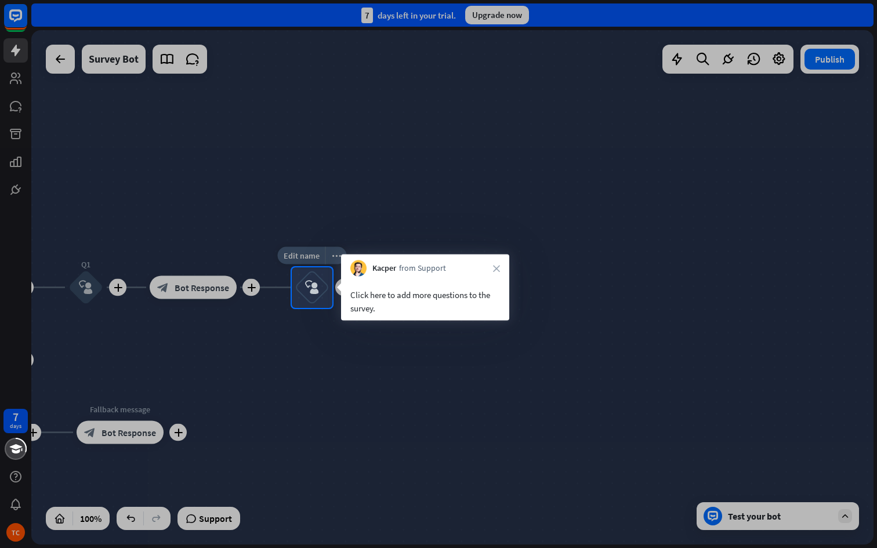
click at [309, 295] on div "block_user_input" at bounding box center [312, 287] width 35 height 35
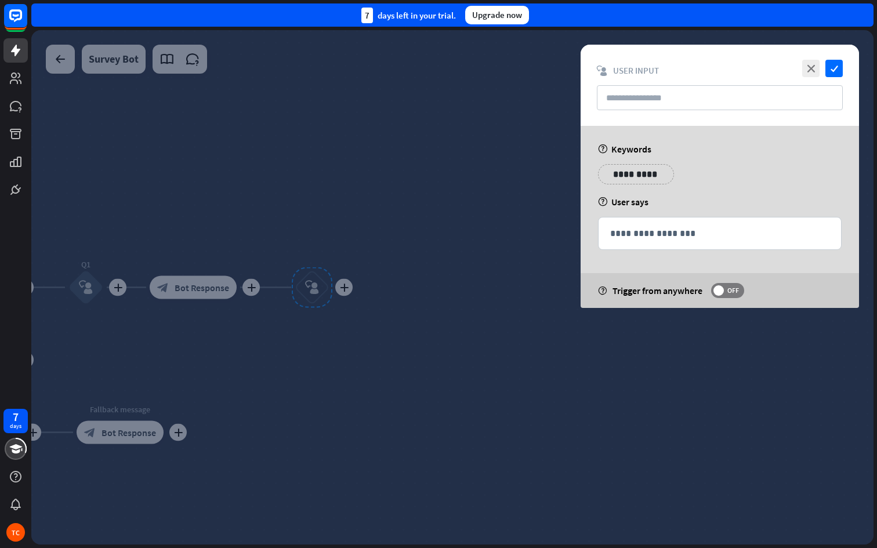
type input "**"
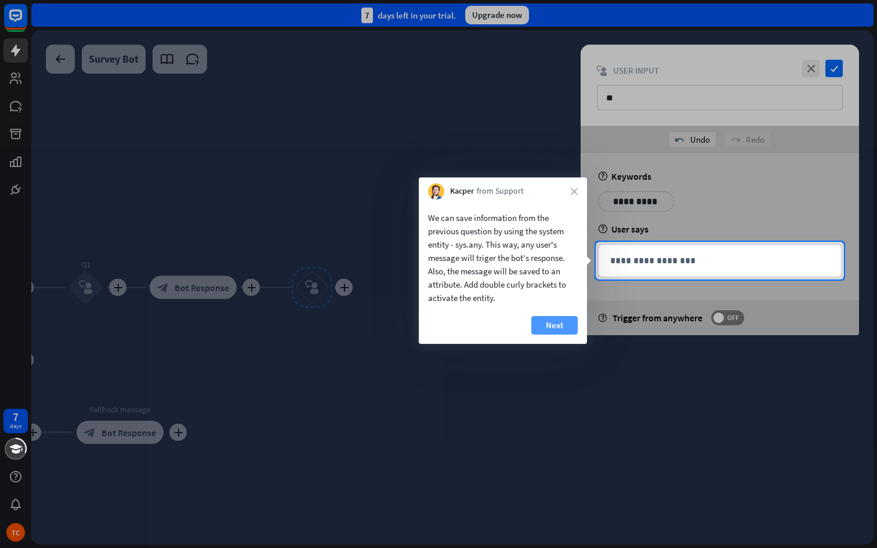
click at [551, 327] on button "Next" at bounding box center [554, 325] width 46 height 19
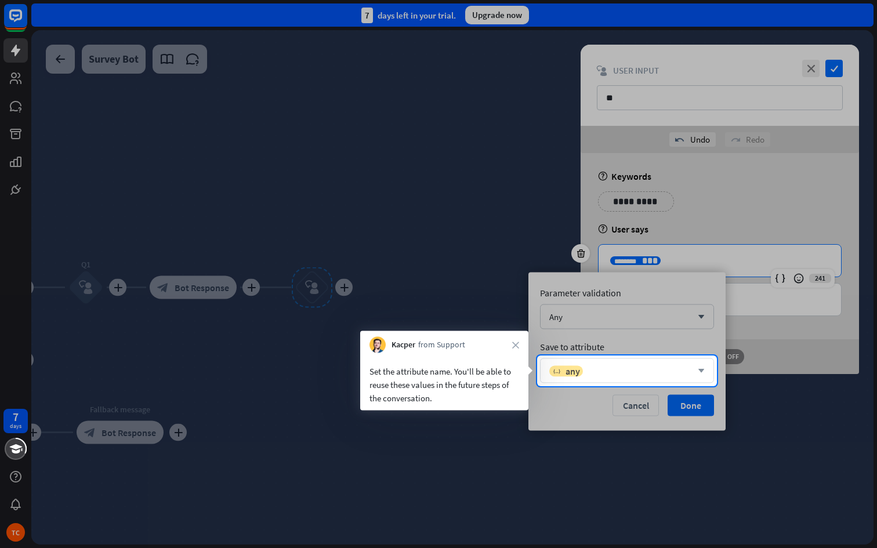
click at [632, 371] on div "variable any" at bounding box center [620, 371] width 143 height 12
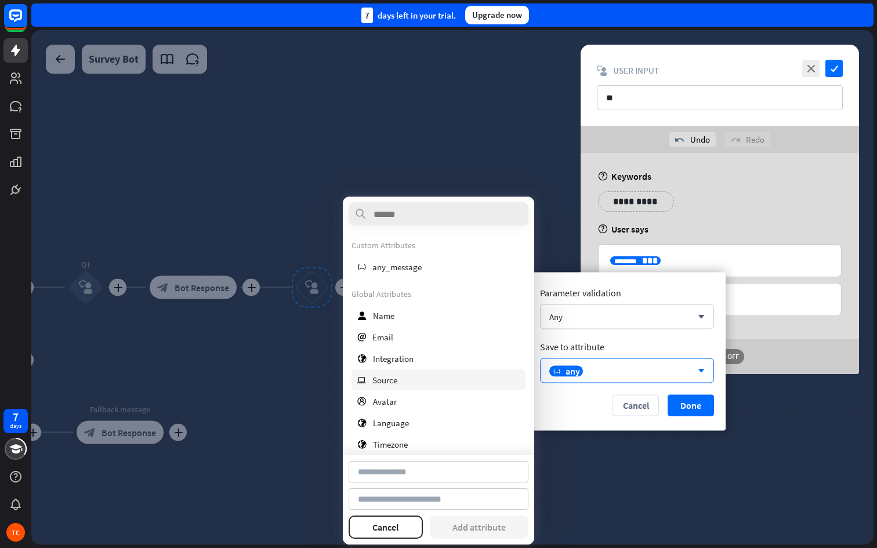
type input "*********"
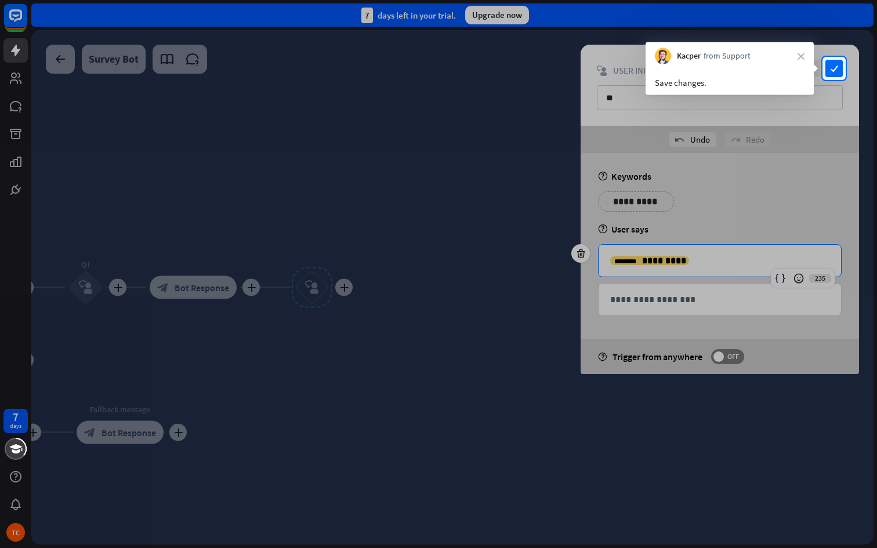
click at [470, 532] on div "7 days TC close Product Help First steps Get started with ChatBot Help Center F…" at bounding box center [438, 274] width 877 height 548
click at [830, 67] on icon "check" at bounding box center [833, 68] width 17 height 17
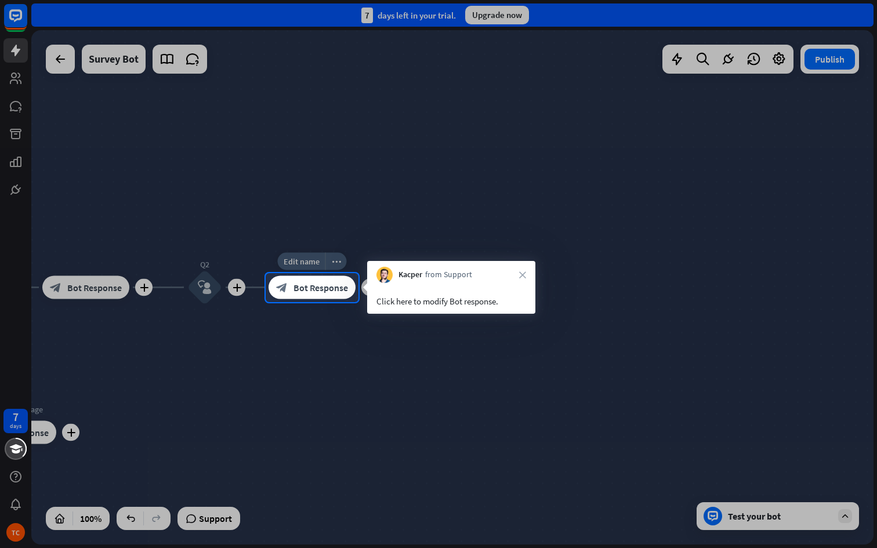
click at [339, 289] on span "Bot Response" at bounding box center [320, 288] width 55 height 12
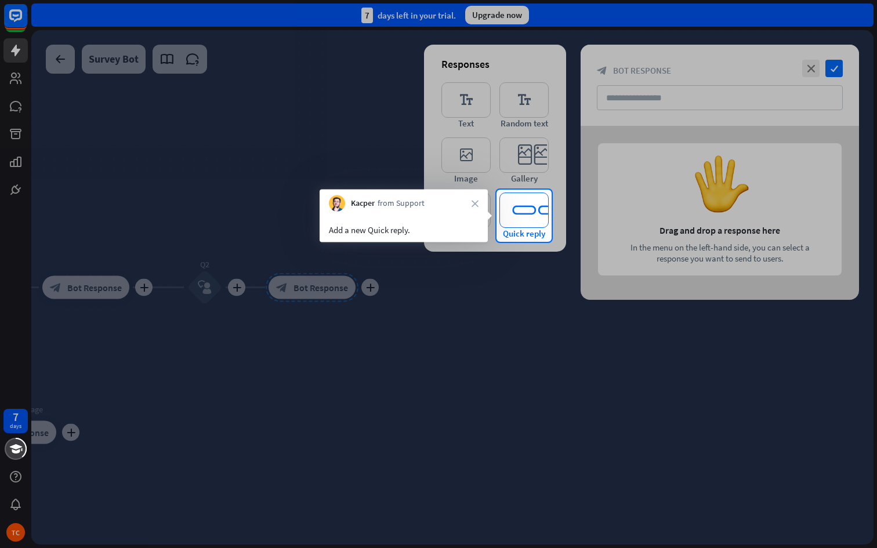
click at [534, 215] on icon "editor_quick_replies" at bounding box center [523, 210] width 49 height 35
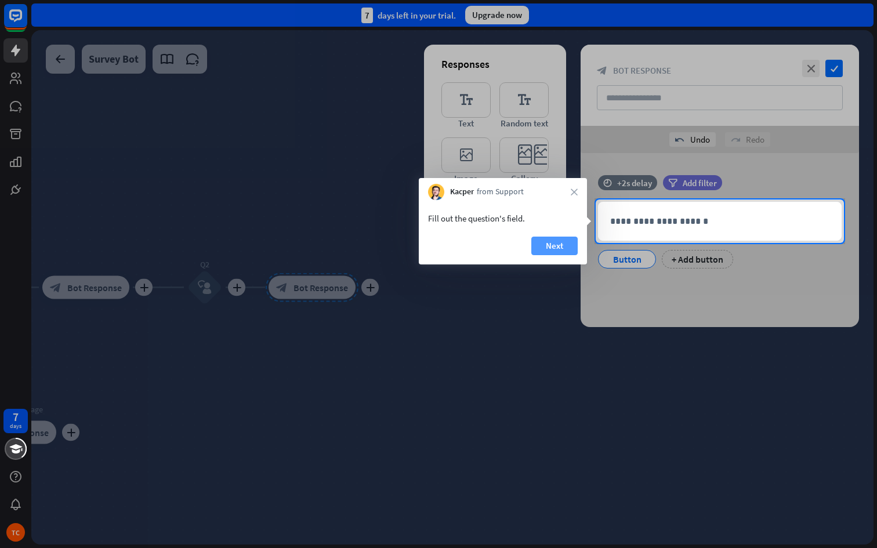
click at [568, 249] on button "Next" at bounding box center [554, 246] width 46 height 19
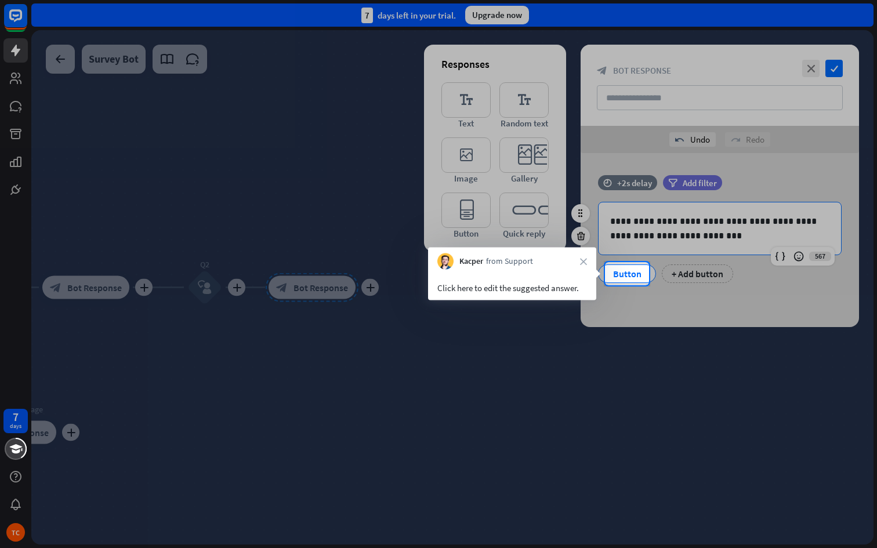
click at [632, 266] on div "Button" at bounding box center [627, 273] width 38 height 17
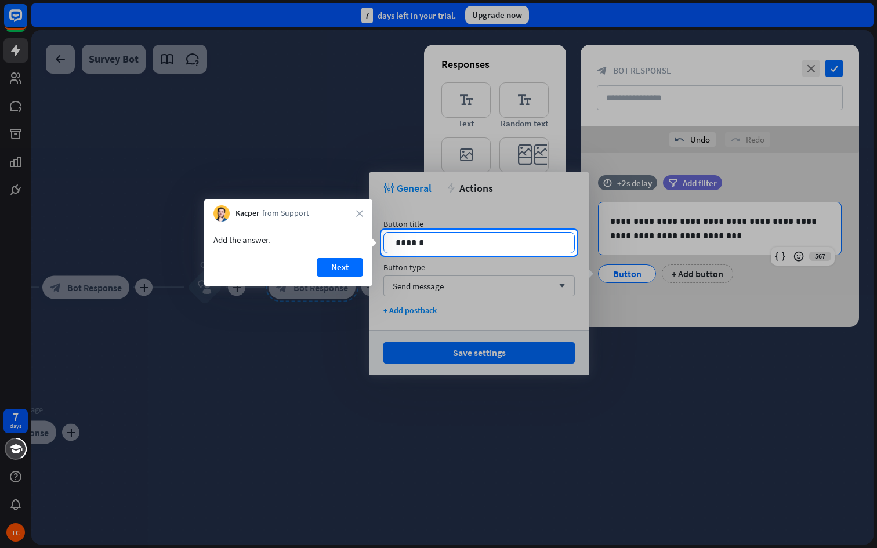
click at [512, 251] on div "******" at bounding box center [479, 243] width 190 height 20
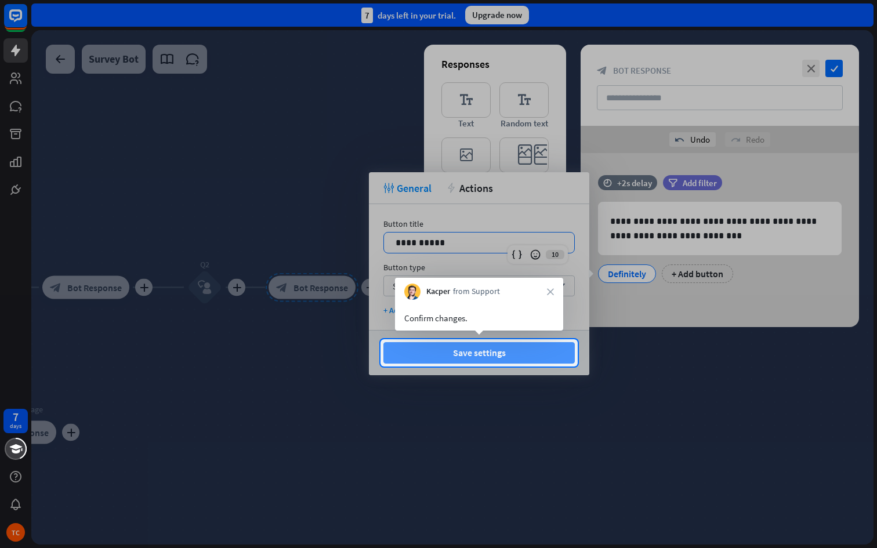
click at [513, 350] on button "Save settings" at bounding box center [478, 352] width 191 height 21
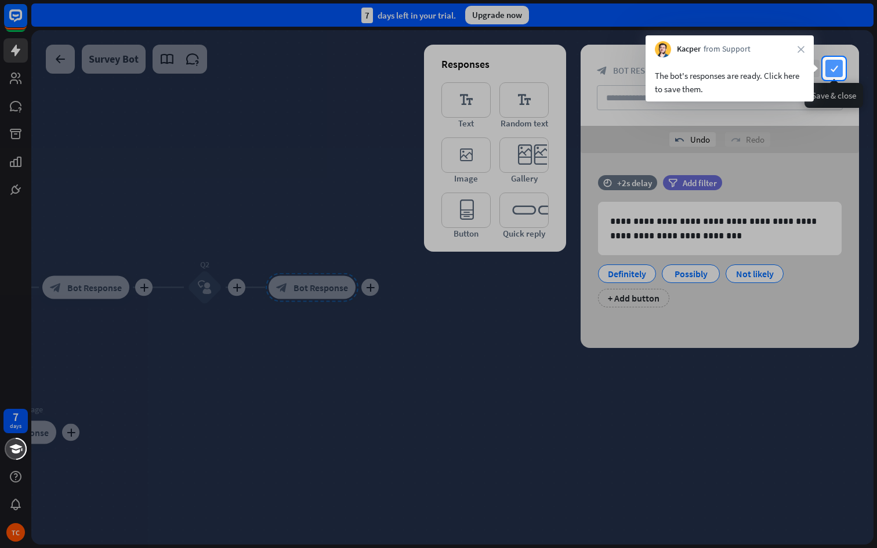
click at [834, 75] on icon "check" at bounding box center [833, 68] width 17 height 17
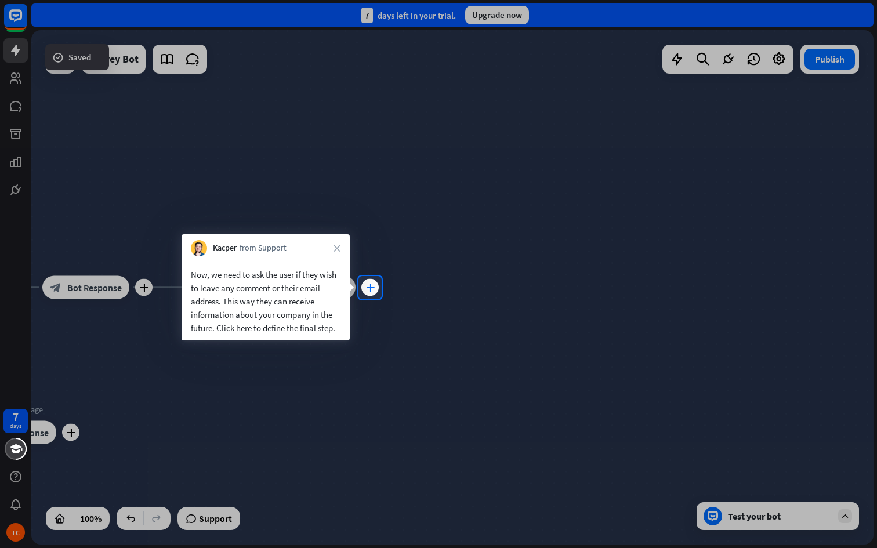
click at [367, 292] on div "plus" at bounding box center [369, 287] width 17 height 17
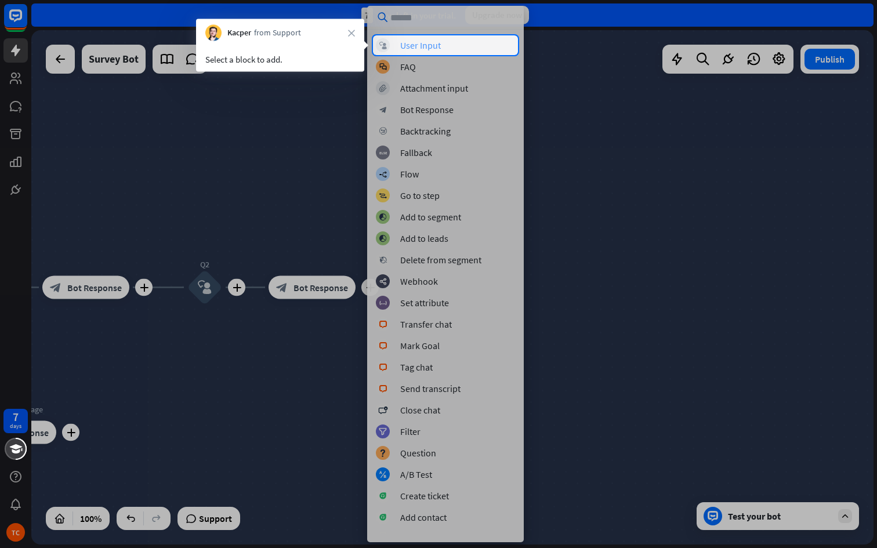
click at [427, 49] on div "User Input" at bounding box center [420, 45] width 41 height 12
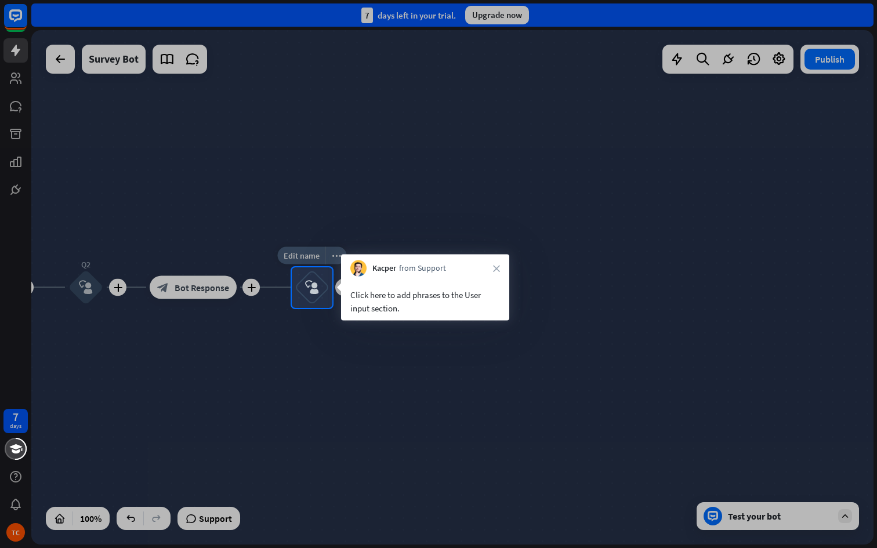
click at [313, 291] on icon "block_user_input" at bounding box center [312, 288] width 14 height 14
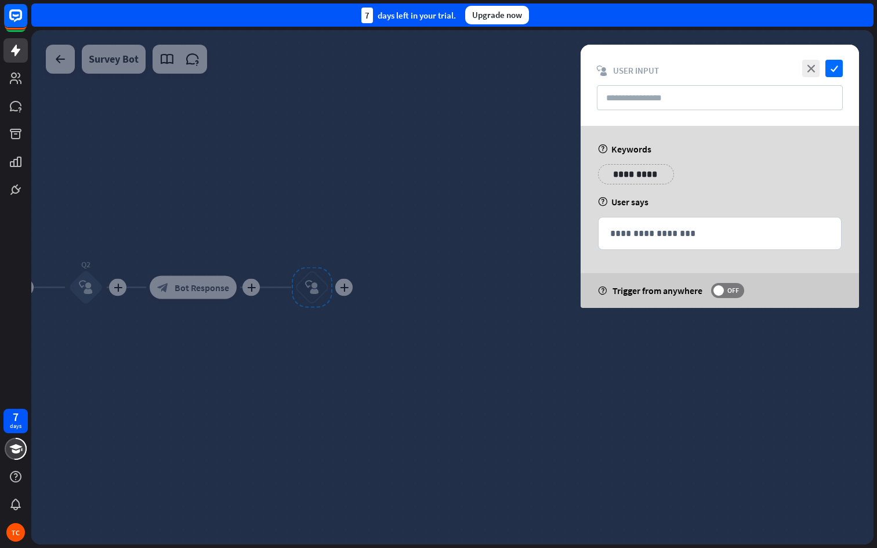
type input "**"
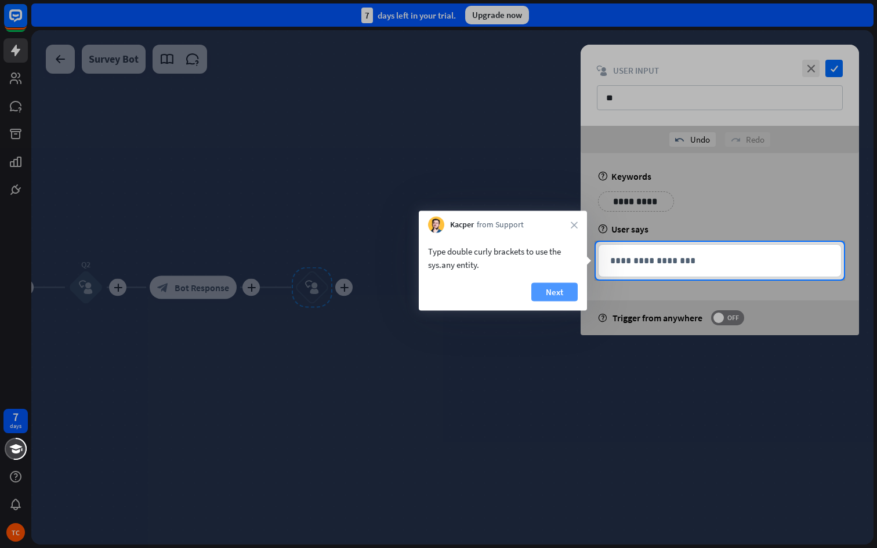
click at [549, 295] on button "Next" at bounding box center [554, 292] width 46 height 19
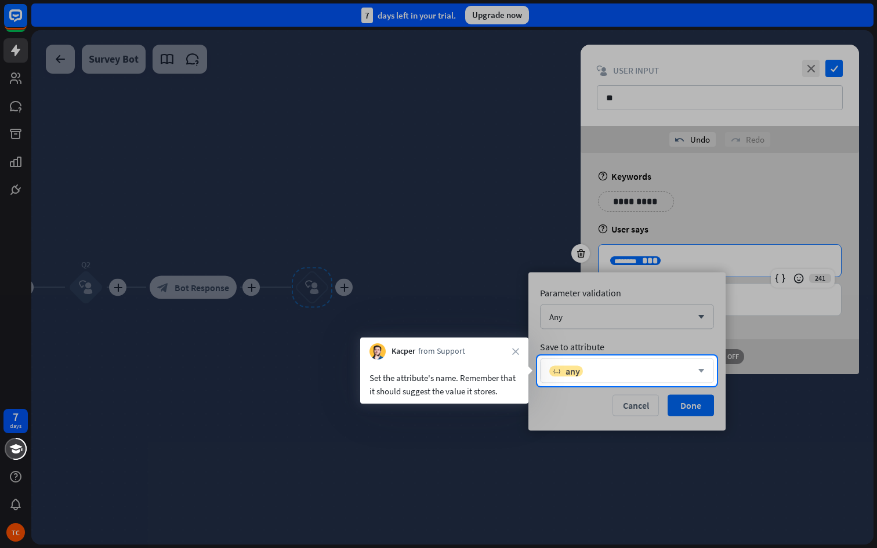
click at [651, 373] on div "variable any" at bounding box center [620, 371] width 143 height 12
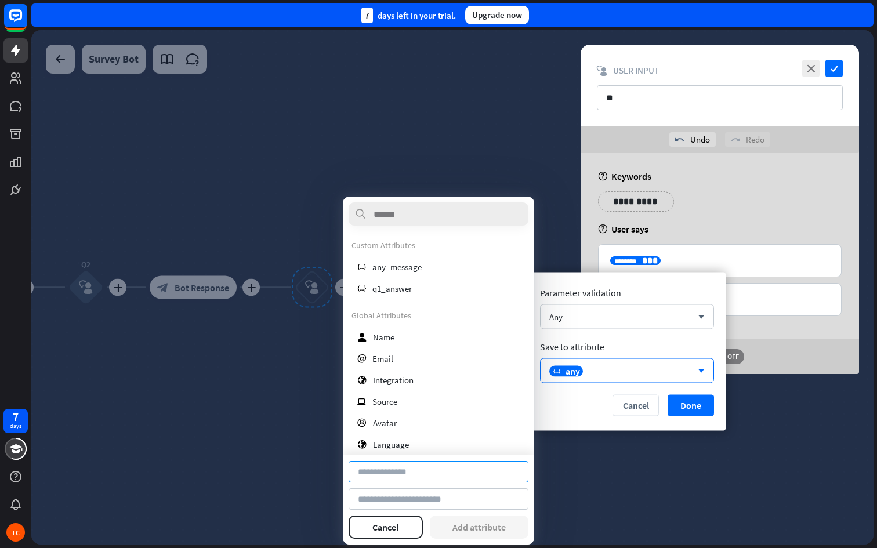
type input "*********"
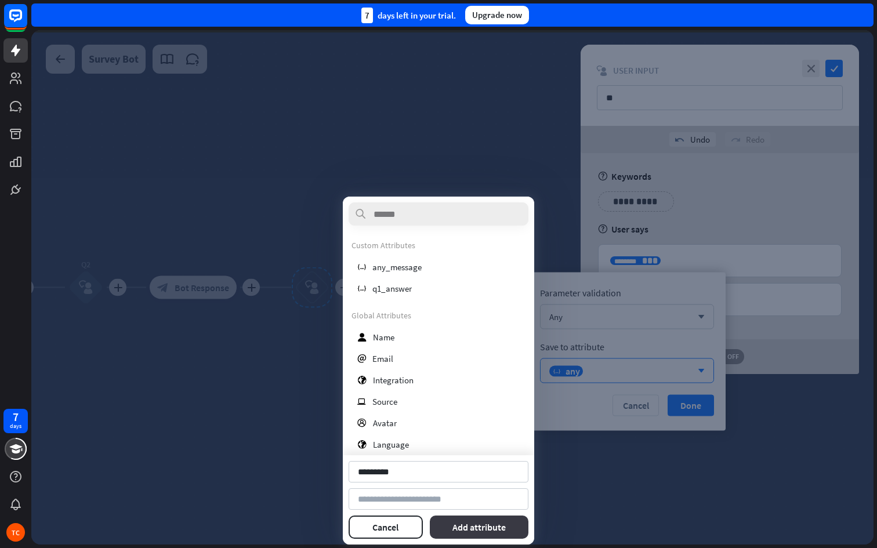
click at [480, 531] on button "Add attribute" at bounding box center [479, 527] width 99 height 23
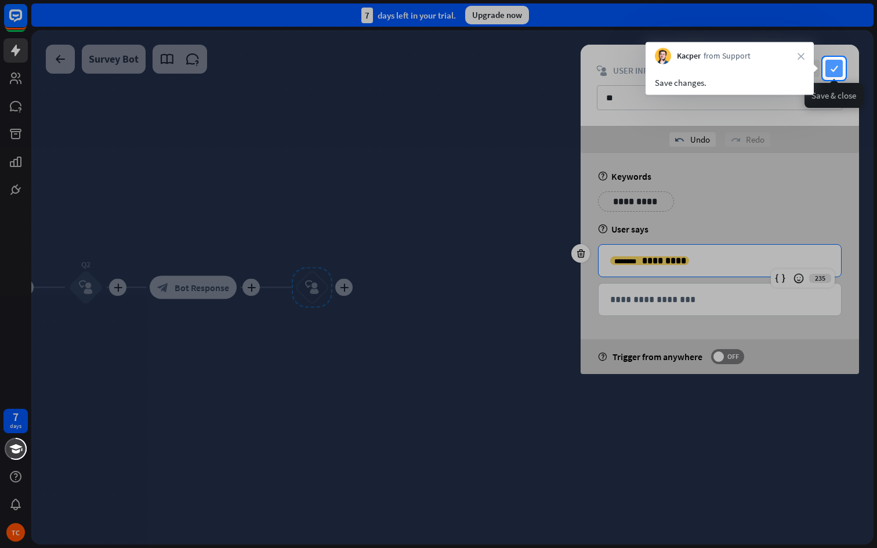
click at [832, 73] on icon "check" at bounding box center [833, 68] width 17 height 17
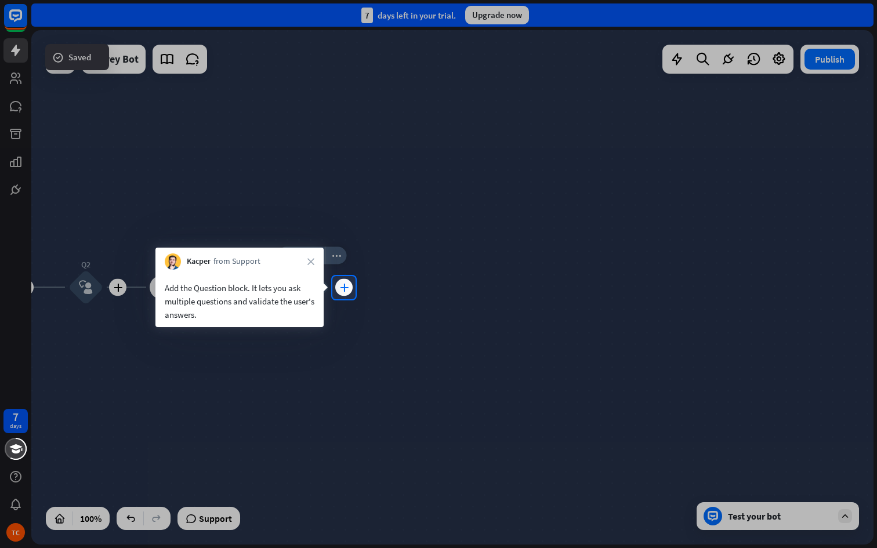
click at [348, 284] on div "plus" at bounding box center [343, 287] width 17 height 17
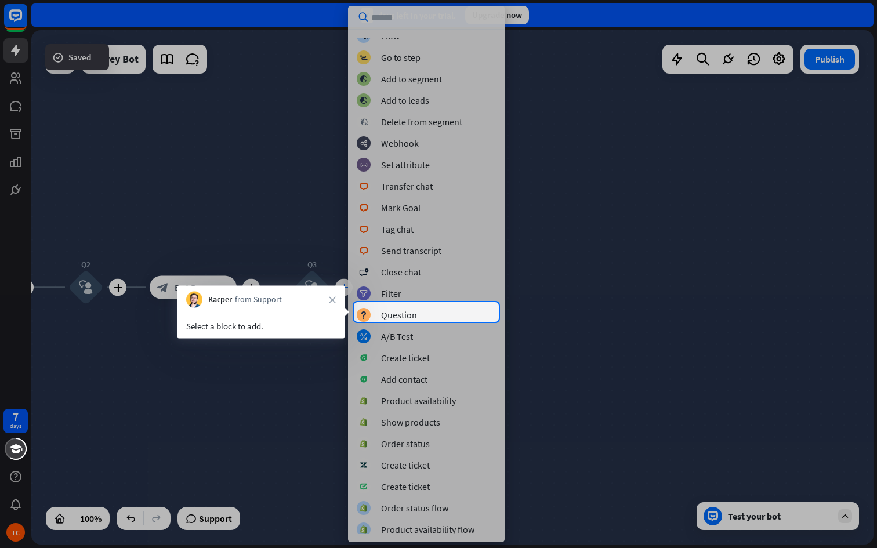
scroll to position [77, 0]
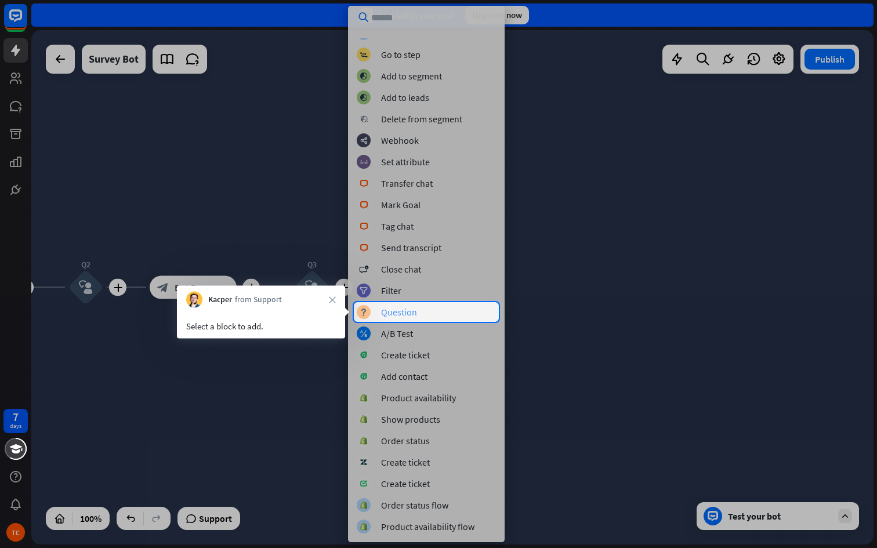
click at [386, 308] on div "Question" at bounding box center [399, 312] width 36 height 12
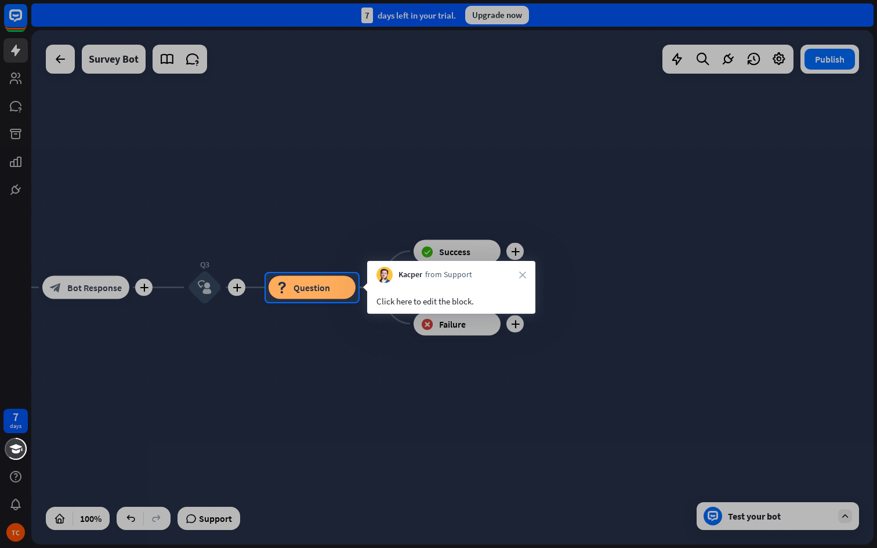
click at [387, 299] on div "Click here to edit the block." at bounding box center [451, 301] width 150 height 13
click at [324, 289] on span "Question" at bounding box center [311, 288] width 37 height 12
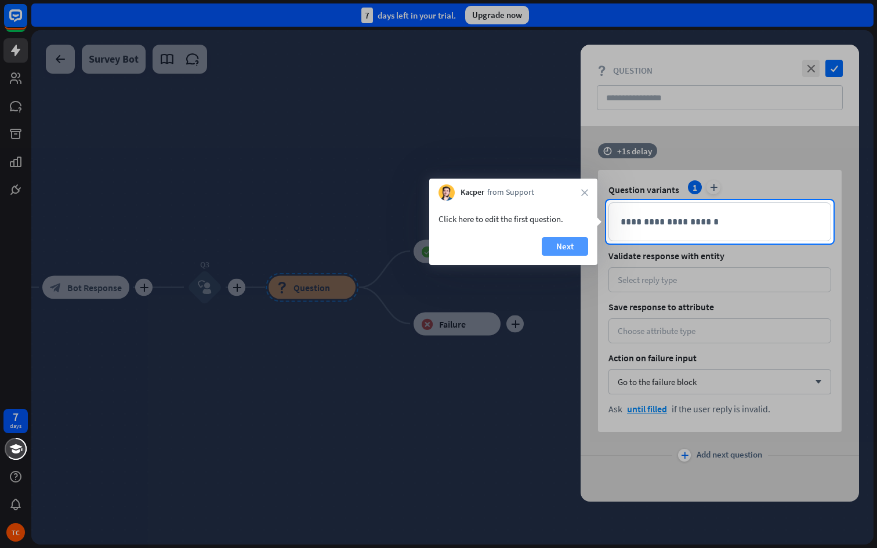
click at [568, 246] on button "Next" at bounding box center [565, 246] width 46 height 19
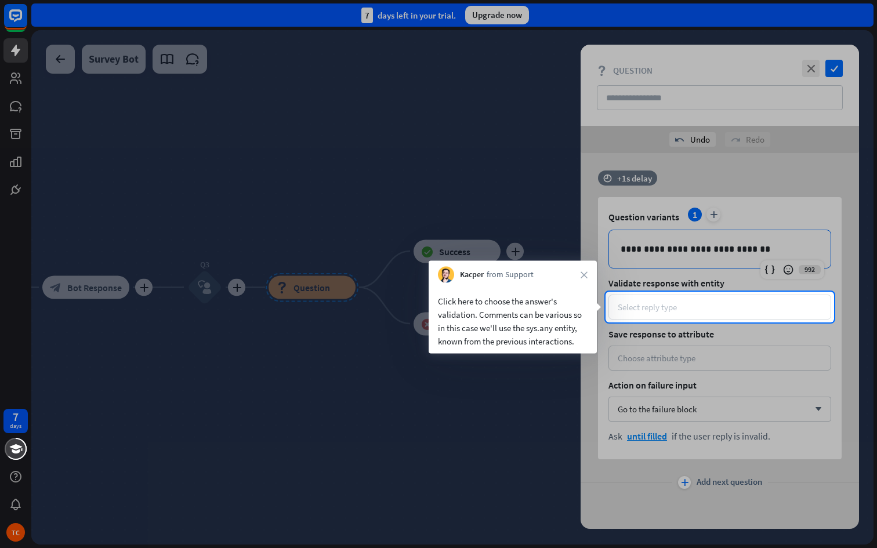
click at [617, 310] on div "Select reply type" at bounding box center [719, 307] width 223 height 25
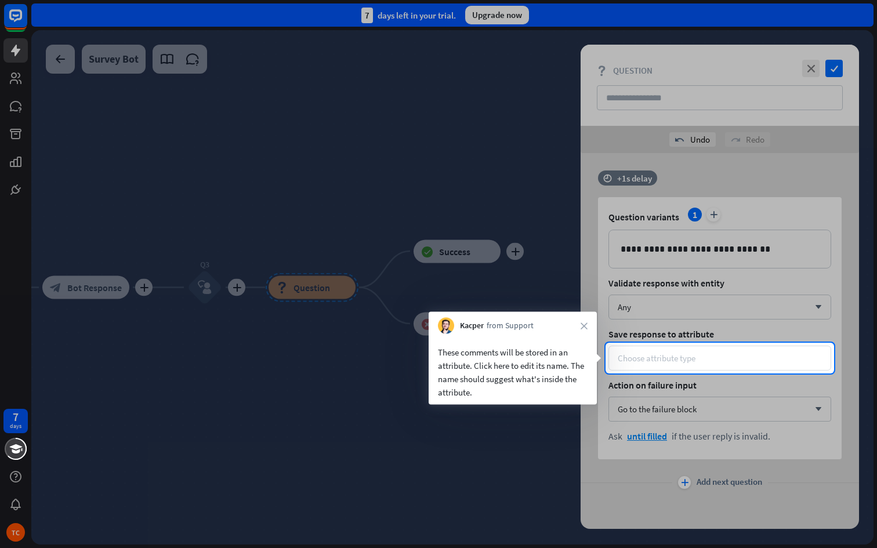
click at [623, 350] on div "Choose attribute type" at bounding box center [719, 358] width 223 height 25
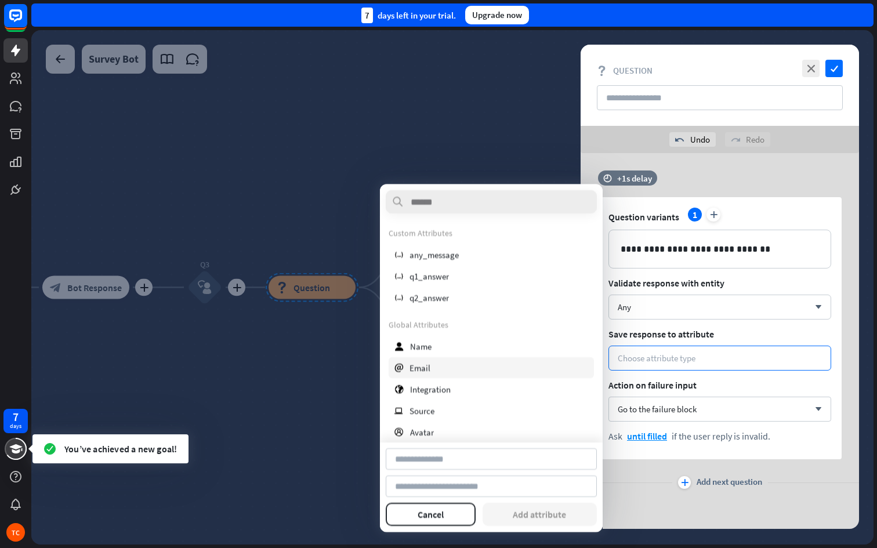
type input "********"
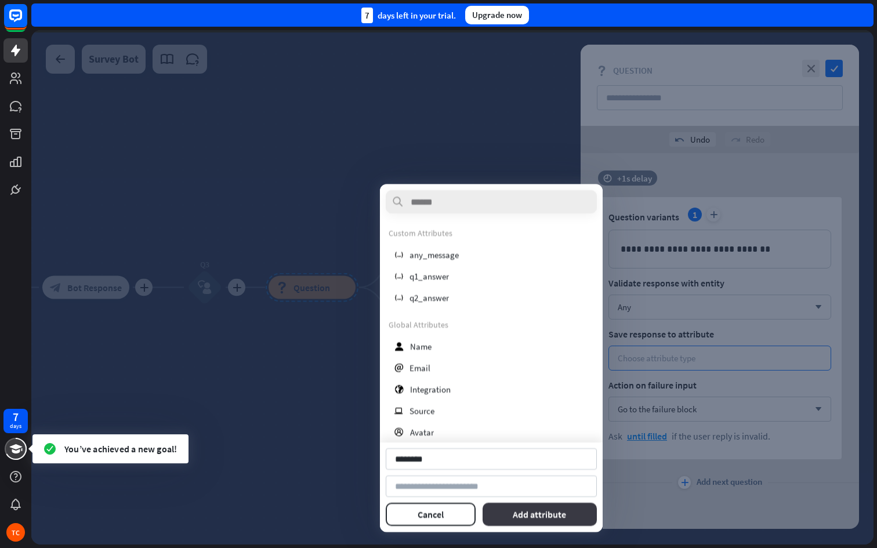
click at [500, 513] on button "Add attribute" at bounding box center [539, 514] width 115 height 23
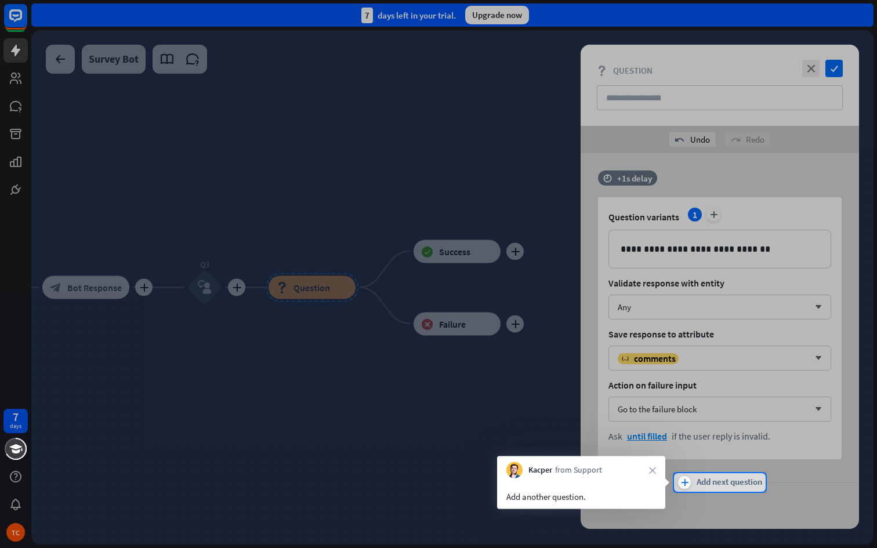
click at [678, 478] on div "plus" at bounding box center [684, 482] width 13 height 13
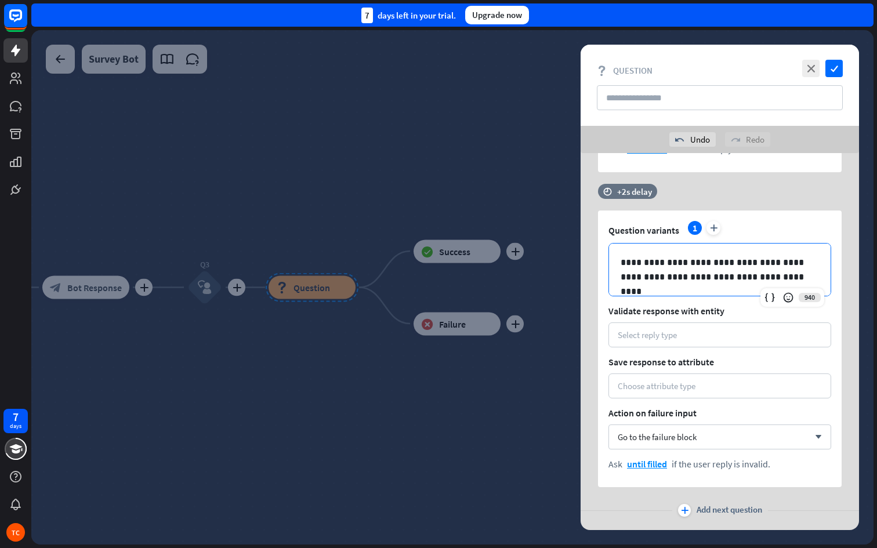
scroll to position [299, 0]
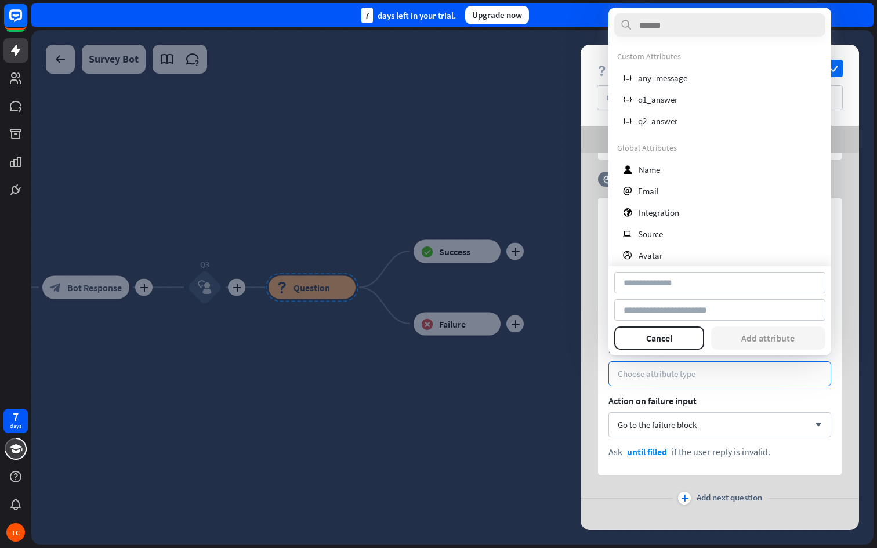
type input "*****"
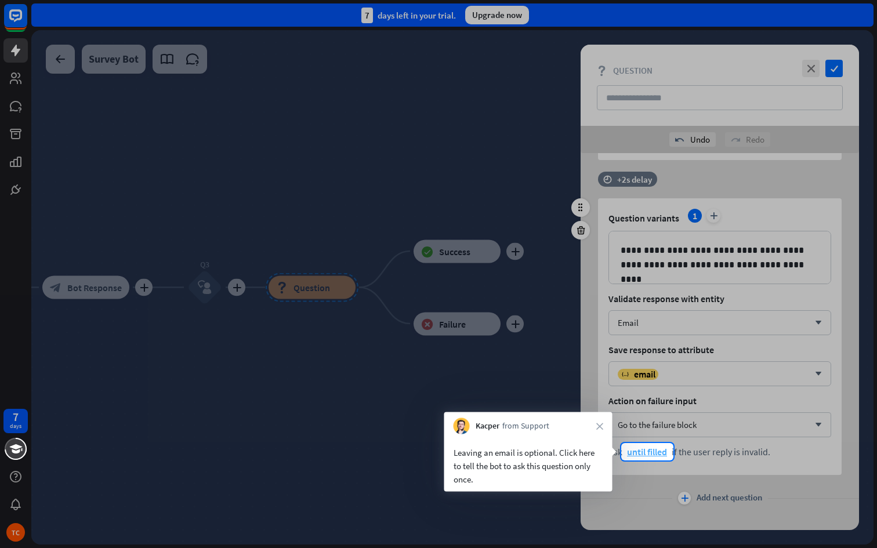
click at [656, 455] on span "until filled" at bounding box center [647, 452] width 40 height 12
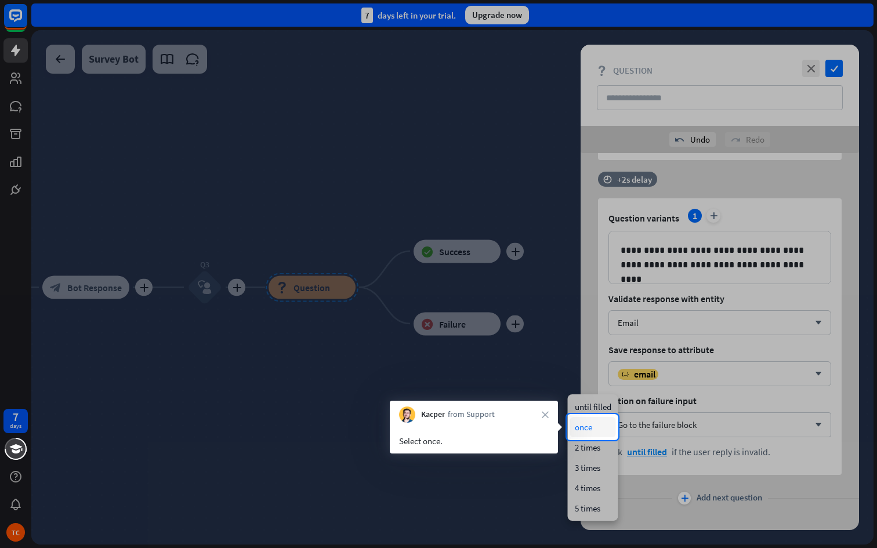
click at [579, 426] on div "once" at bounding box center [593, 427] width 46 height 20
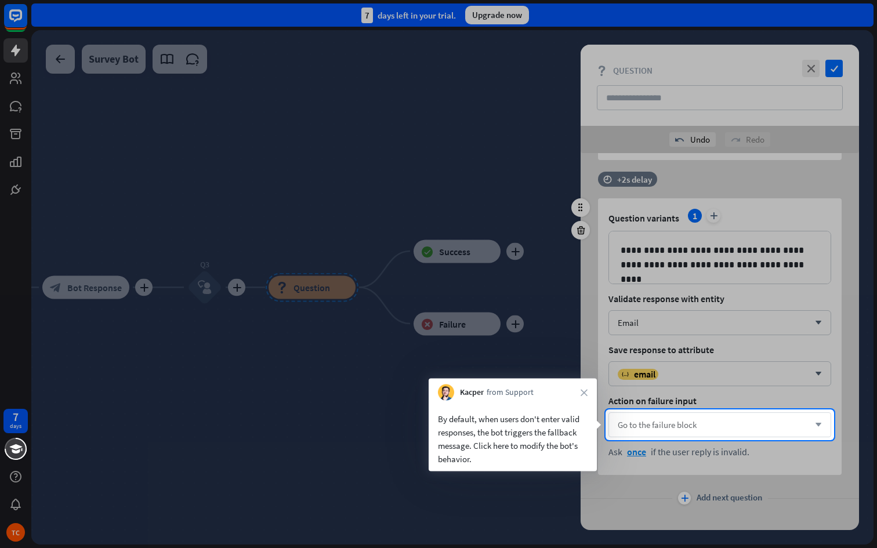
click at [618, 433] on div "Go to the failure block arrow_down" at bounding box center [719, 424] width 223 height 25
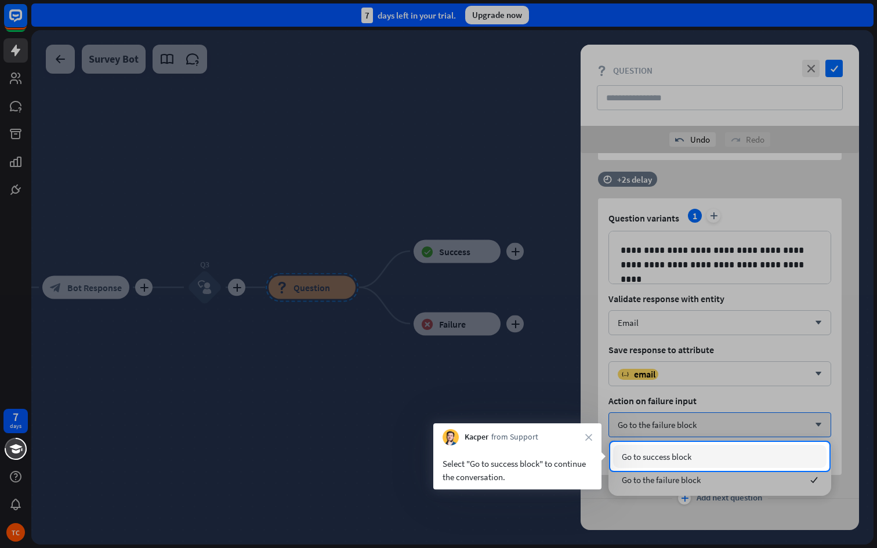
click at [630, 459] on span "Go to success block" at bounding box center [657, 456] width 70 height 11
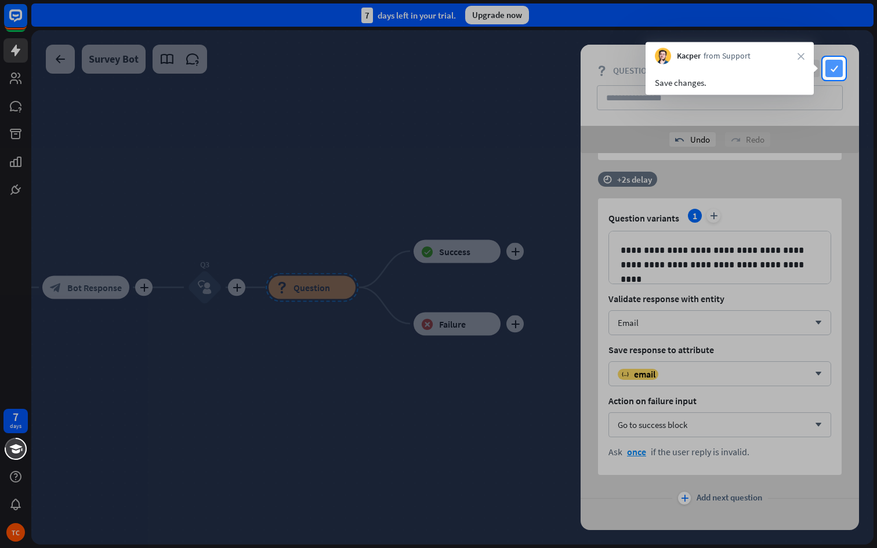
click at [837, 75] on icon "check" at bounding box center [833, 68] width 17 height 17
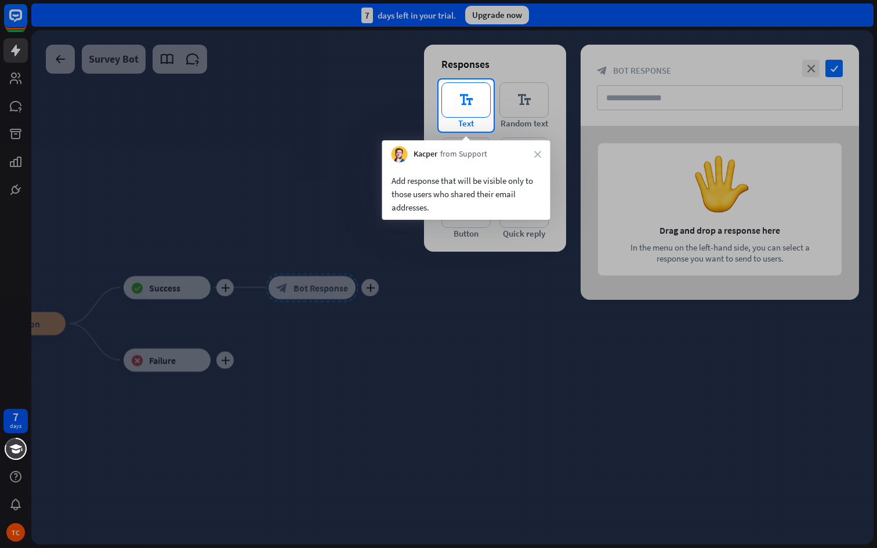
click at [459, 94] on icon "editor_text" at bounding box center [465, 99] width 49 height 35
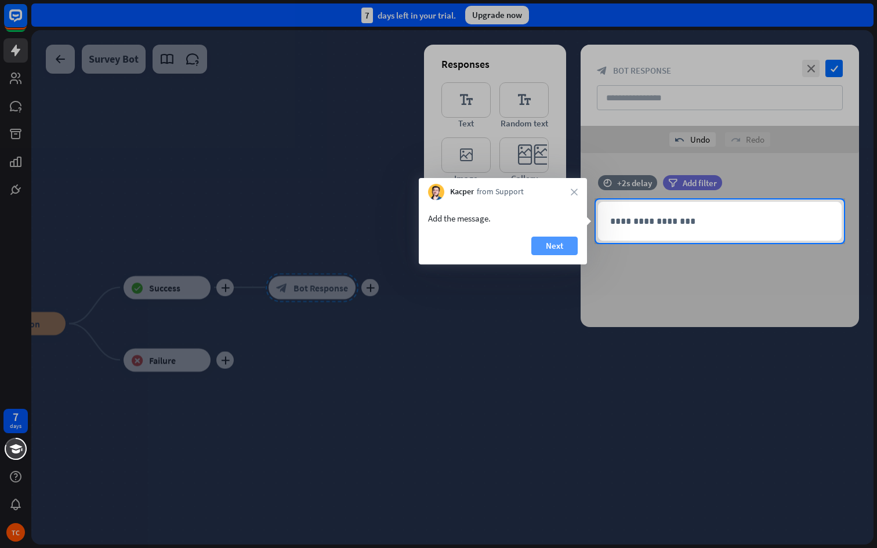
click at [575, 252] on button "Next" at bounding box center [554, 246] width 46 height 19
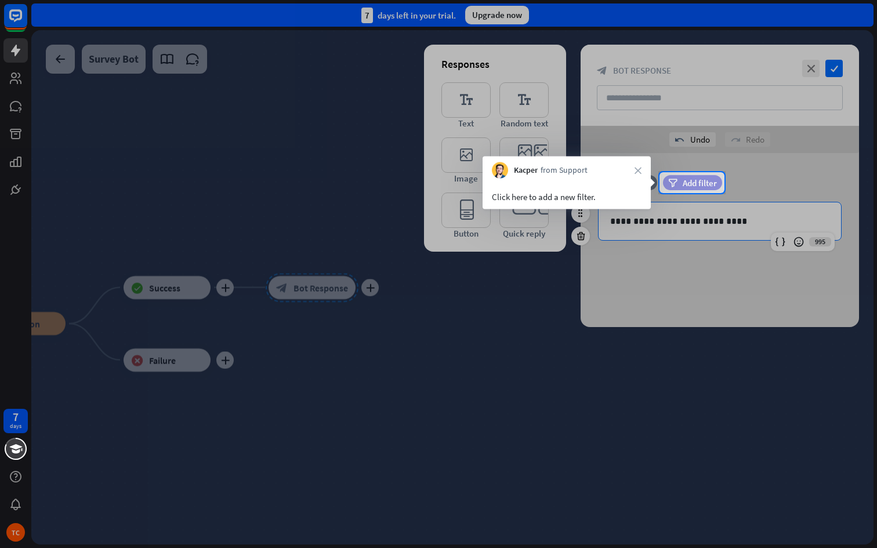
click at [709, 183] on span "Add filter" at bounding box center [700, 182] width 34 height 11
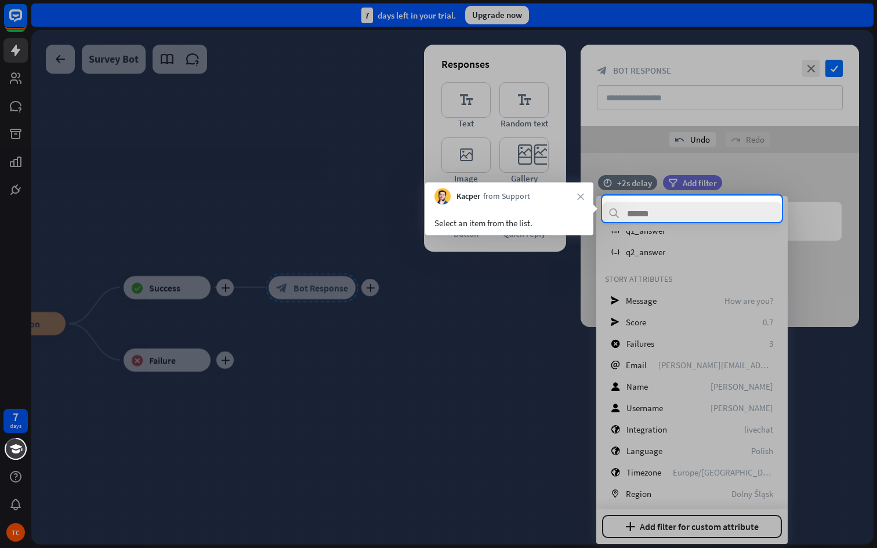
scroll to position [103, 0]
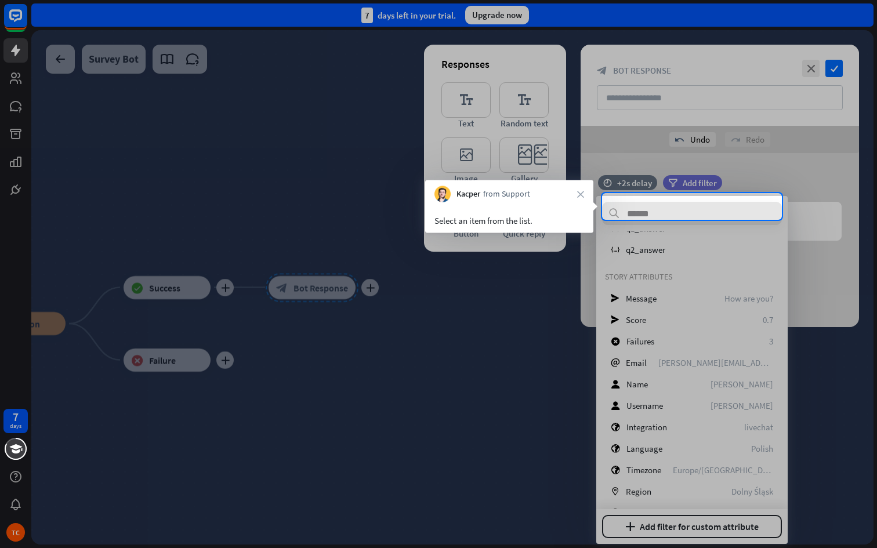
click at [644, 208] on input "text" at bounding box center [692, 213] width 180 height 23
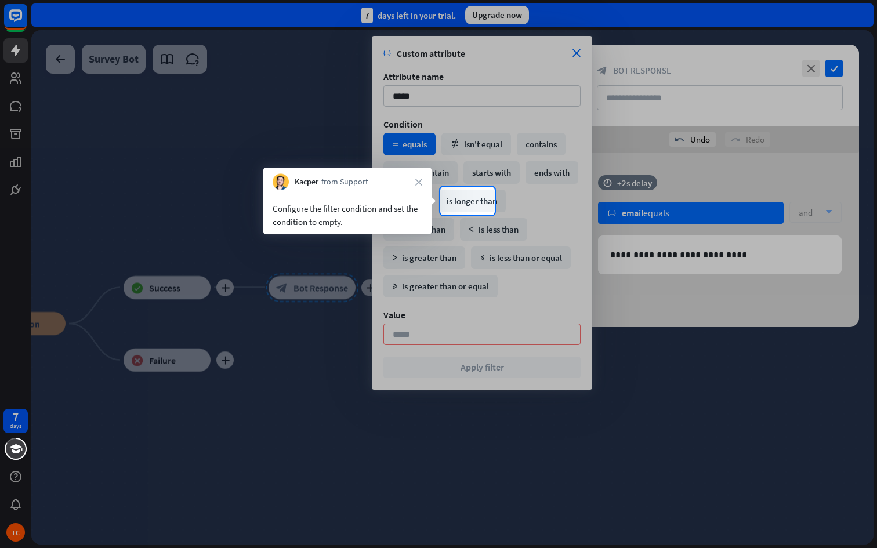
click at [432, 205] on div "is empty" at bounding box center [407, 201] width 49 height 23
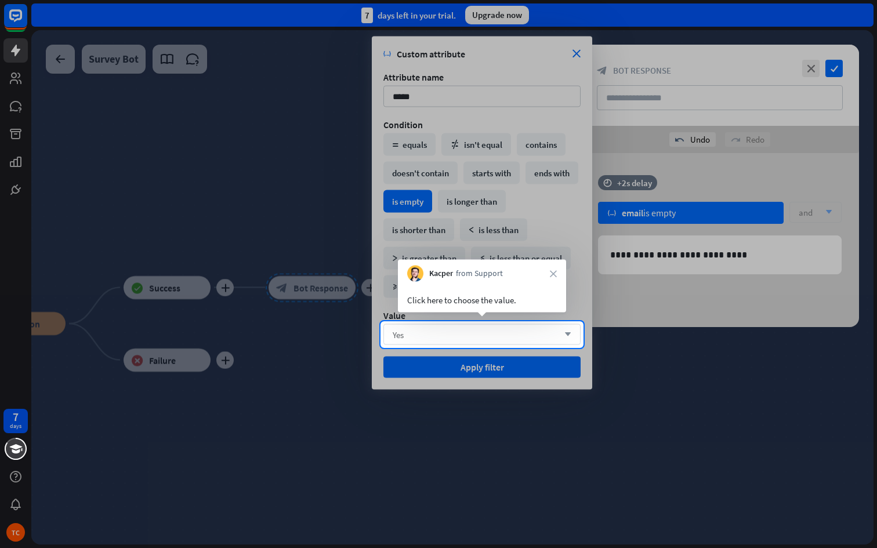
click at [484, 340] on div "Yes arrow_down" at bounding box center [481, 334] width 197 height 21
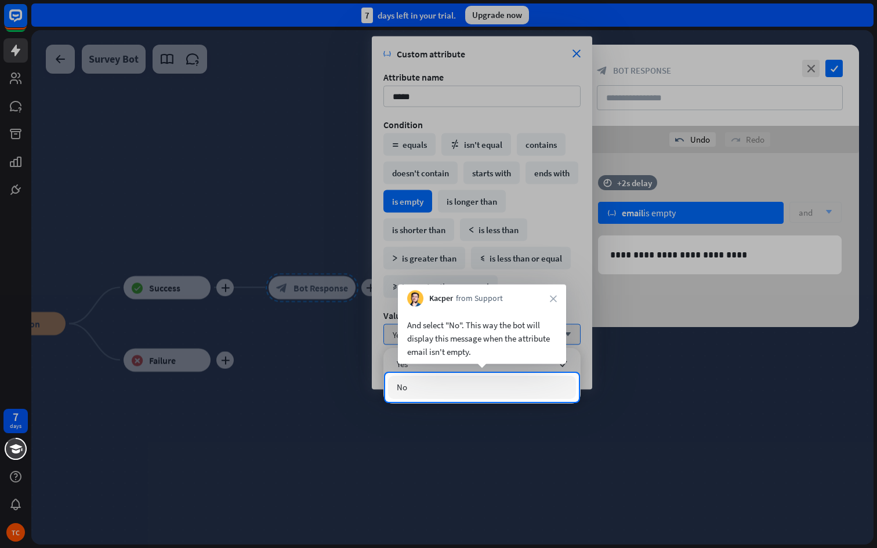
click at [474, 387] on div "No" at bounding box center [482, 387] width 188 height 23
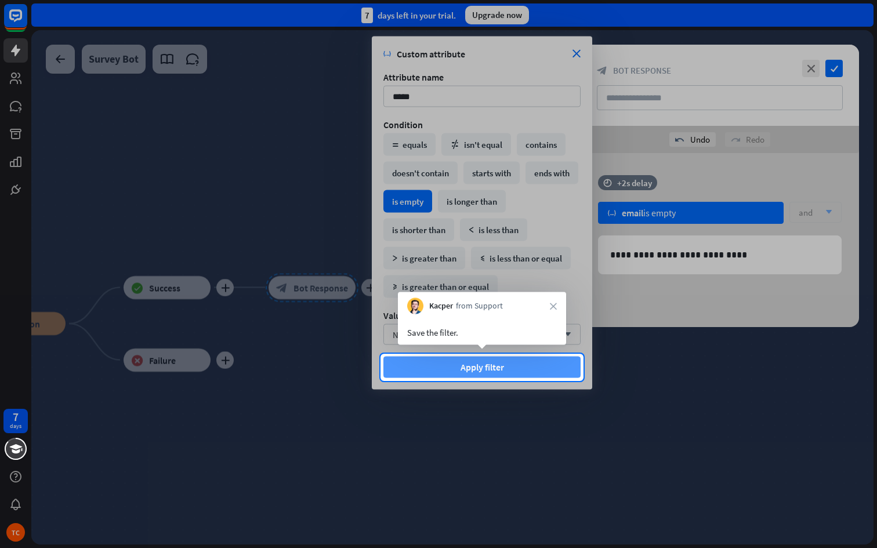
click at [471, 372] on button "Apply filter" at bounding box center [481, 367] width 197 height 21
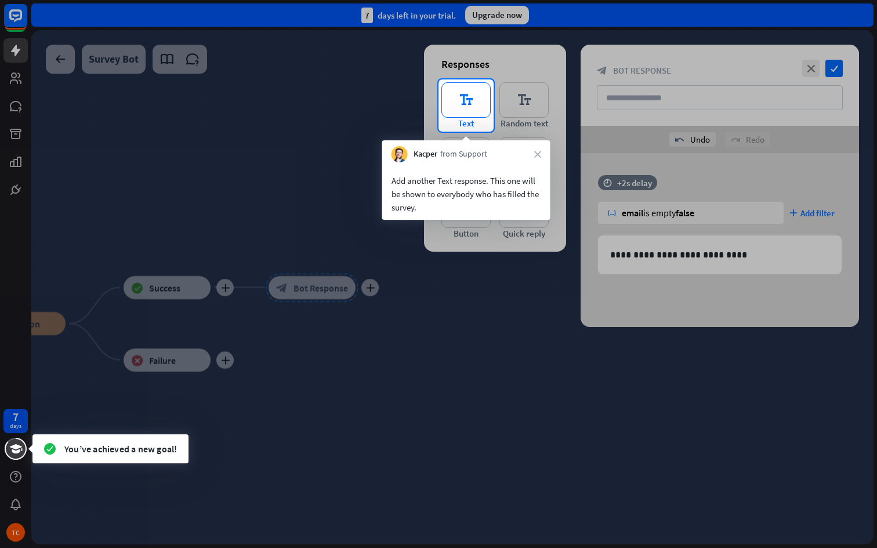
click at [472, 104] on icon "editor_text" at bounding box center [465, 99] width 49 height 35
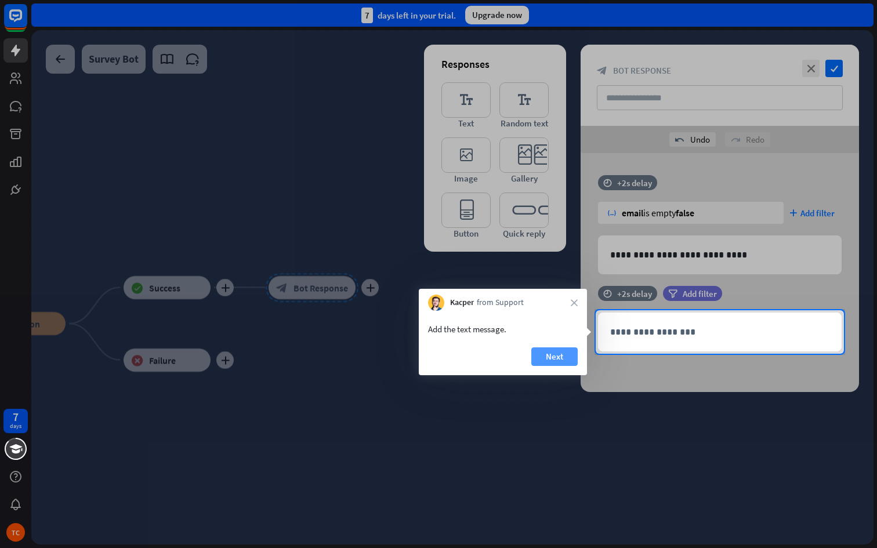
click at [551, 352] on button "Next" at bounding box center [554, 356] width 46 height 19
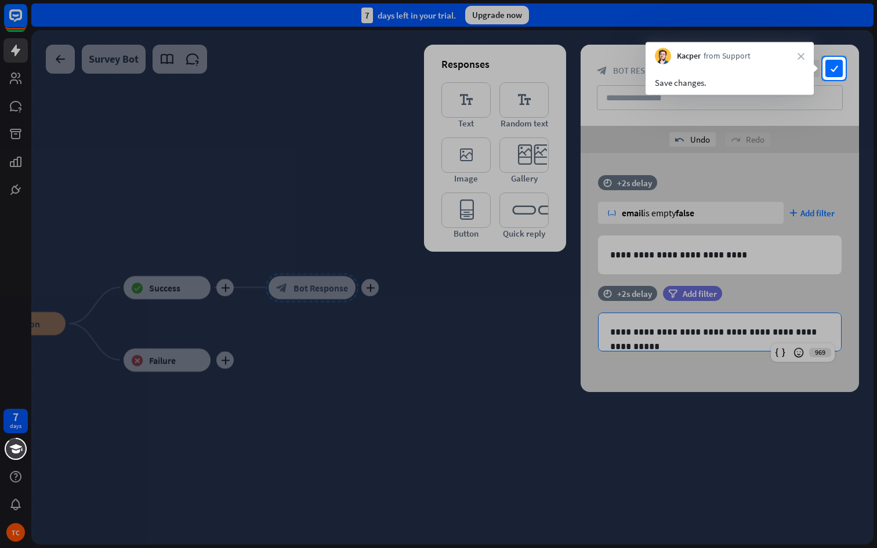
click at [834, 77] on div "close check block_bot_response Bot Response" at bounding box center [719, 85] width 278 height 81
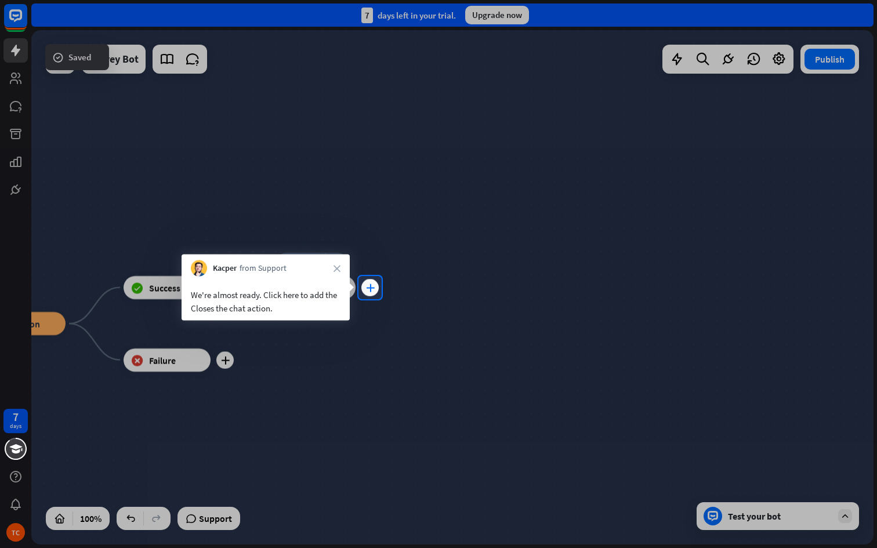
click at [372, 295] on div "plus" at bounding box center [369, 287] width 17 height 17
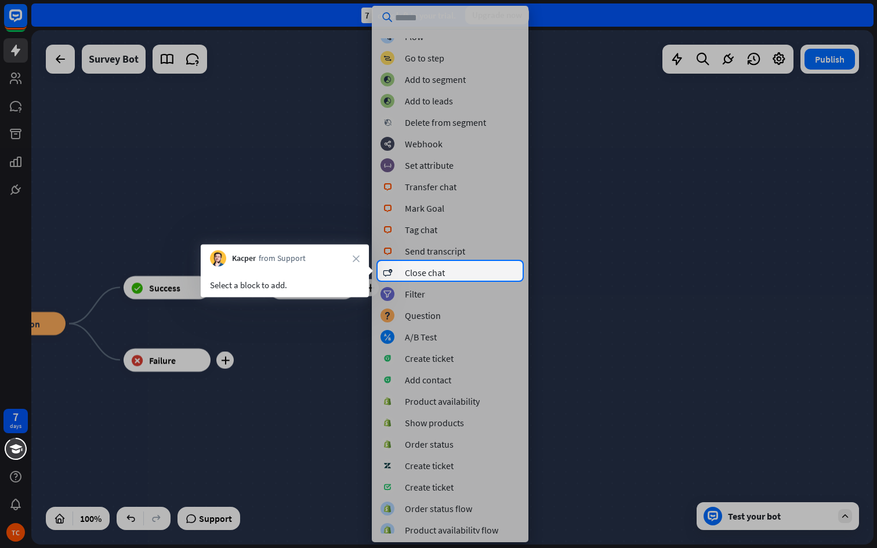
scroll to position [141, 0]
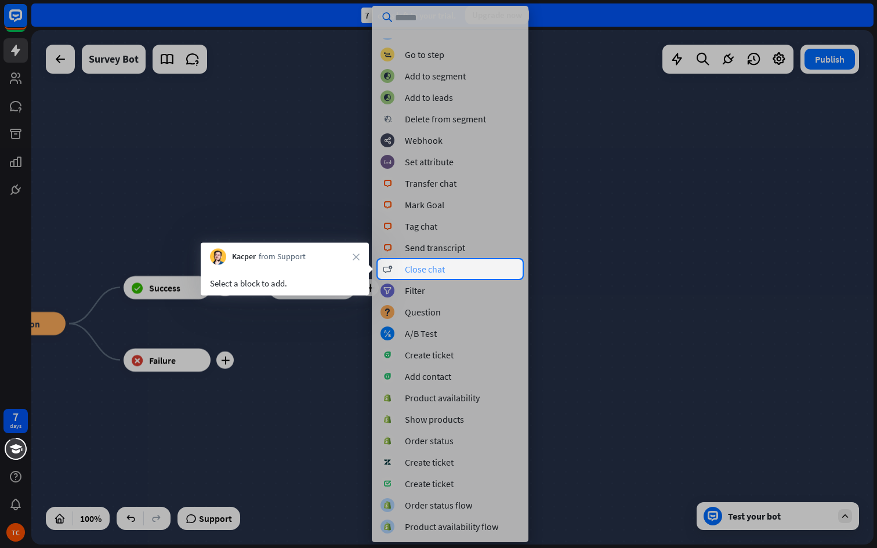
click at [412, 273] on div "Close chat" at bounding box center [425, 269] width 40 height 12
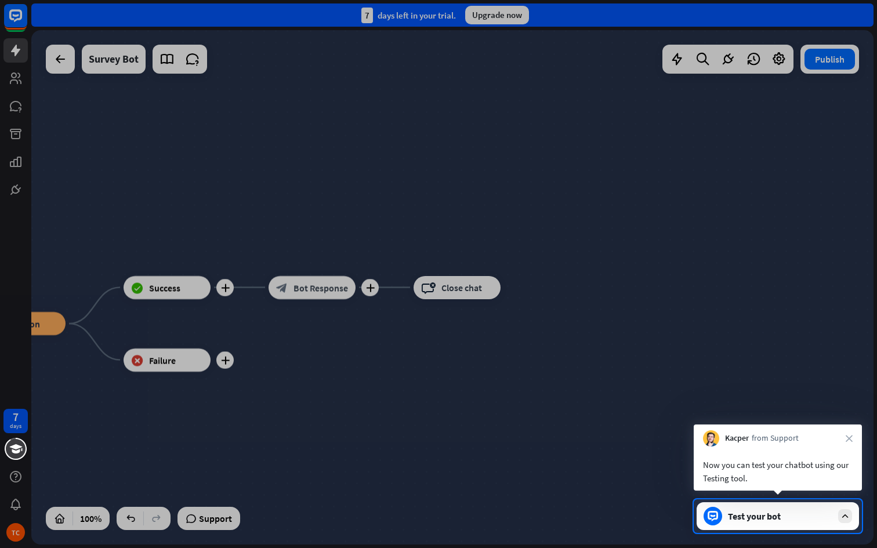
click at [734, 520] on div "Test your bot" at bounding box center [780, 516] width 104 height 12
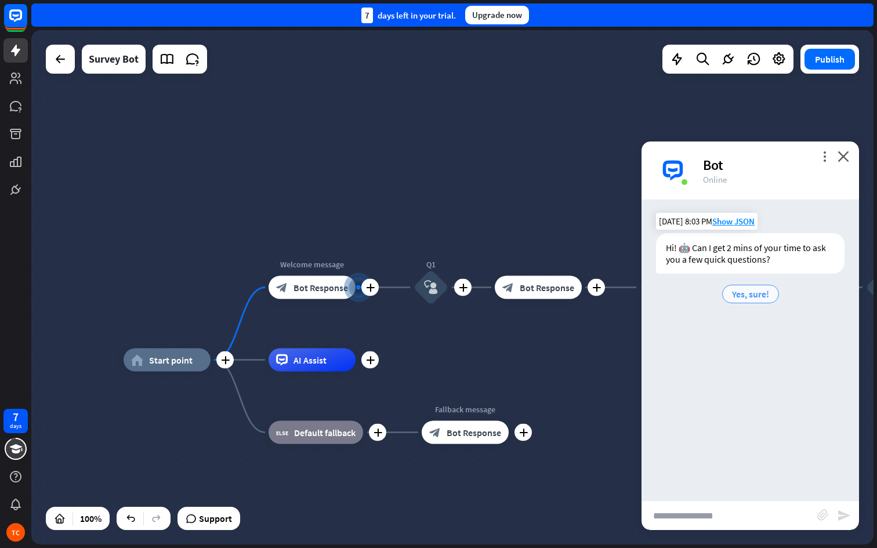
click at [746, 298] on span "Yes, sure!" at bounding box center [750, 294] width 37 height 12
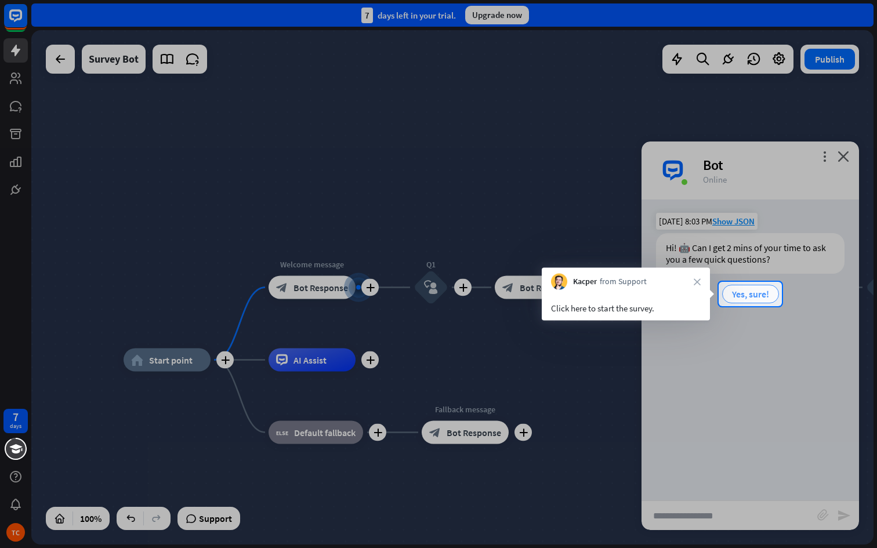
click at [746, 298] on span "Yes, sure!" at bounding box center [750, 294] width 37 height 12
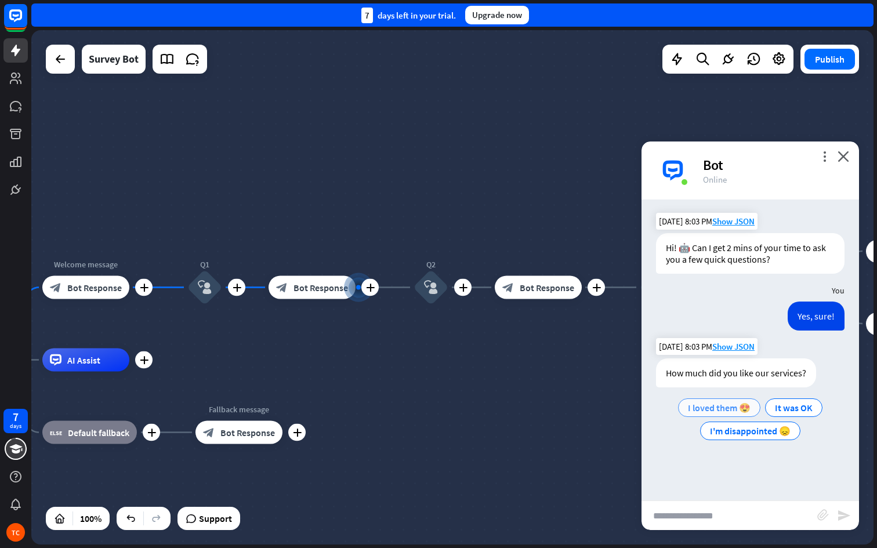
click at [730, 403] on span "I loved them 😍" at bounding box center [719, 408] width 63 height 12
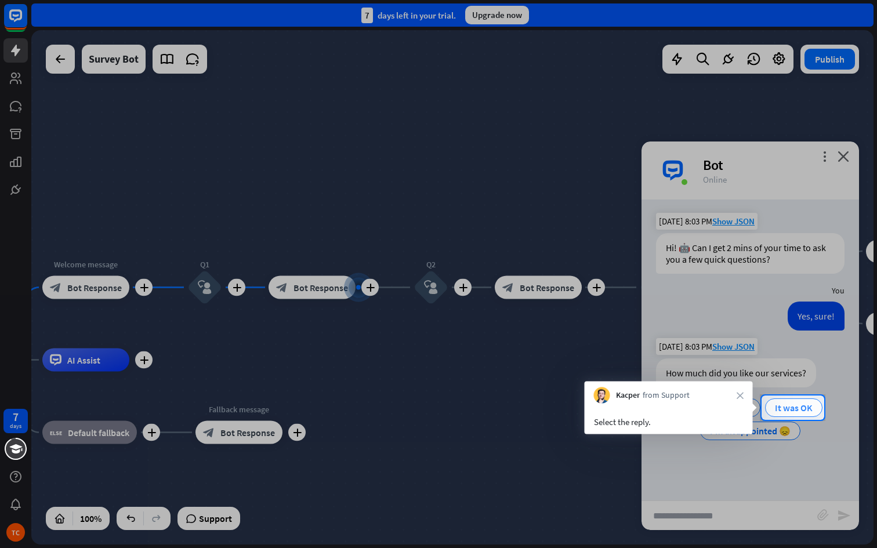
click at [776, 407] on span "It was OK" at bounding box center [794, 408] width 38 height 12
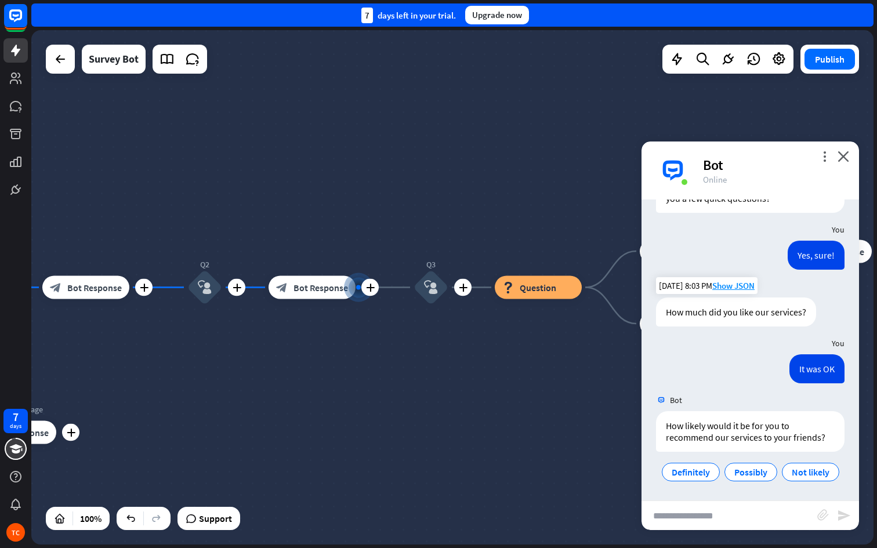
scroll to position [61, 0]
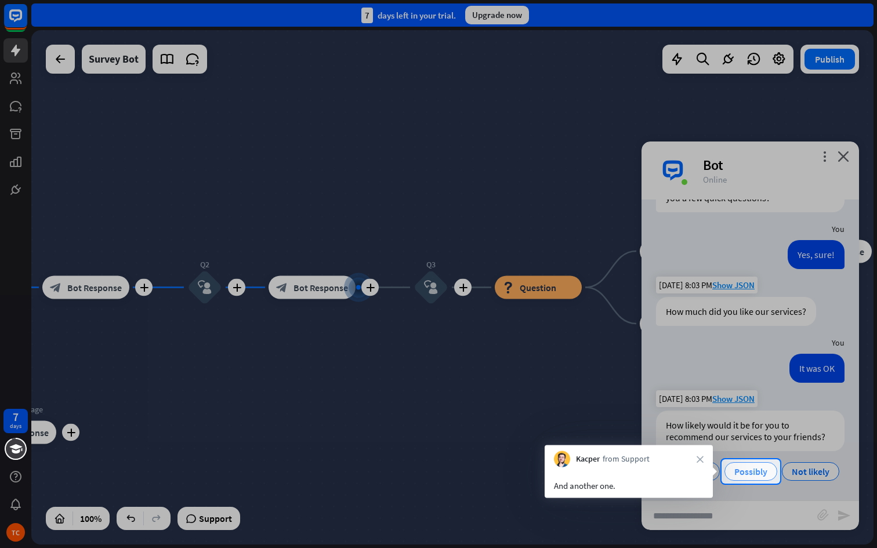
click at [737, 469] on span "Possibly" at bounding box center [750, 472] width 33 height 12
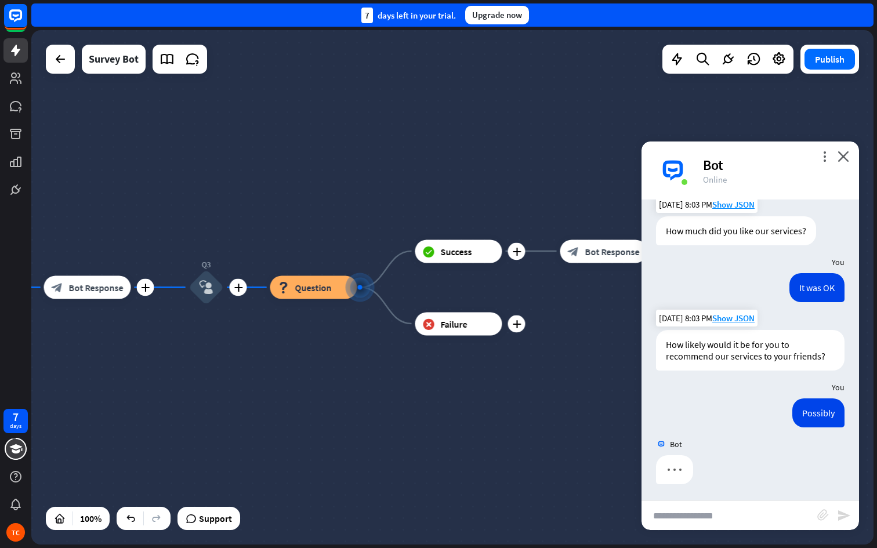
scroll to position [143, 0]
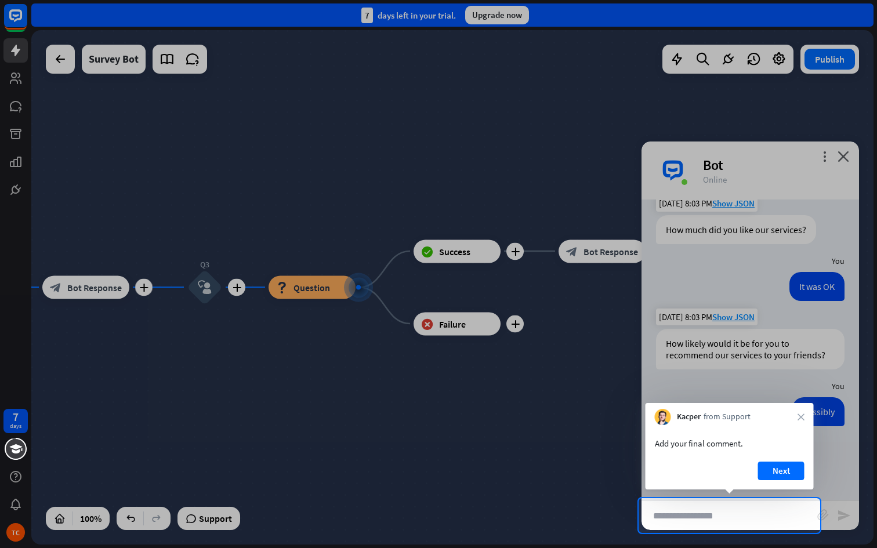
click at [741, 510] on input "text" at bounding box center [729, 515] width 176 height 29
type input "**********"
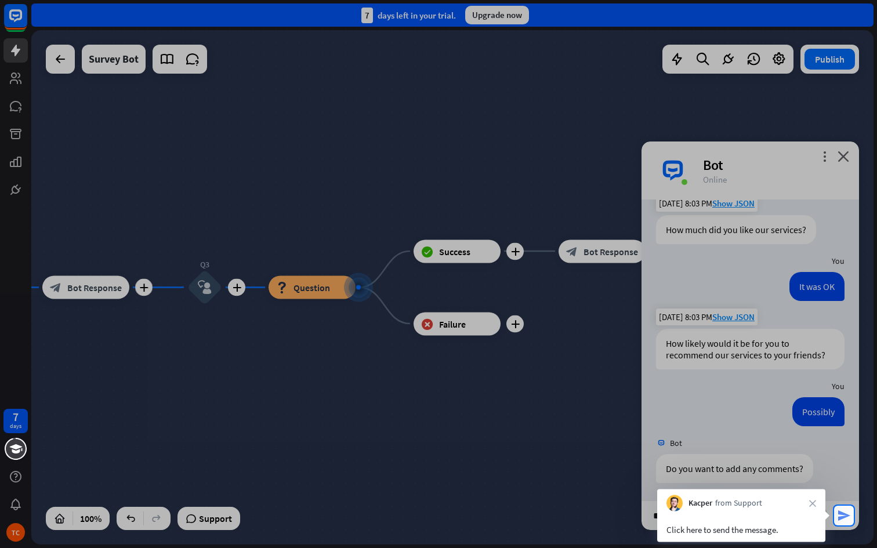
click at [849, 520] on icon "send" at bounding box center [844, 516] width 14 height 14
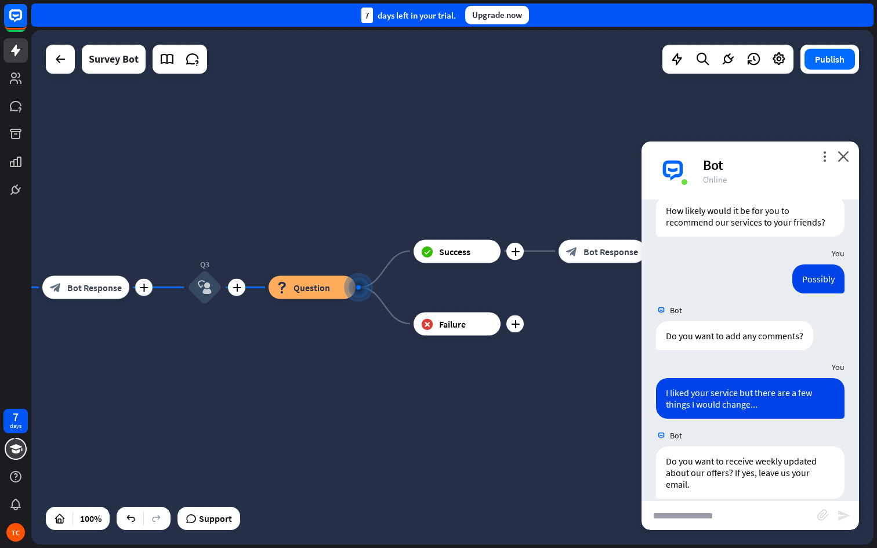
scroll to position [280, 0]
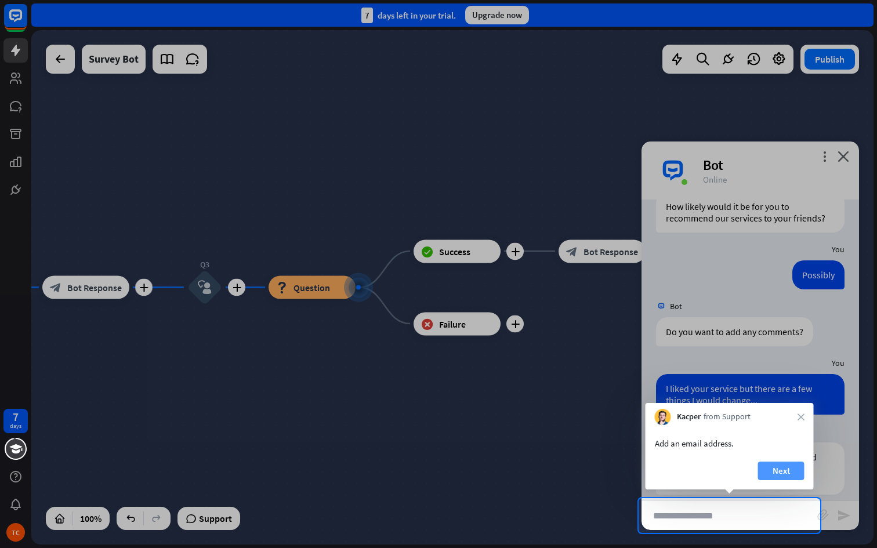
click at [768, 474] on button "Next" at bounding box center [781, 471] width 46 height 19
type input "**********"
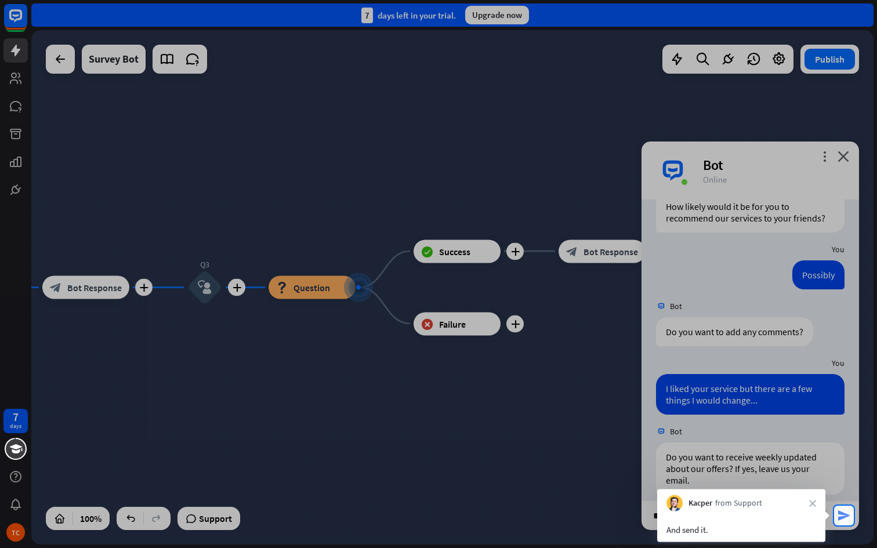
click at [848, 521] on icon "send" at bounding box center [844, 516] width 14 height 14
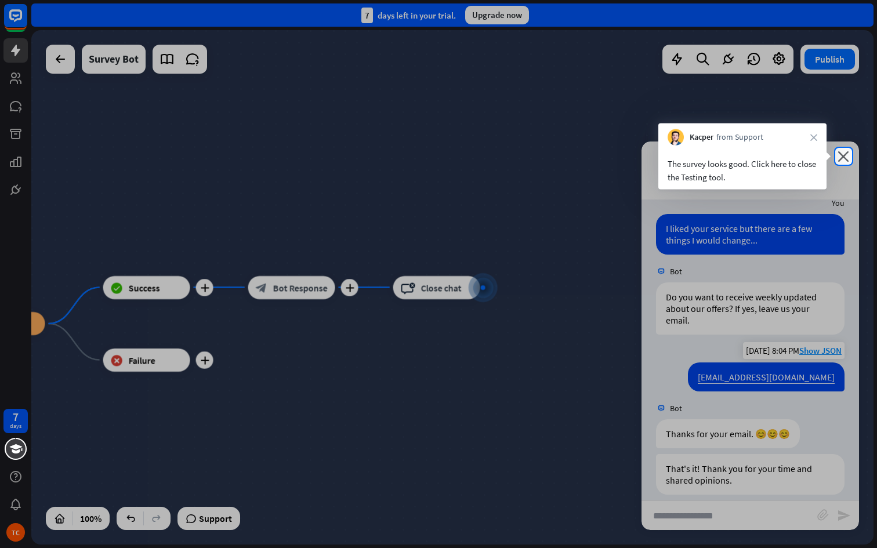
scroll to position [440, 0]
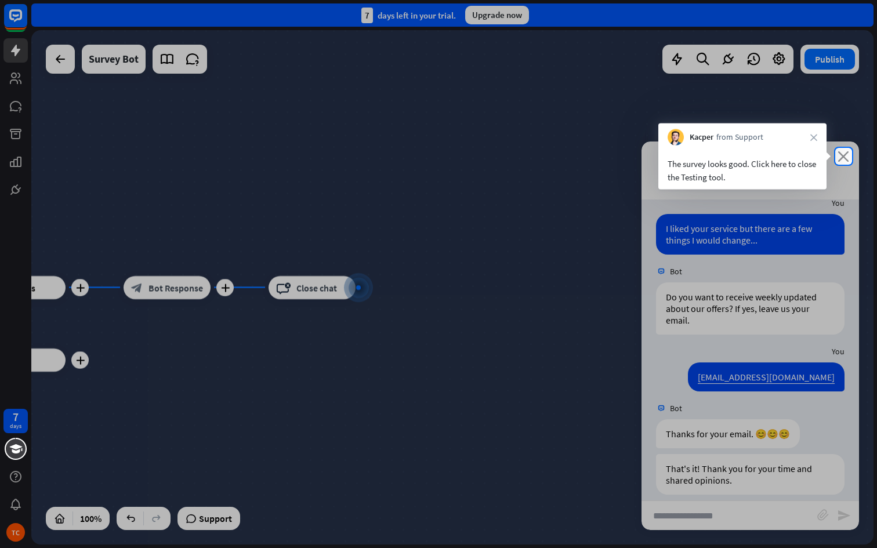
click at [841, 155] on icon "close" at bounding box center [843, 156] width 12 height 11
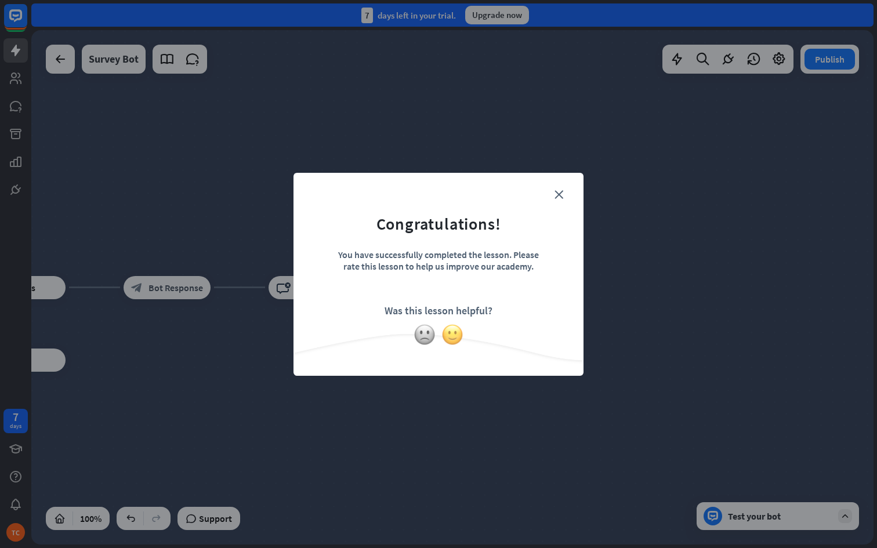
click at [453, 331] on img at bounding box center [452, 335] width 22 height 22
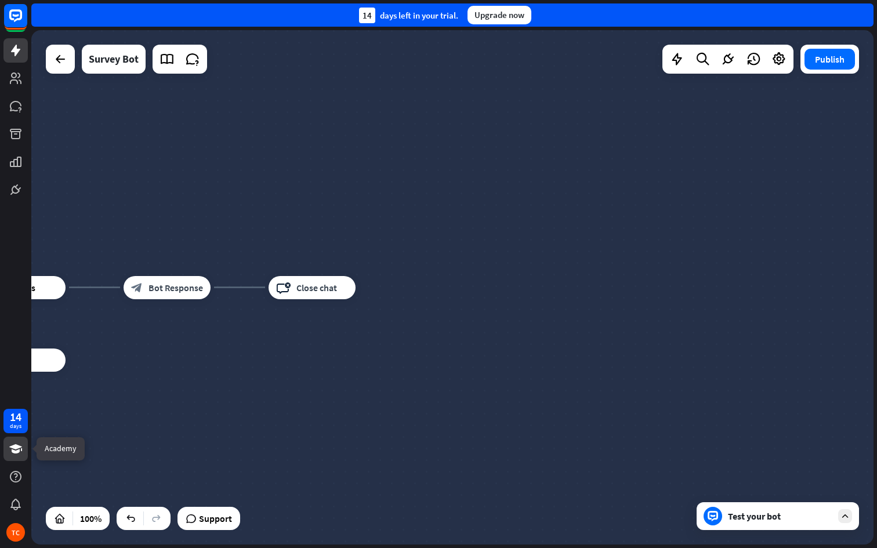
click at [12, 444] on icon at bounding box center [16, 449] width 14 height 14
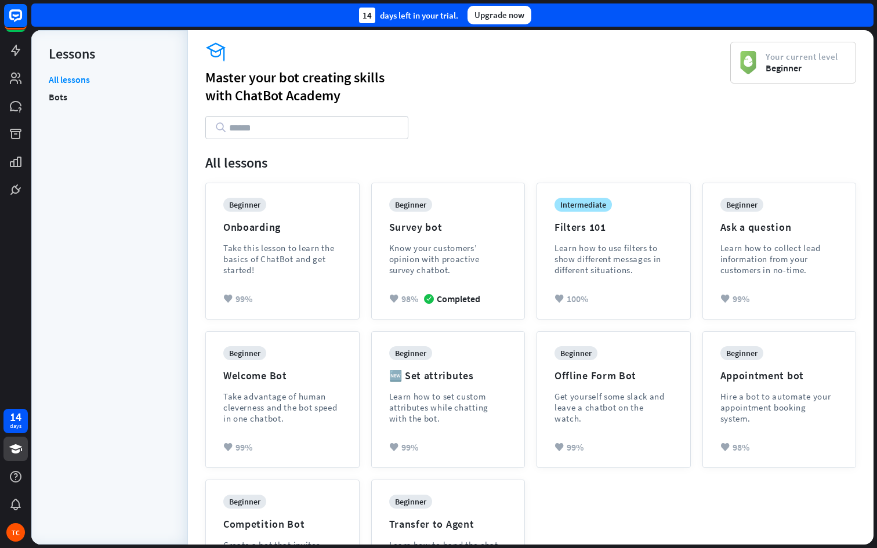
scroll to position [94, 0]
